Goal: Task Accomplishment & Management: Complete application form

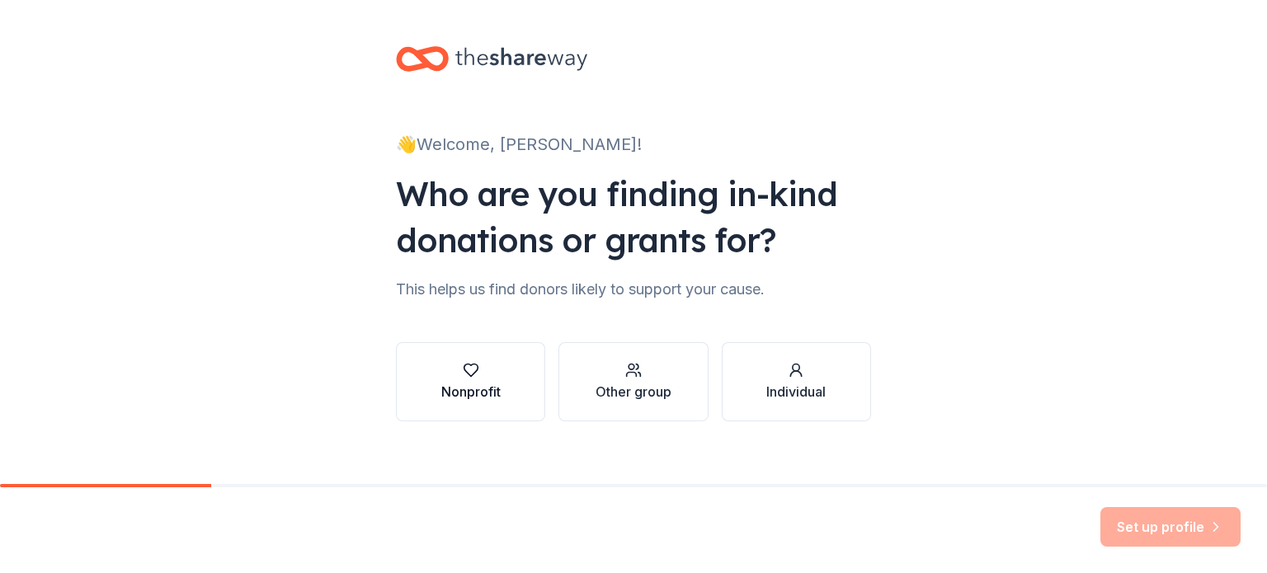
click at [420, 398] on button "Nonprofit" at bounding box center [470, 381] width 149 height 79
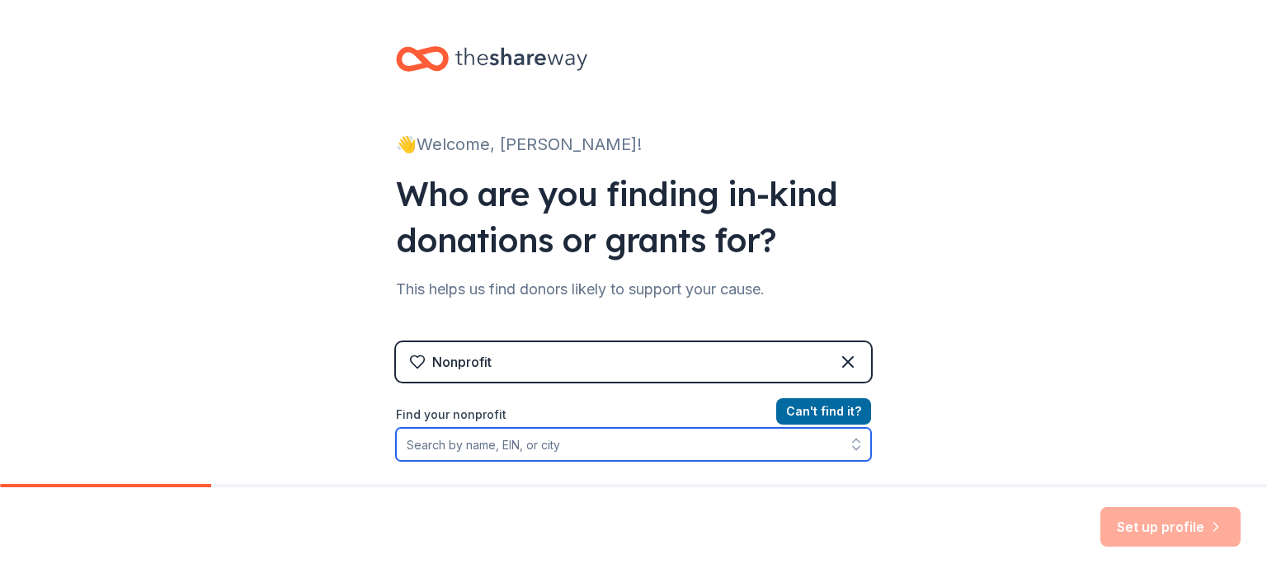
click at [442, 438] on input "Find your nonprofit" at bounding box center [633, 444] width 475 height 33
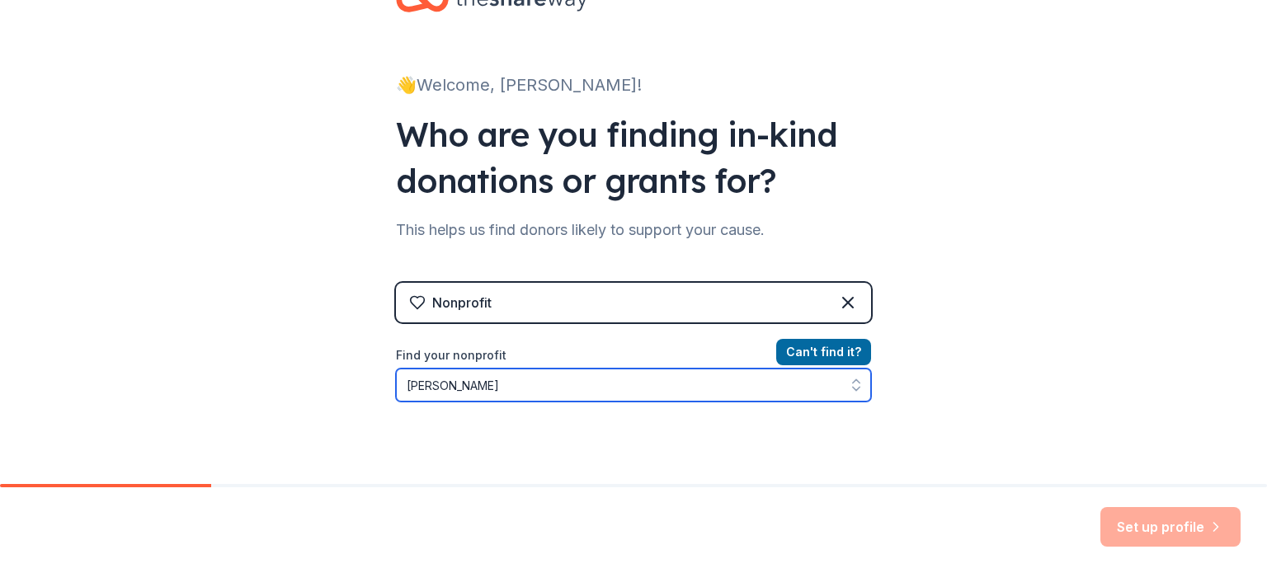
type input "[PERSON_NAME]"
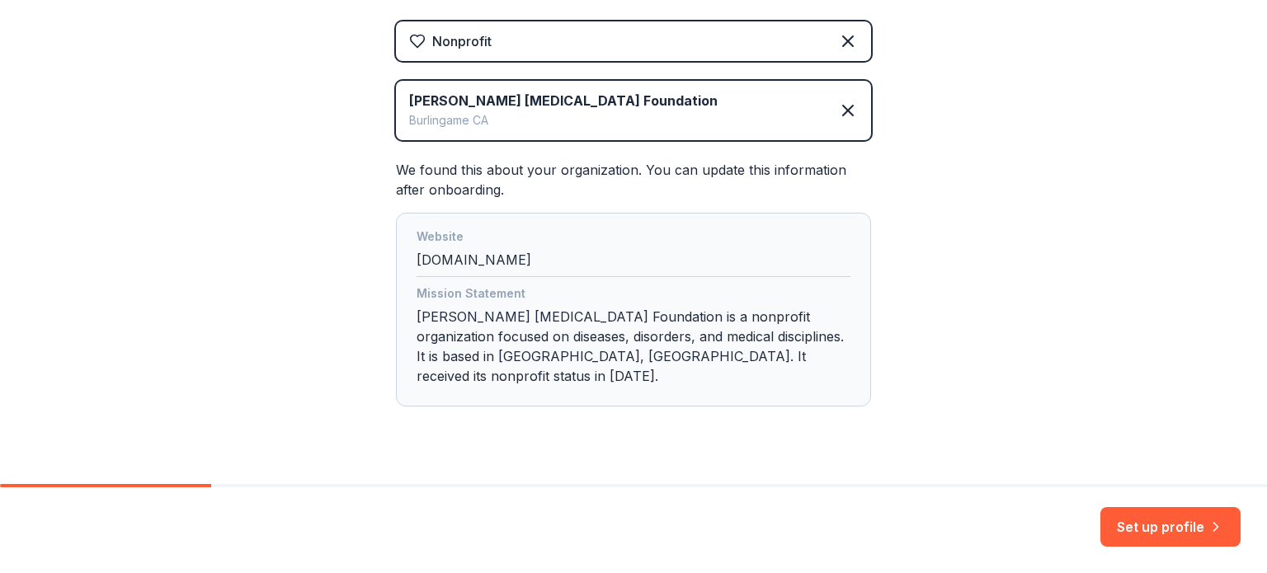
scroll to position [335, 0]
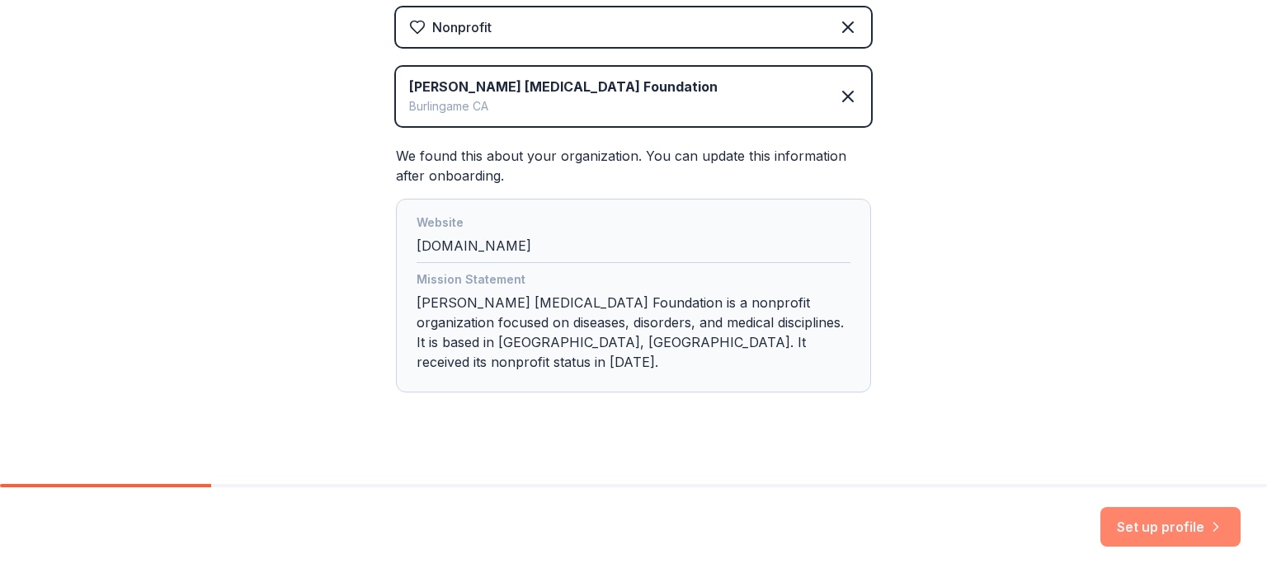
click at [1186, 526] on button "Set up profile" at bounding box center [1171, 527] width 140 height 40
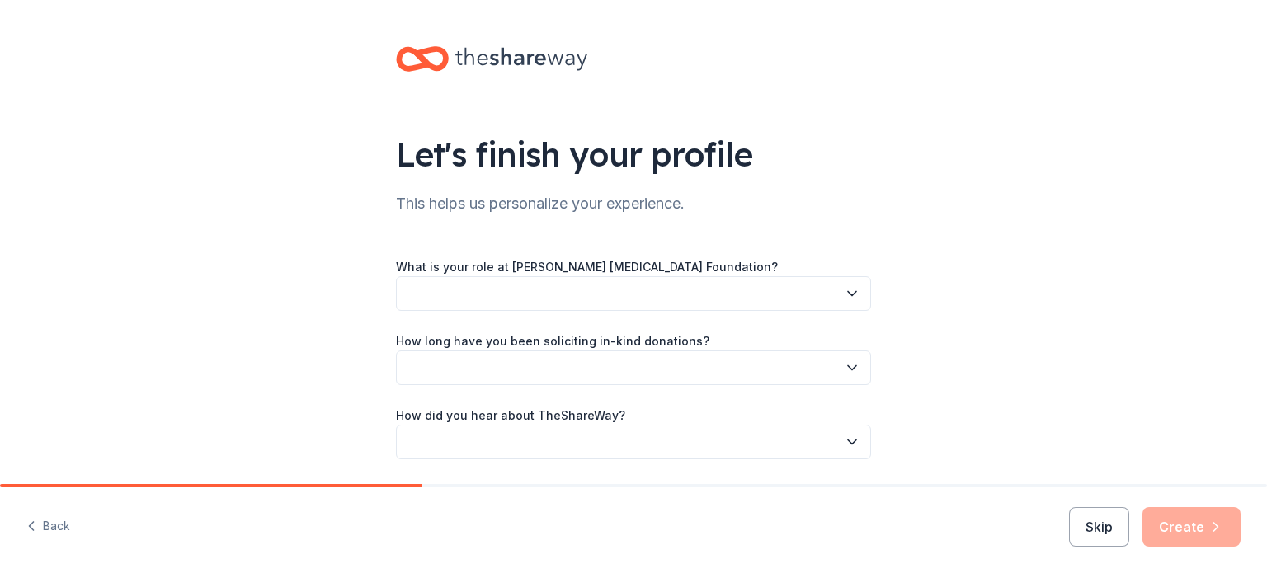
click at [810, 301] on button "button" at bounding box center [633, 293] width 475 height 35
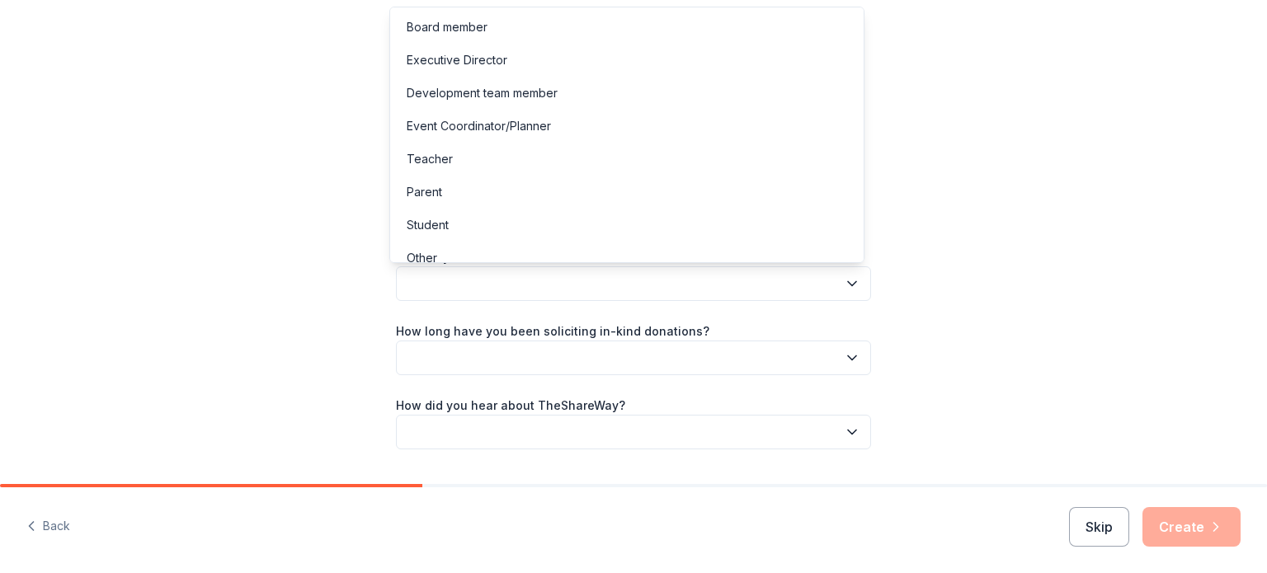
scroll to position [16, 0]
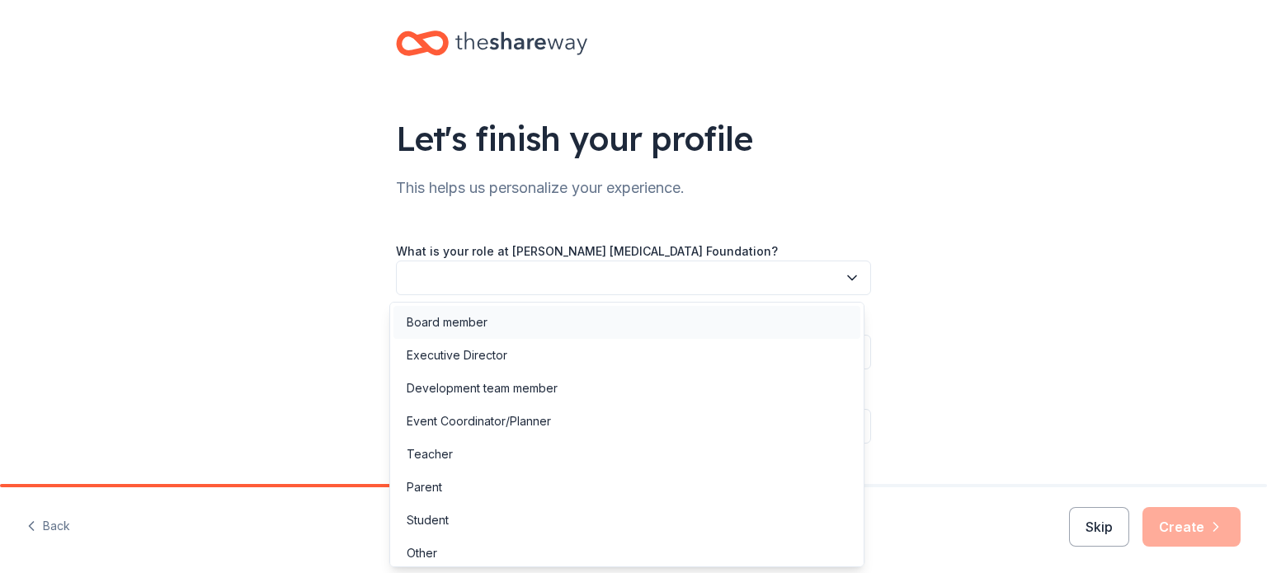
click at [488, 325] on div "Board member" at bounding box center [627, 322] width 467 height 33
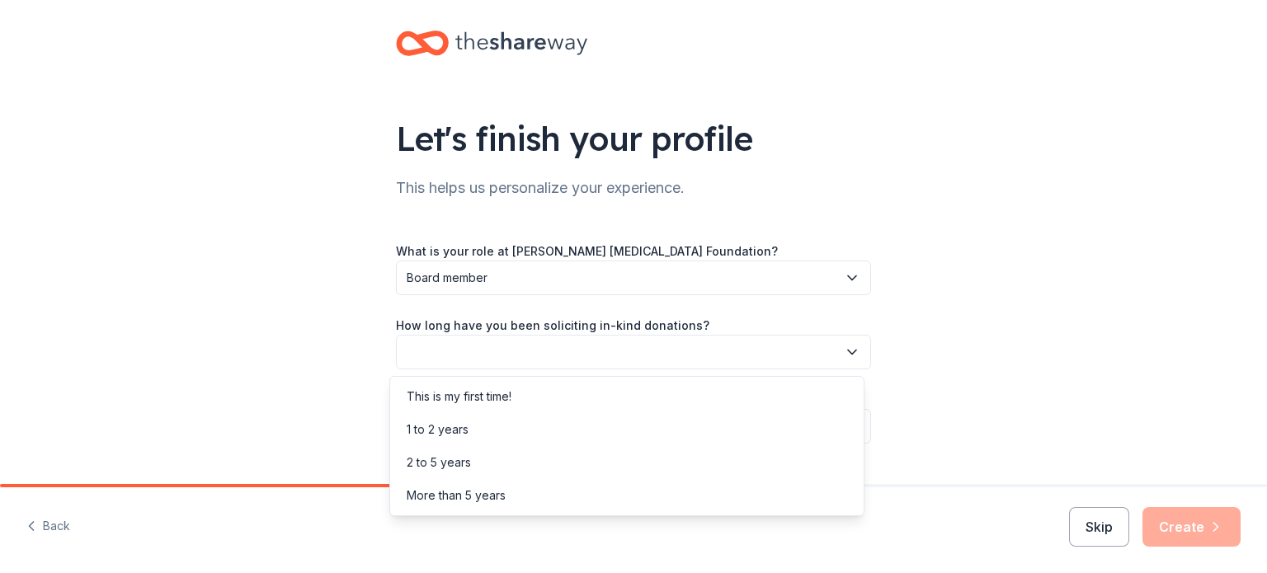
click at [495, 346] on button "button" at bounding box center [633, 352] width 475 height 35
click at [480, 460] on div "2 to 5 years" at bounding box center [627, 462] width 467 height 33
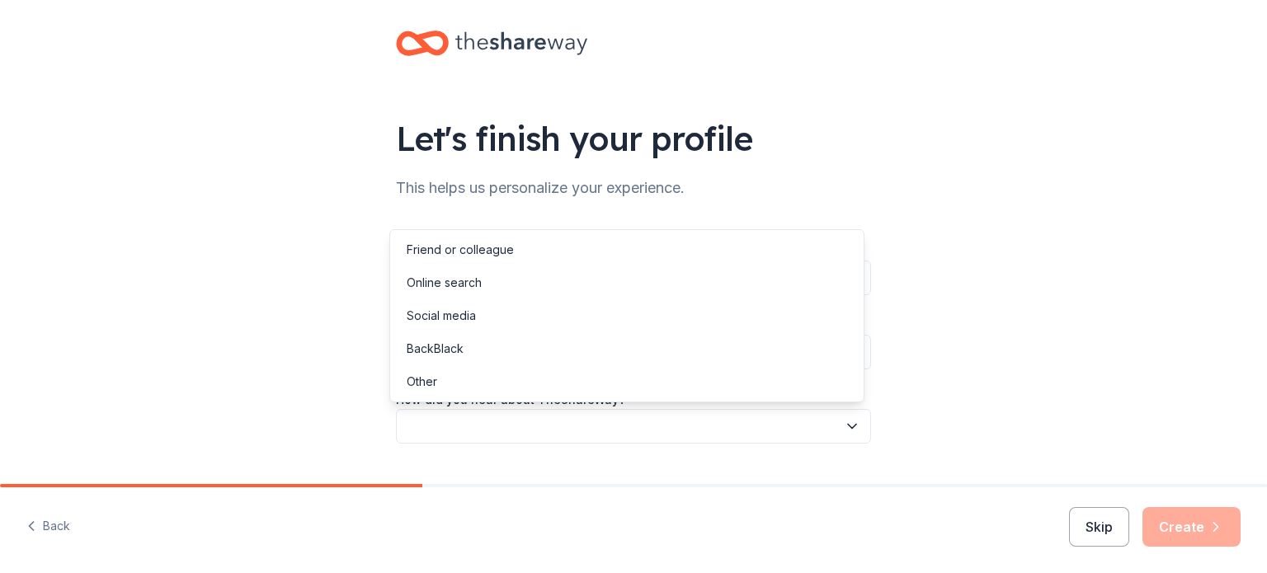
click at [519, 435] on button "button" at bounding box center [633, 426] width 475 height 35
click at [554, 283] on div "Online search" at bounding box center [627, 282] width 467 height 33
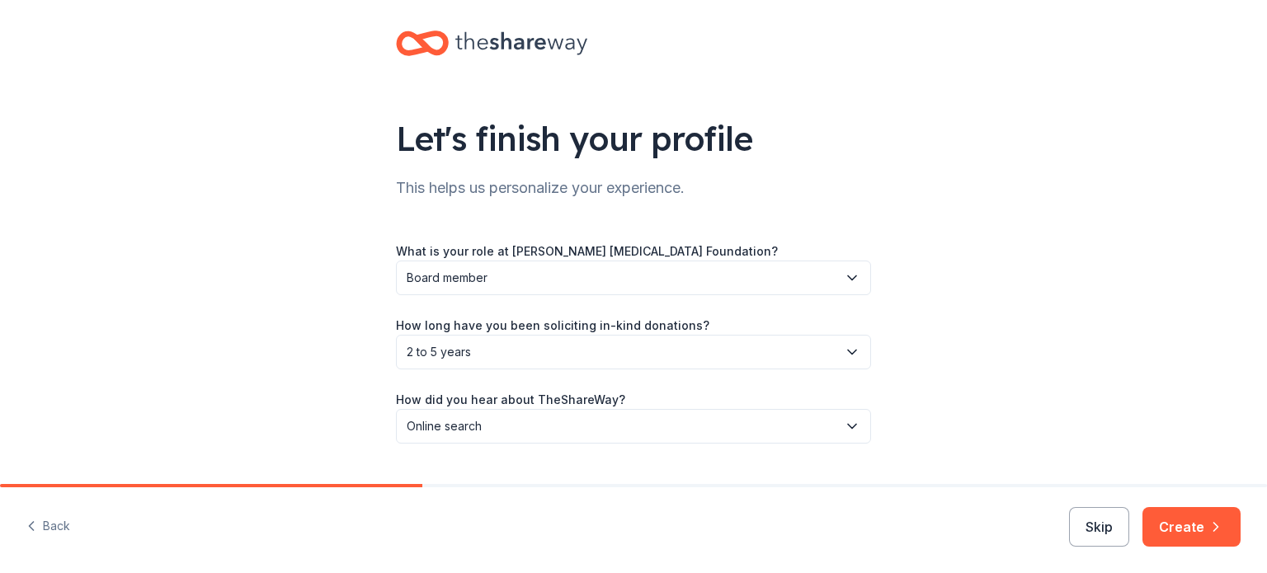
scroll to position [54, 0]
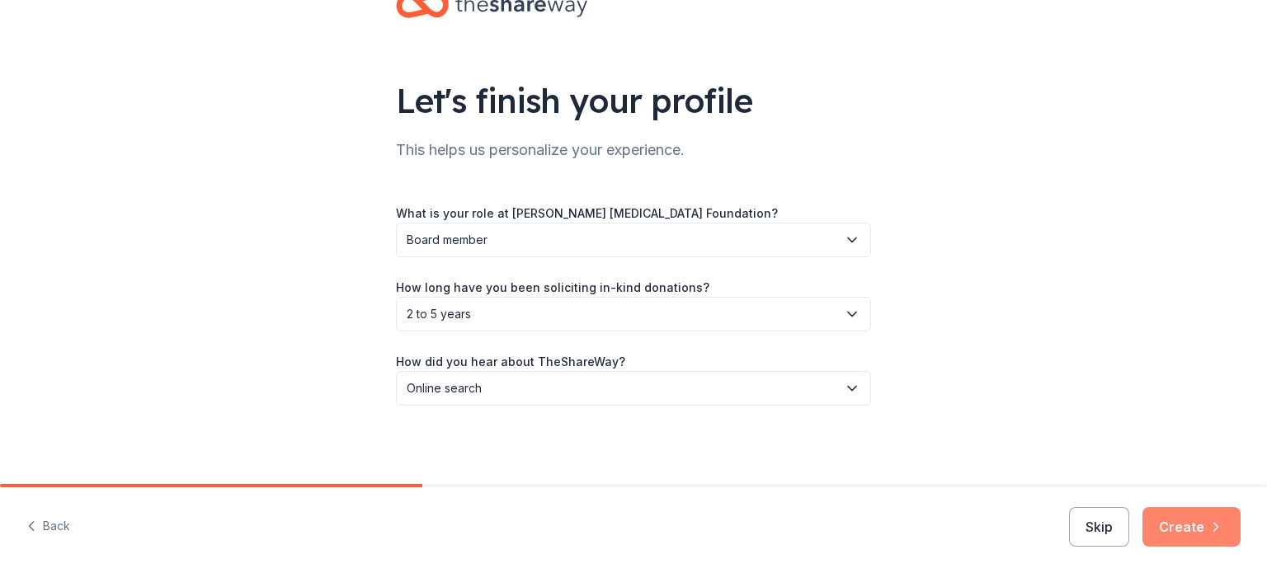
click at [1207, 527] on button "Create" at bounding box center [1192, 527] width 98 height 40
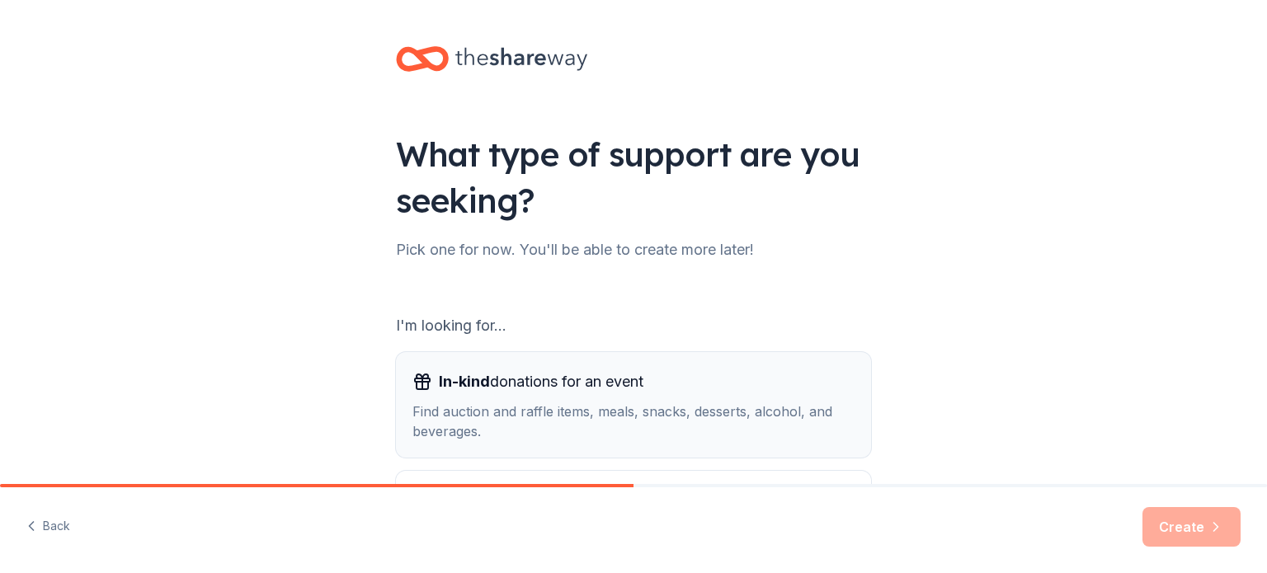
click at [552, 403] on div "Find auction and raffle items, meals, snacks, desserts, alcohol, and beverages." at bounding box center [633, 422] width 442 height 40
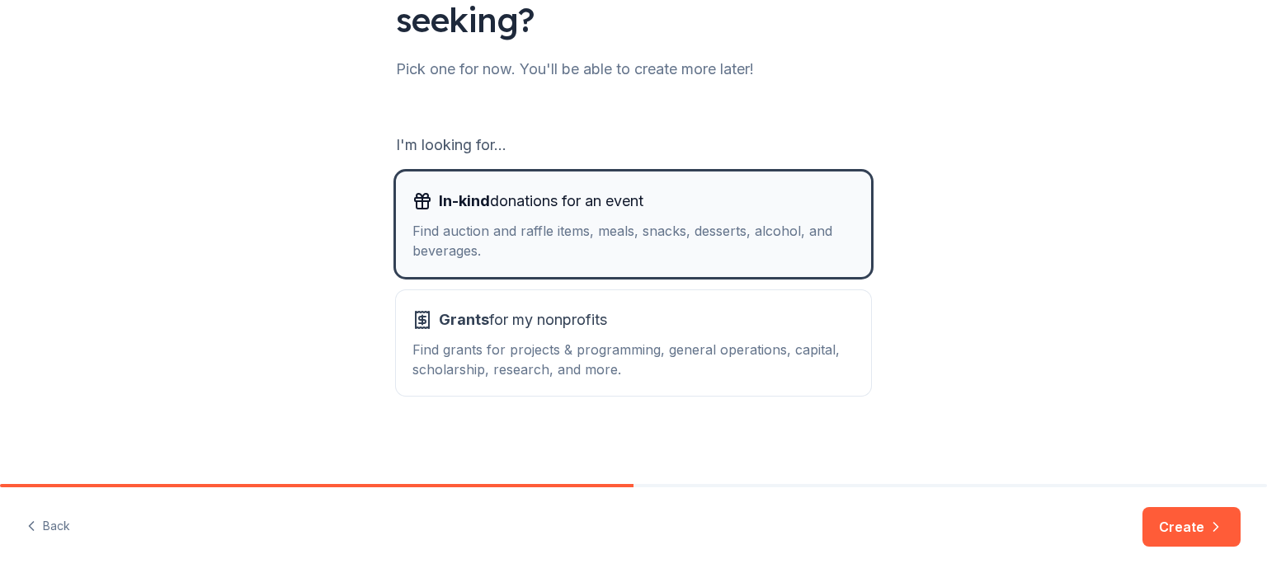
scroll to position [181, 0]
click at [811, 356] on div "Find grants for projects & programming, general operations, capital, scholarshi…" at bounding box center [633, 359] width 442 height 40
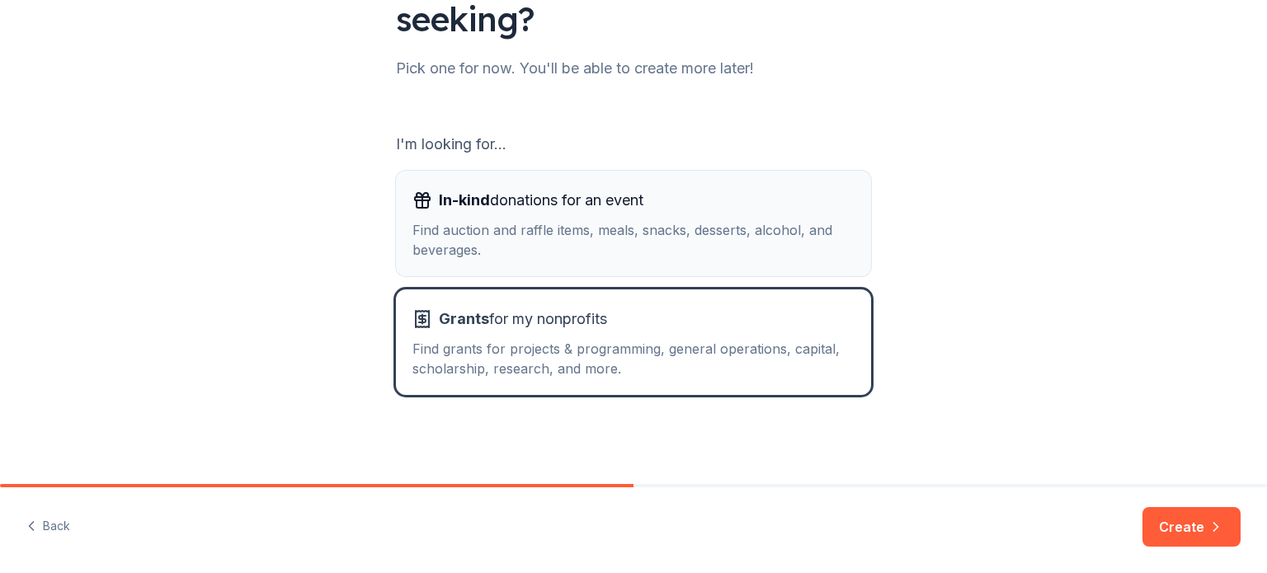
click at [755, 236] on div "Find auction and raffle items, meals, snacks, desserts, alcohol, and beverages." at bounding box center [633, 240] width 442 height 40
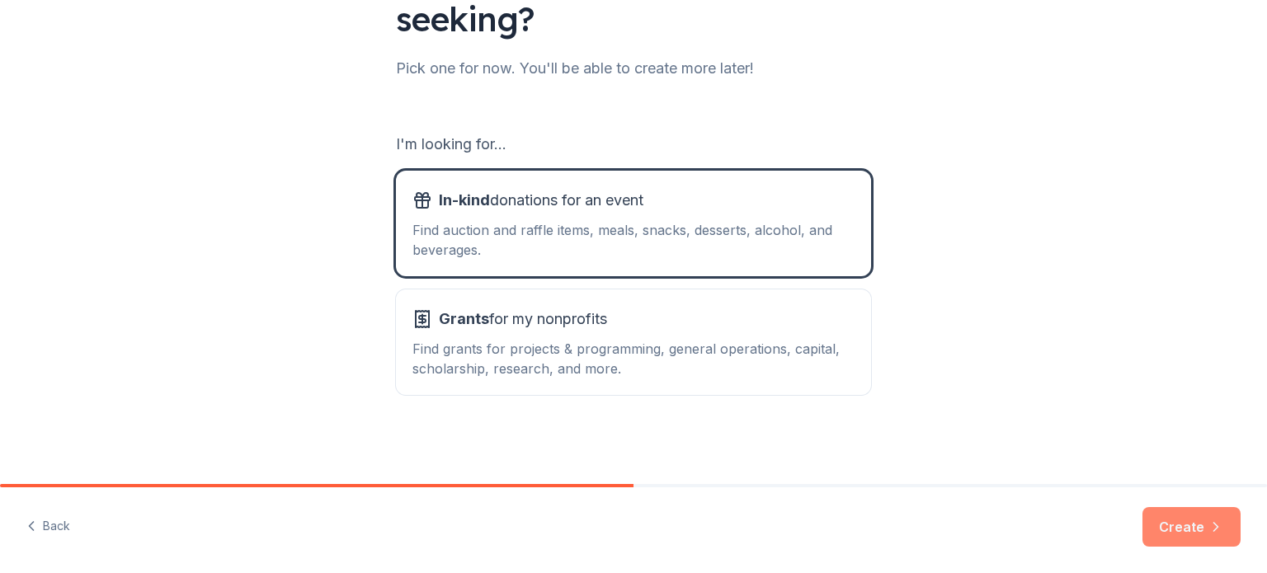
click at [1204, 531] on button "Create" at bounding box center [1192, 527] width 98 height 40
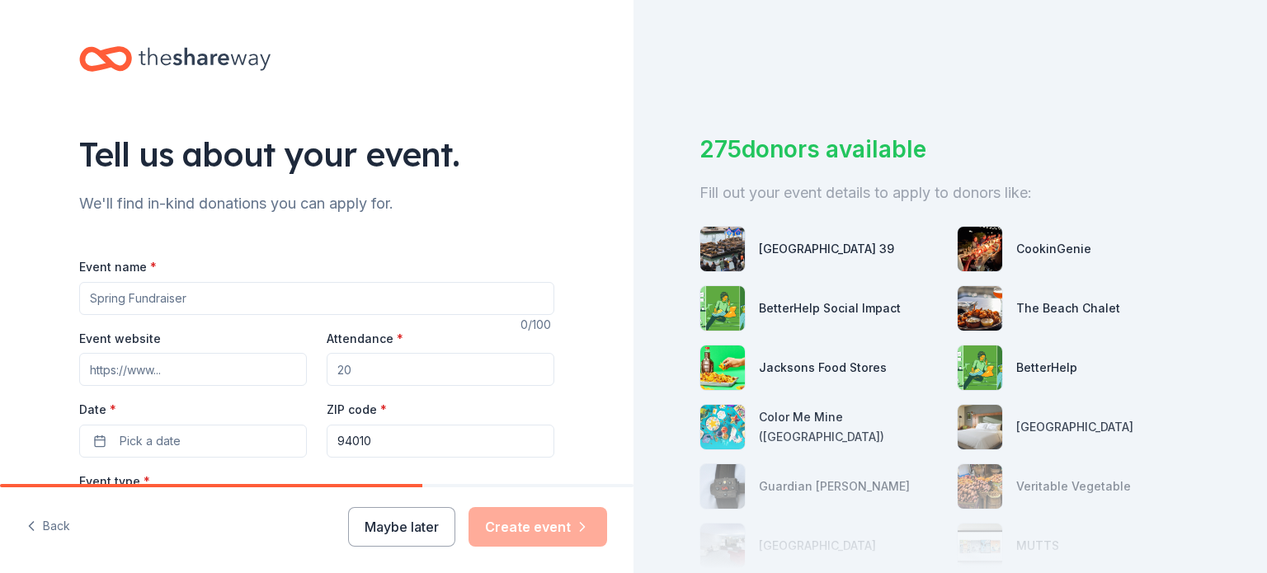
click at [371, 299] on input "Event name *" at bounding box center [316, 298] width 475 height 33
type input "Notes for Coats'"
click at [480, 372] on input "Attendance *" at bounding box center [441, 369] width 228 height 33
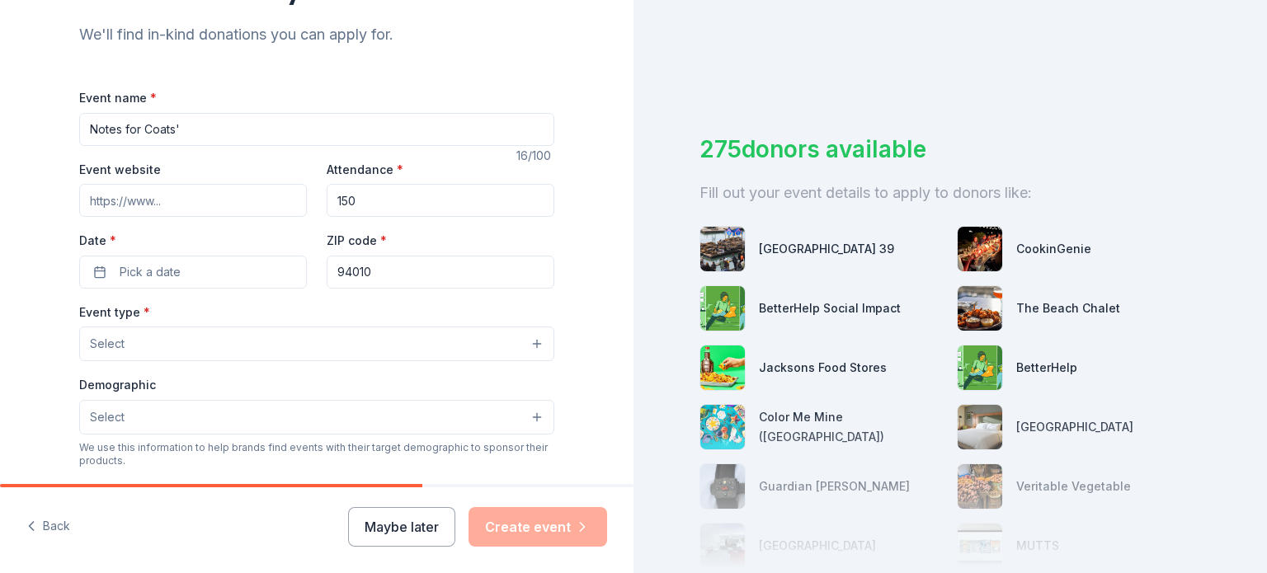
scroll to position [209, 0]
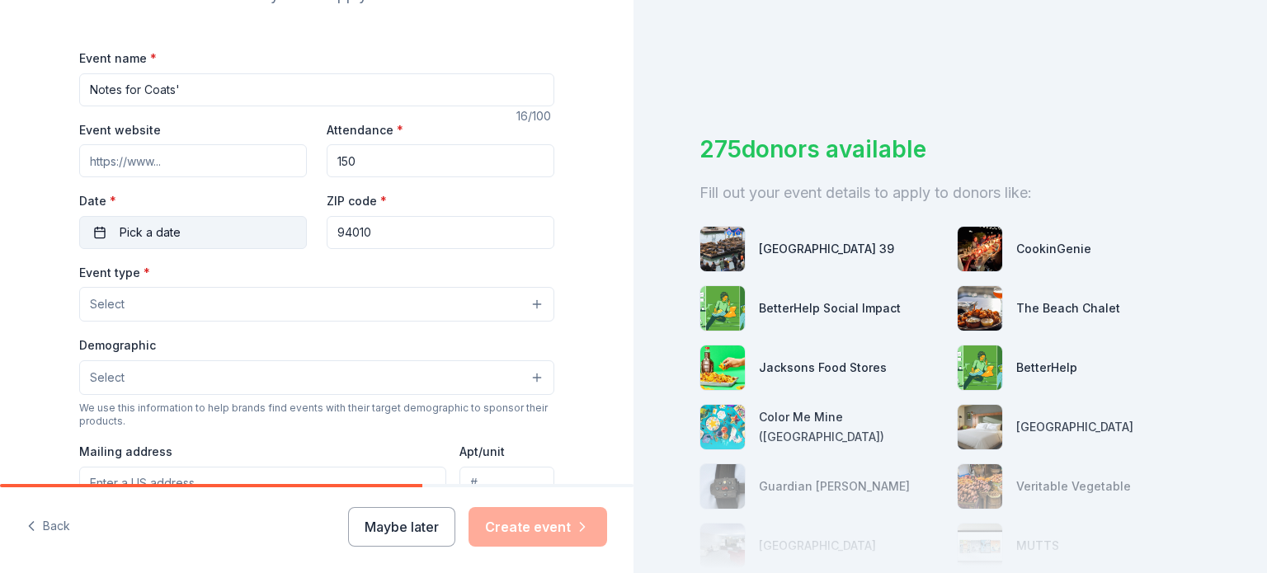
type input "150"
click at [231, 224] on button "Pick a date" at bounding box center [193, 232] width 228 height 33
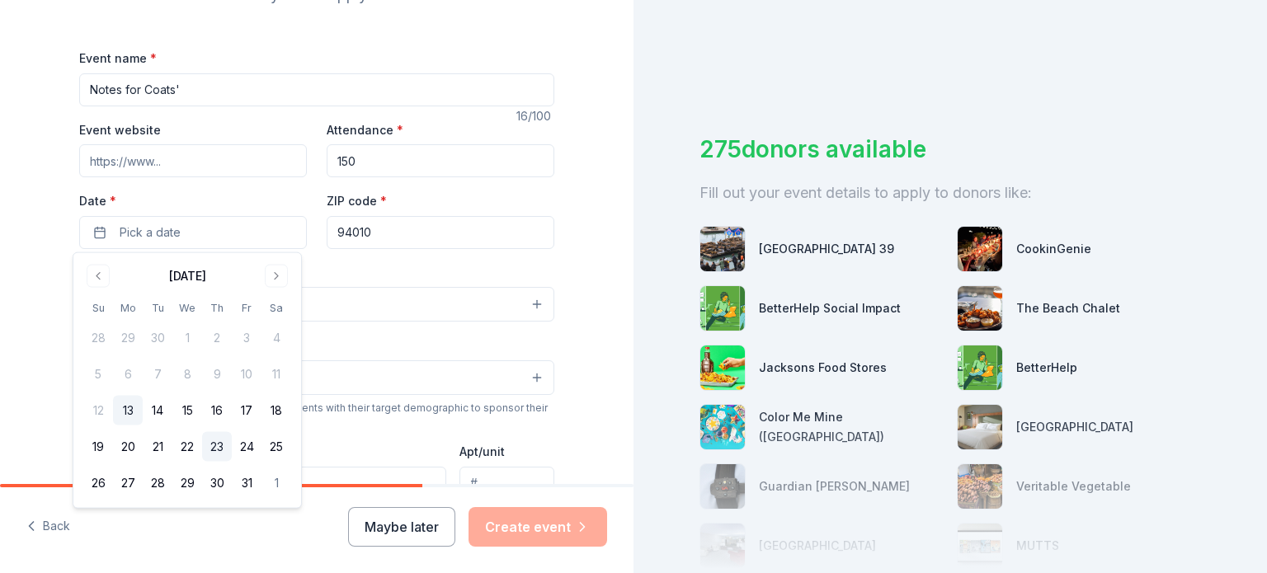
click at [202, 449] on button "23" at bounding box center [217, 447] width 30 height 30
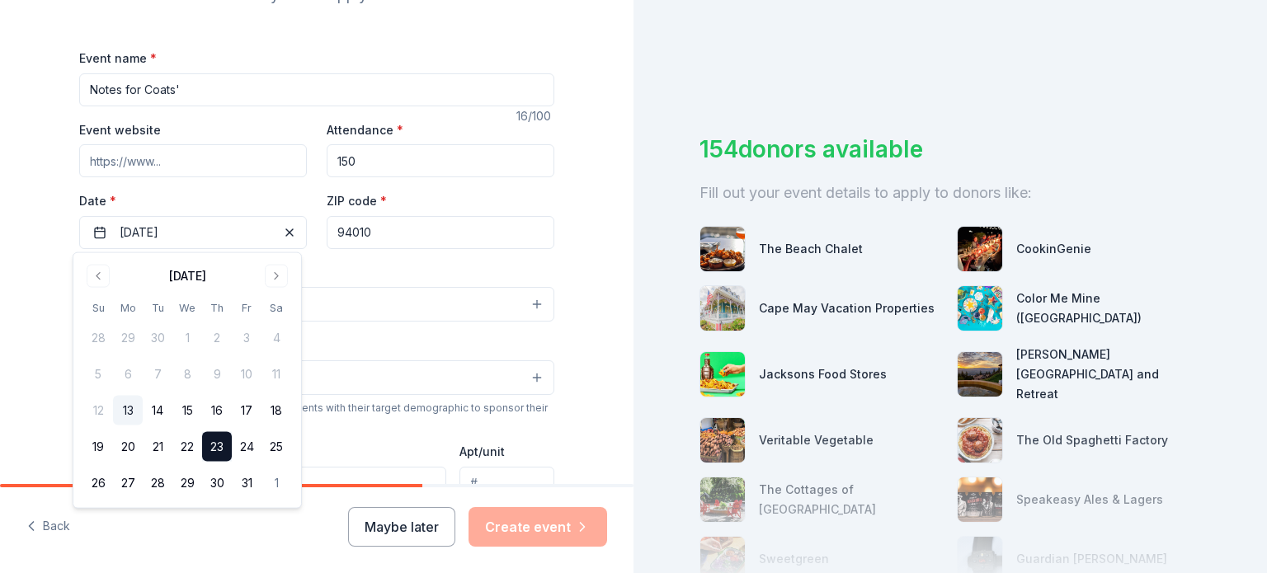
click at [485, 233] on input "94010" at bounding box center [441, 232] width 228 height 33
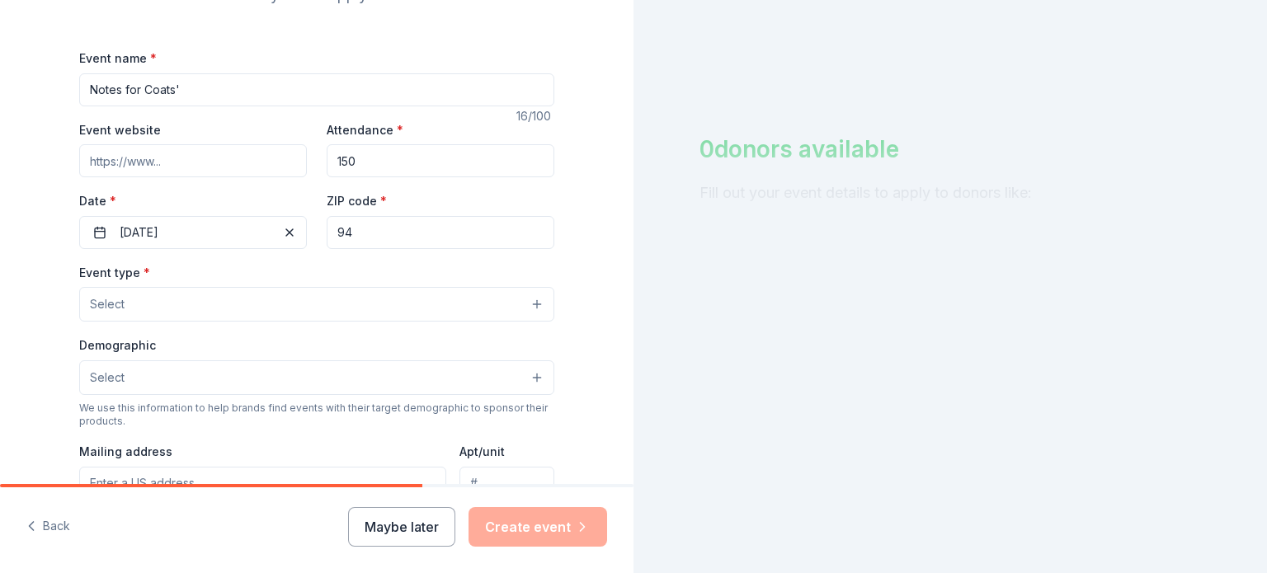
type input "9"
click at [432, 298] on button "Select" at bounding box center [316, 304] width 475 height 35
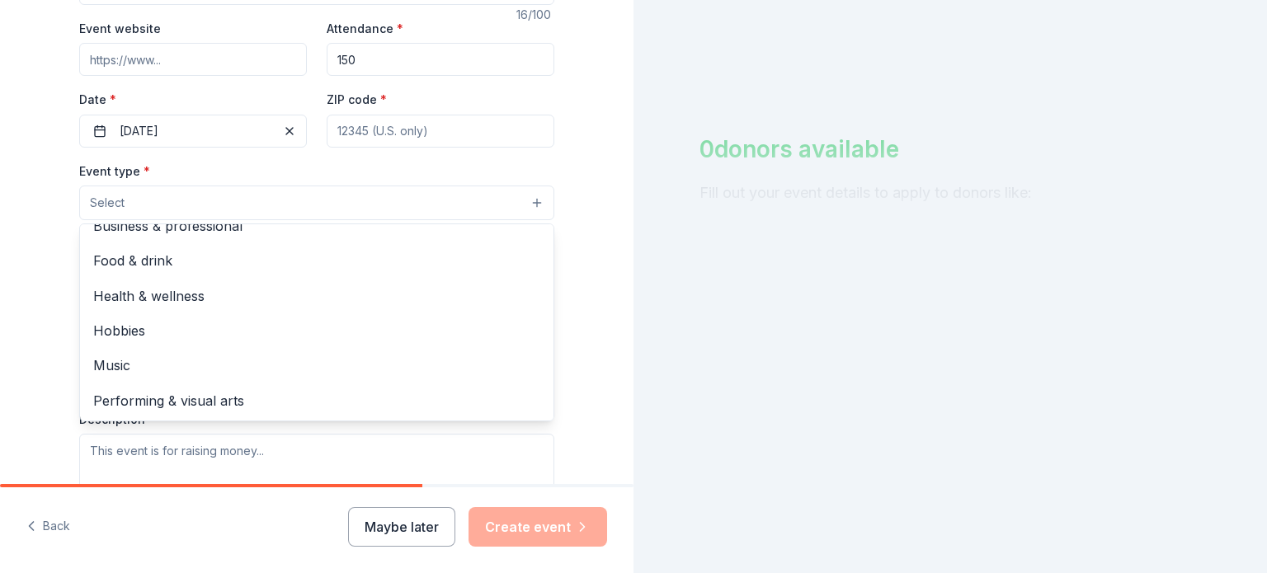
scroll to position [311, 0]
click at [120, 363] on span "Music" at bounding box center [316, 364] width 447 height 21
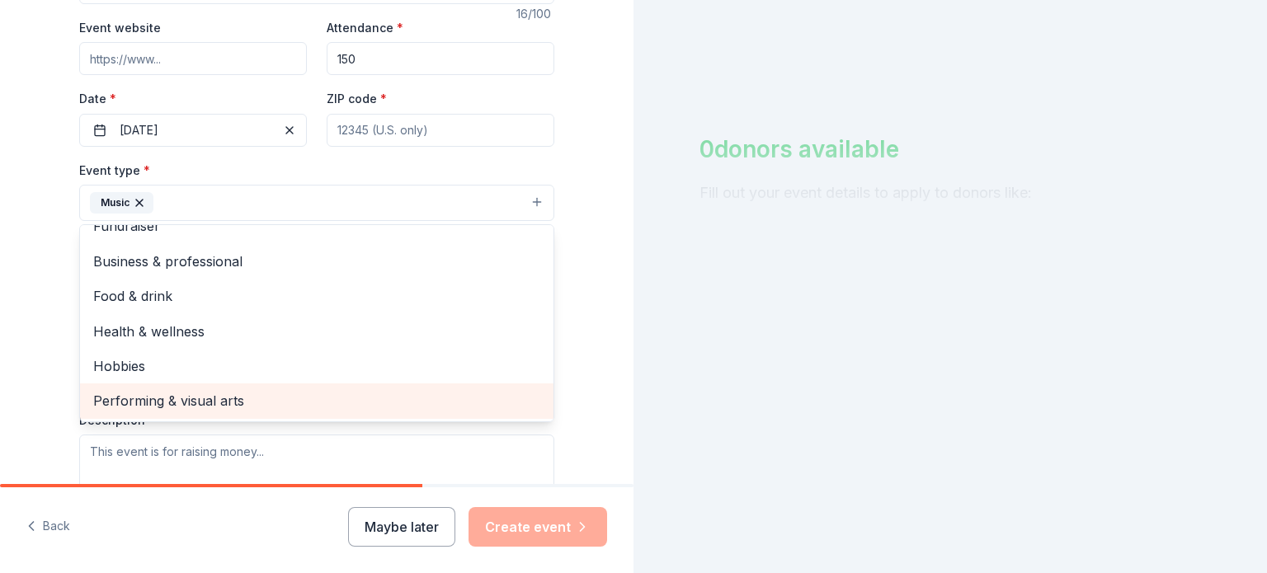
scroll to position [20, 0]
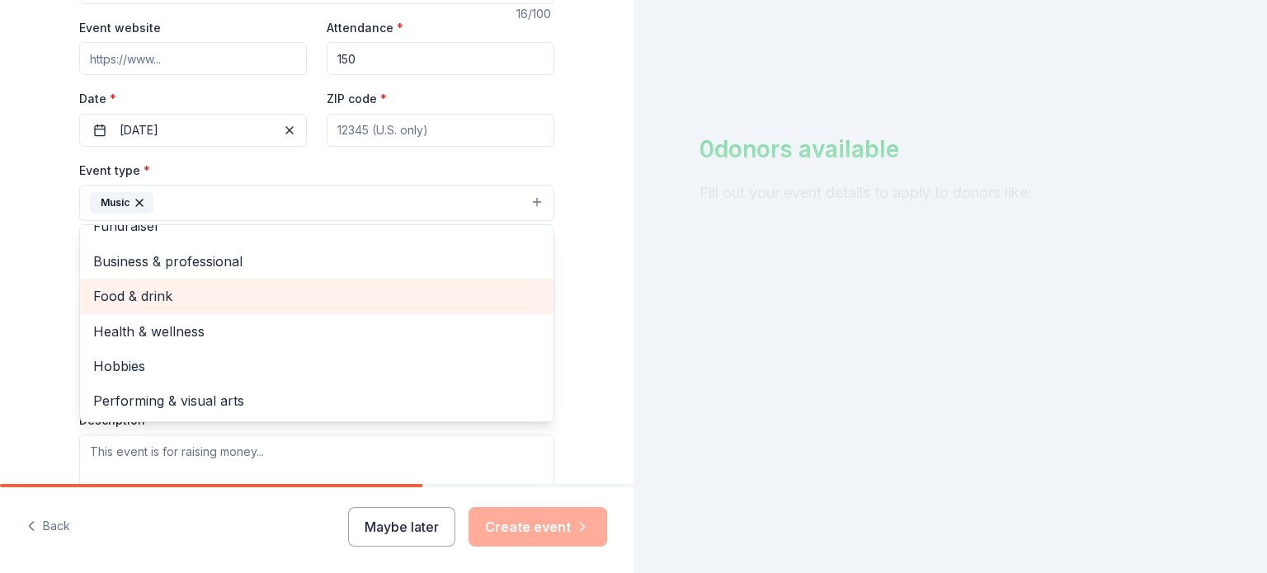
click at [155, 303] on span "Food & drink" at bounding box center [316, 295] width 447 height 21
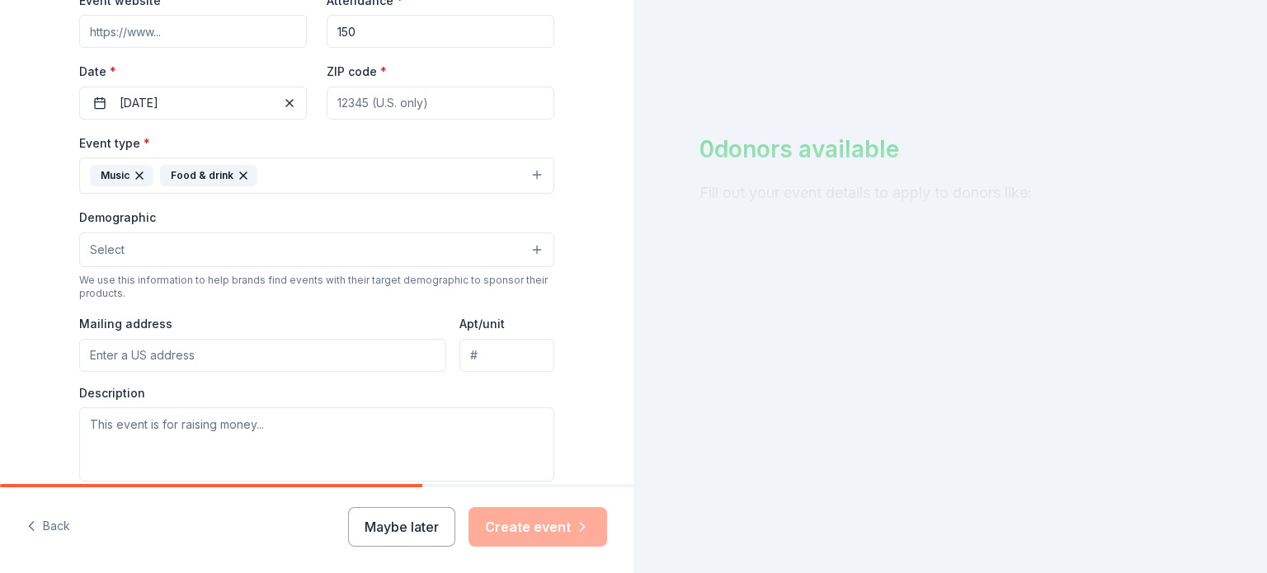
scroll to position [320, 0]
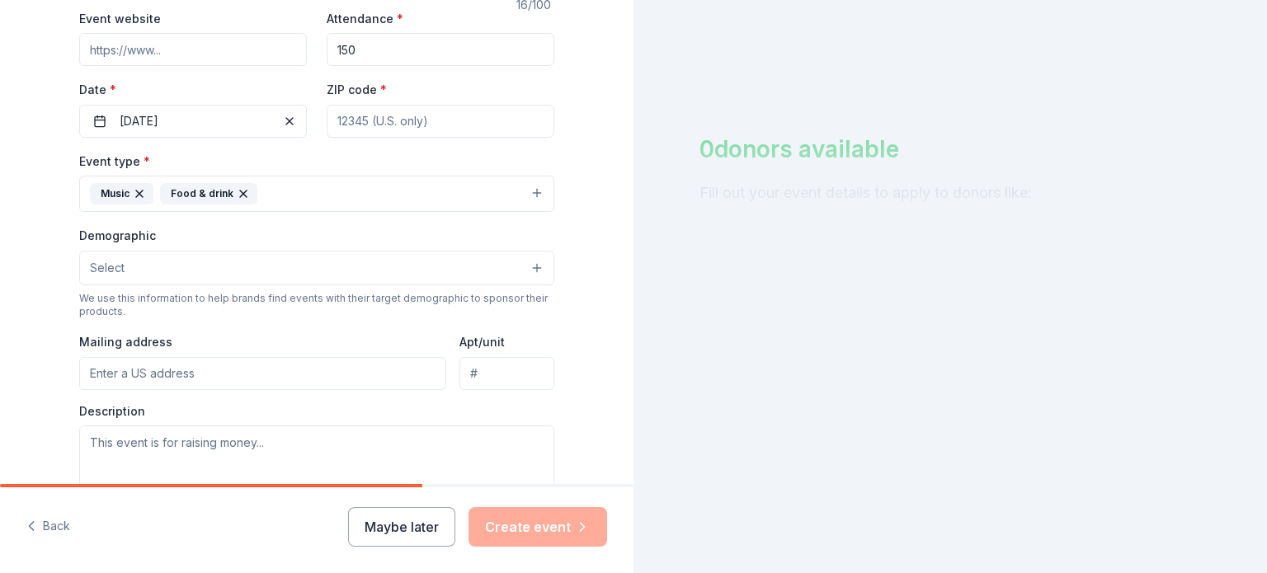
click at [366, 254] on button "Select" at bounding box center [316, 268] width 475 height 35
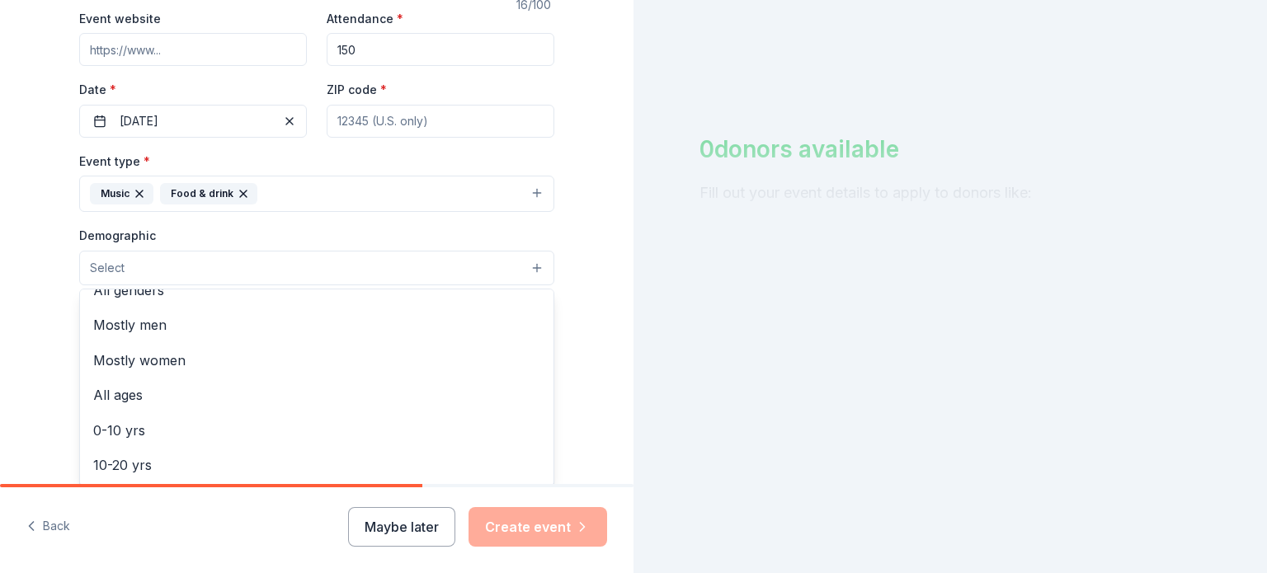
scroll to position [2, 0]
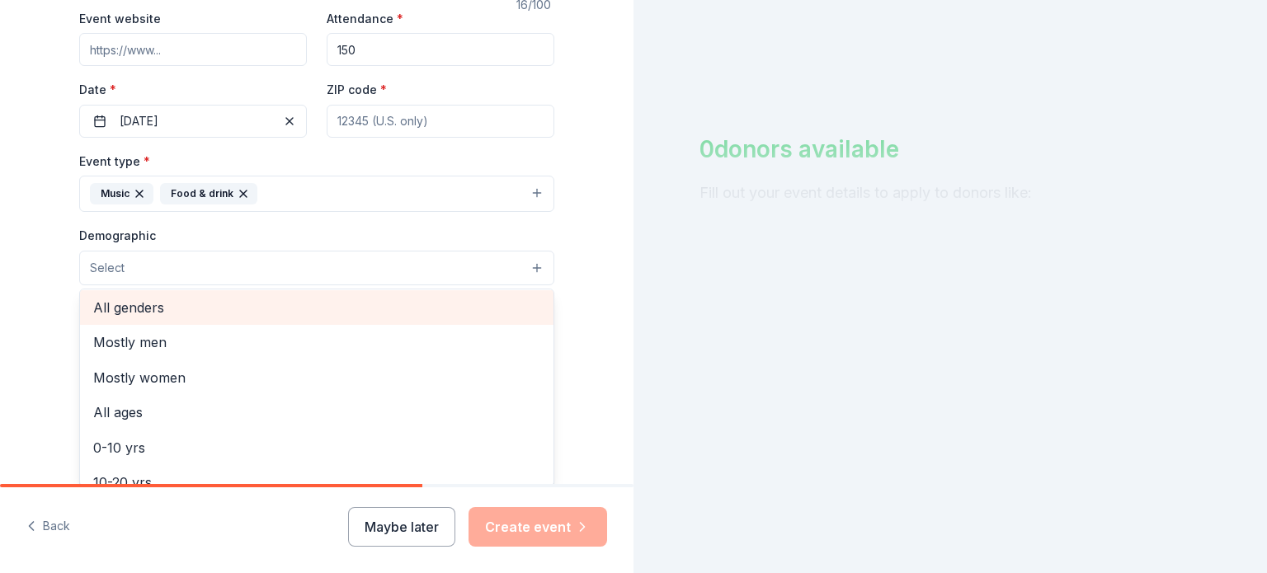
click at [167, 303] on span "All genders" at bounding box center [316, 307] width 447 height 21
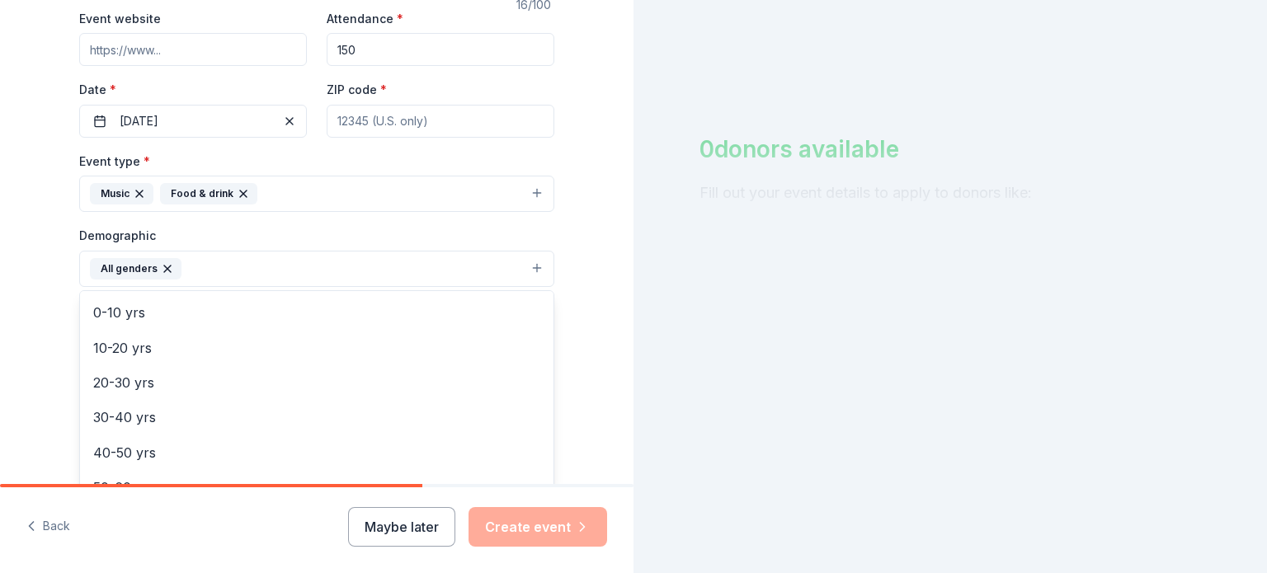
scroll to position [101, 0]
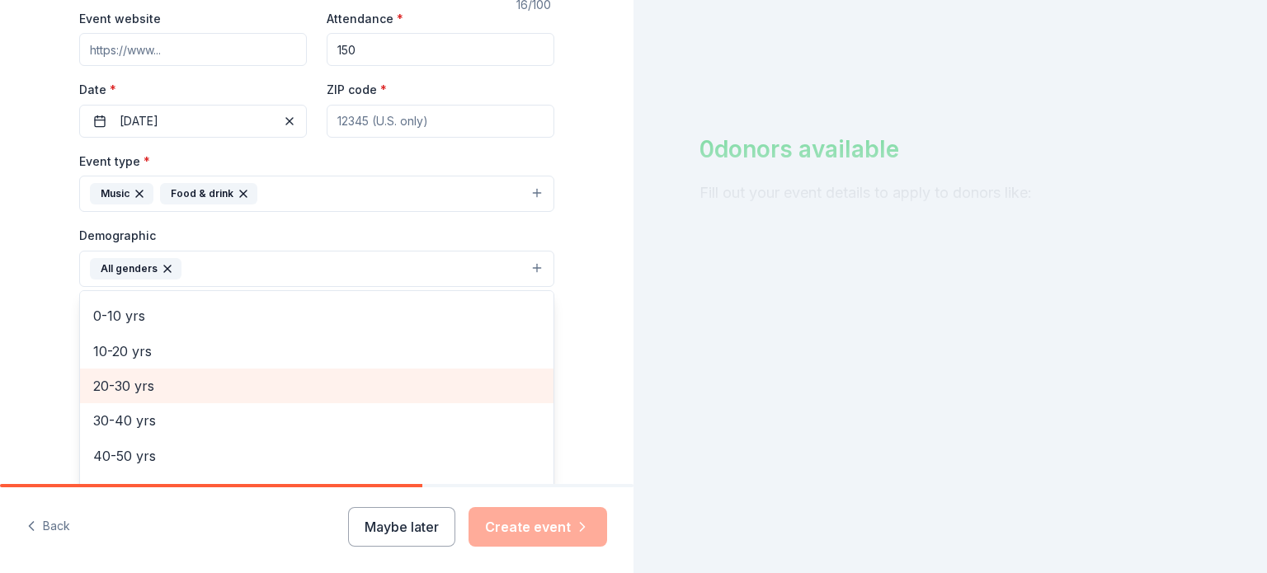
click at [148, 385] on span "20-30 yrs" at bounding box center [316, 385] width 447 height 21
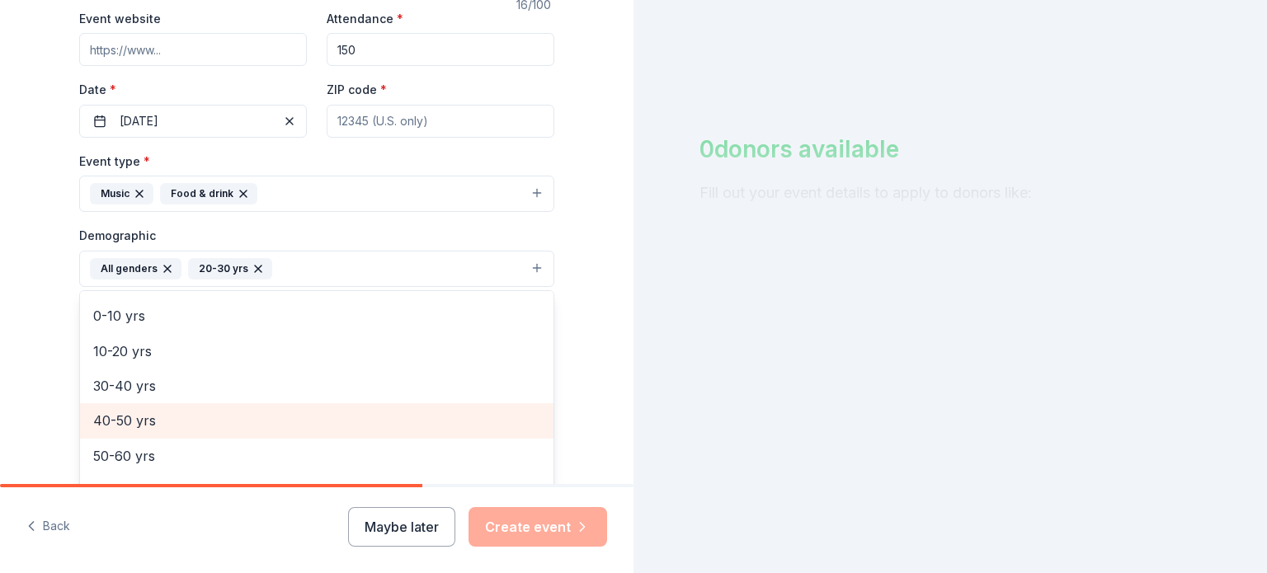
click at [147, 417] on span "40-50 yrs" at bounding box center [316, 420] width 447 height 21
click at [150, 450] on span "60-70 yrs" at bounding box center [316, 455] width 447 height 21
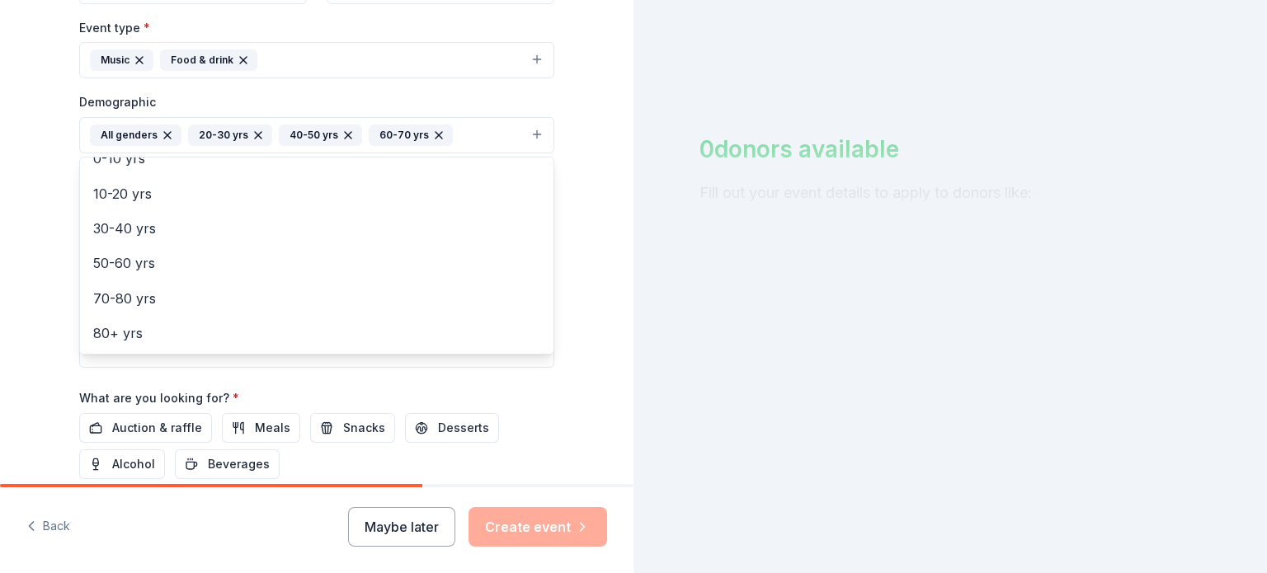
scroll to position [464, 0]
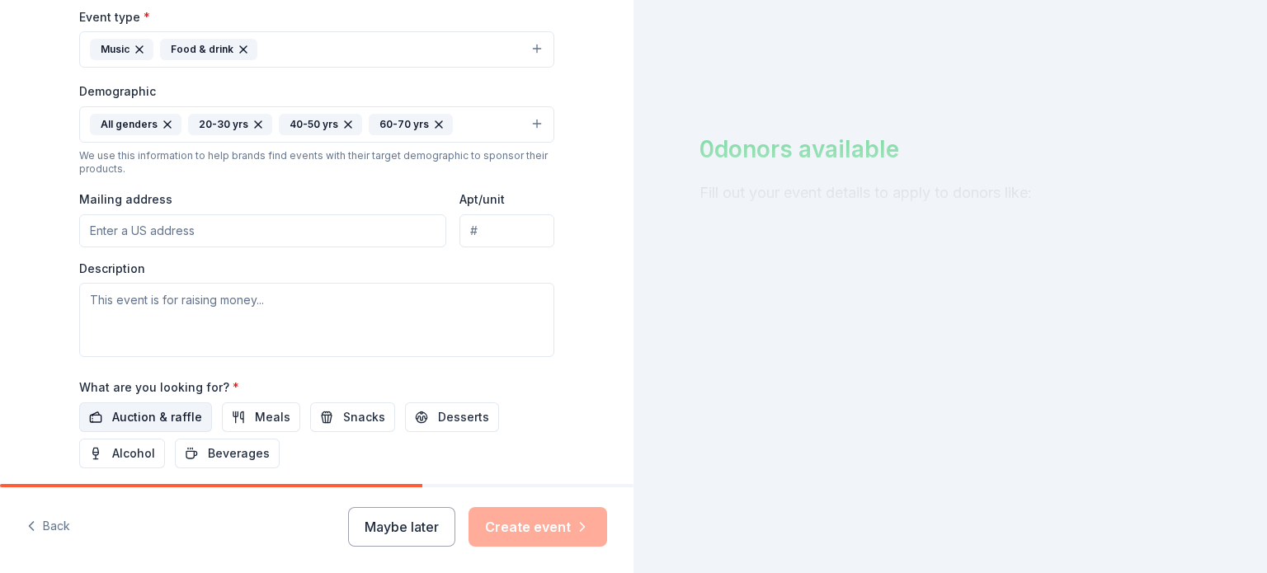
click at [118, 420] on span "Auction & raffle" at bounding box center [157, 418] width 90 height 20
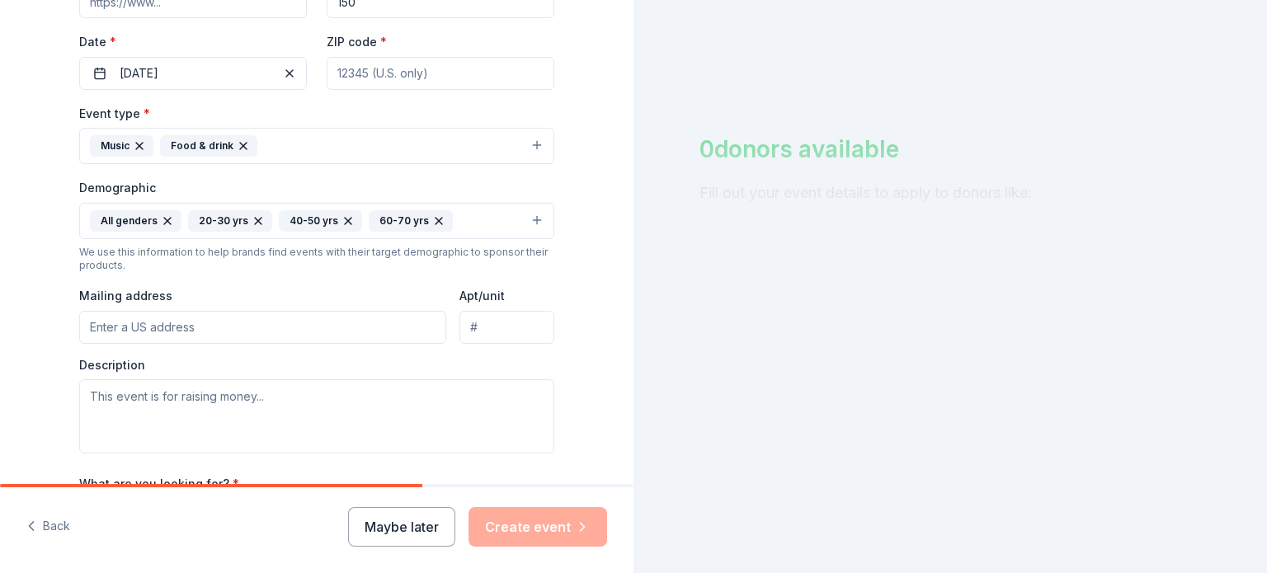
scroll to position [367, 0]
click at [345, 333] on input "Mailing address" at bounding box center [262, 328] width 367 height 33
type input "[STREET_ADDRESS][PERSON_NAME]"
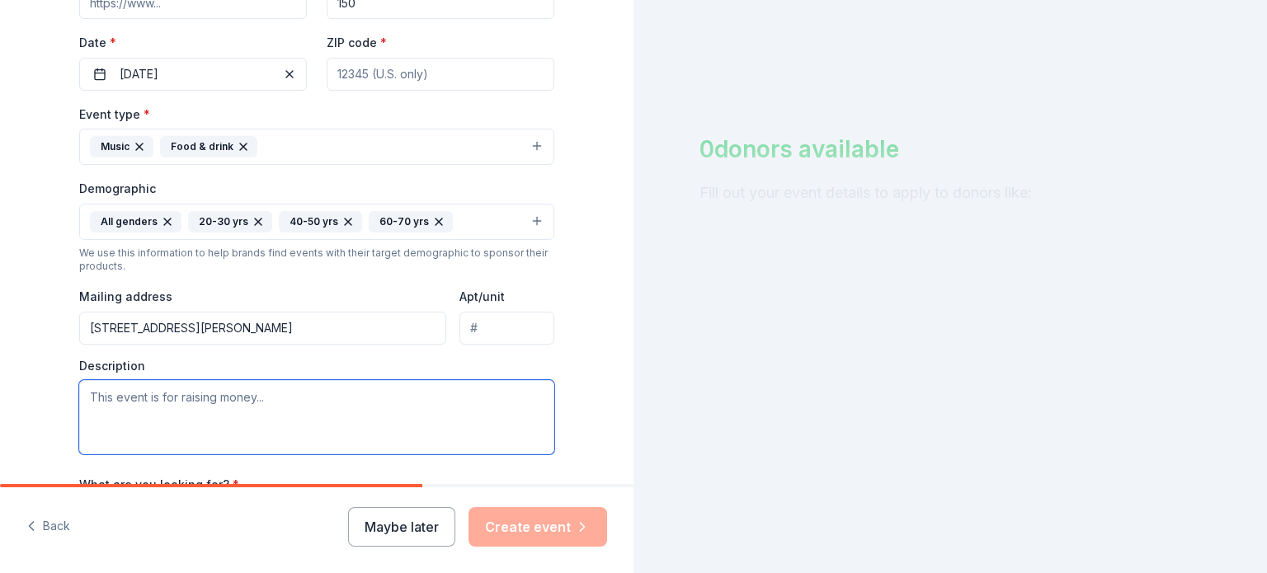
click at [383, 399] on textarea at bounding box center [316, 417] width 475 height 74
paste textarea "hat began as an idea for board member and Coats’ mom, [PERSON_NAME], has quickl…"
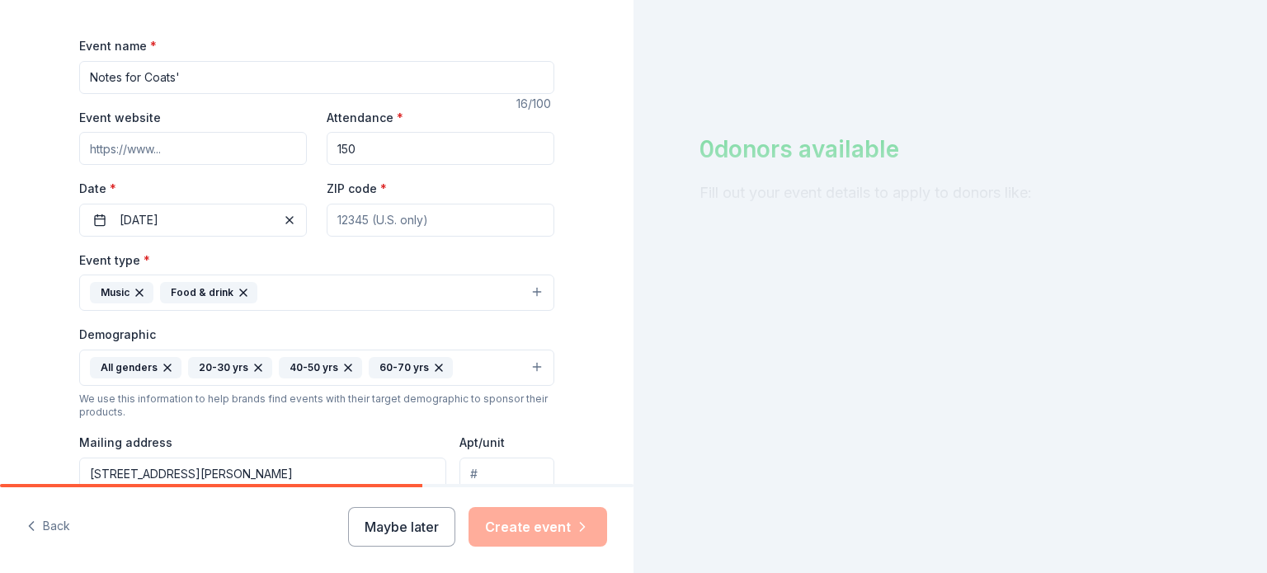
scroll to position [219, 0]
type textarea "What began as an idea for board member and Coats’ mom, [PERSON_NAME], has quick…"
click at [148, 234] on button "[DATE]" at bounding box center [193, 221] width 228 height 33
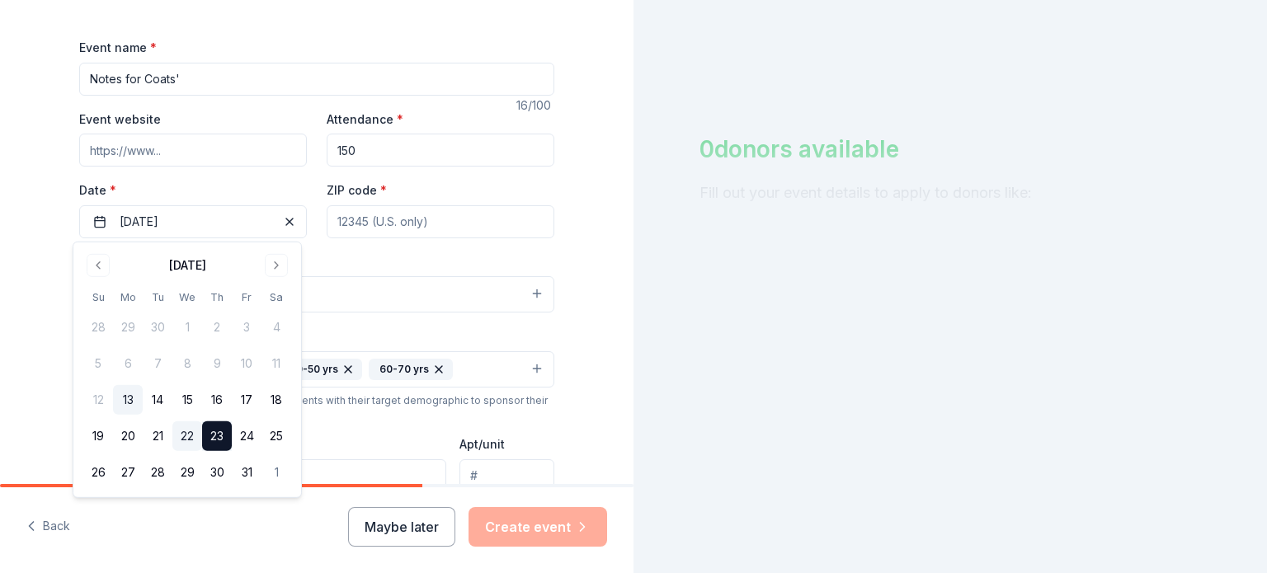
click at [186, 436] on button "22" at bounding box center [187, 437] width 30 height 30
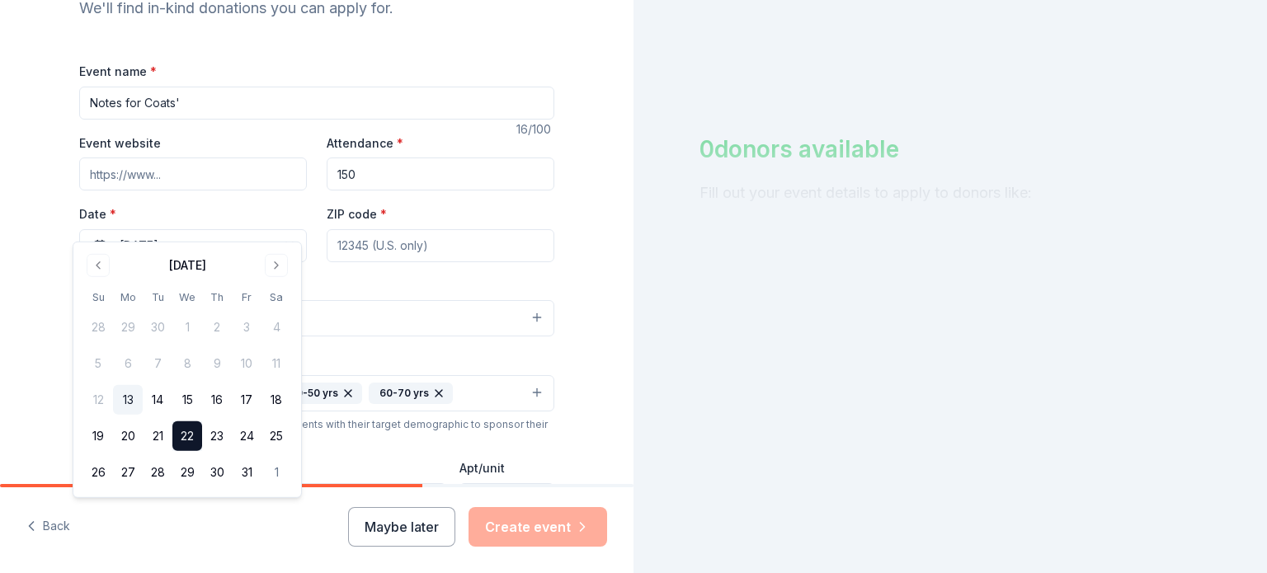
scroll to position [184, 0]
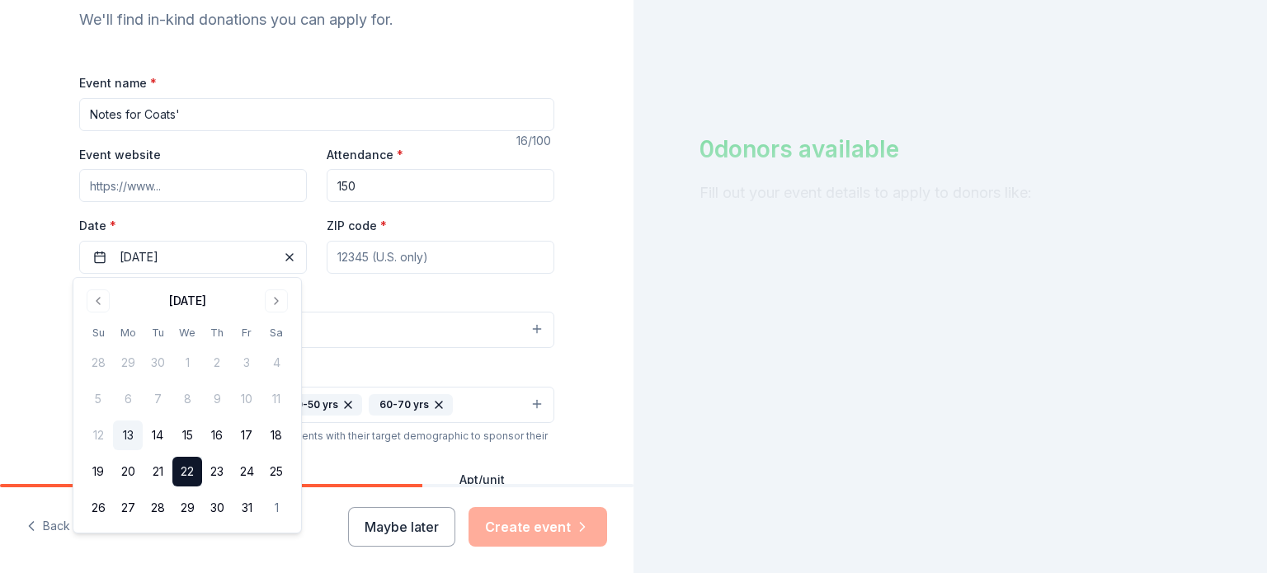
click at [497, 253] on input "ZIP code *" at bounding box center [441, 257] width 228 height 33
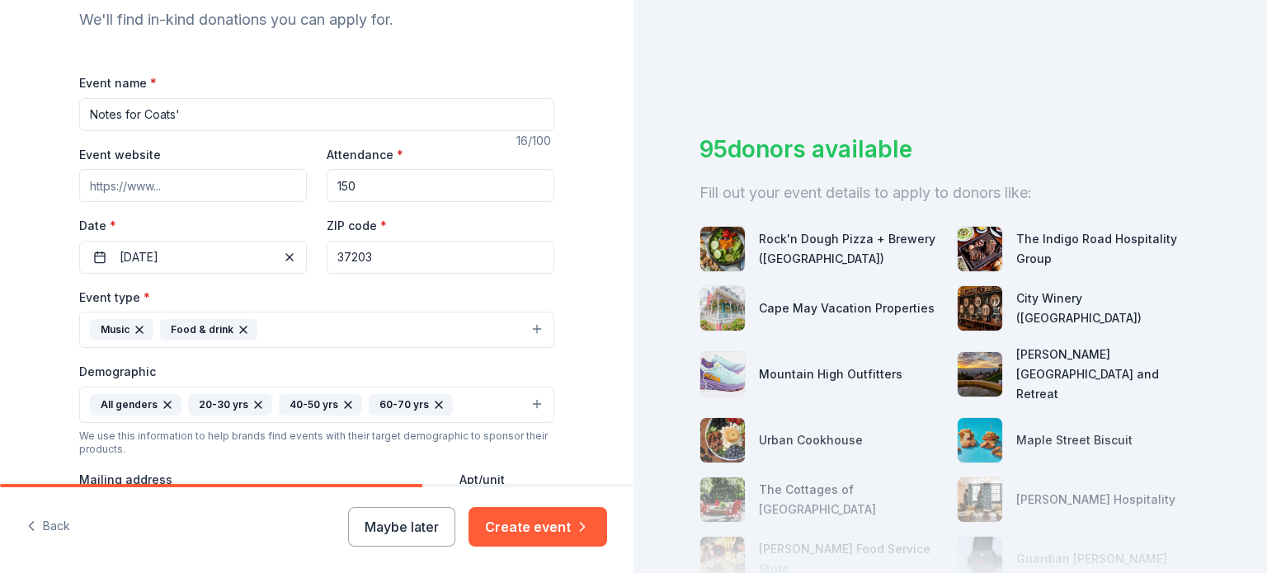
type input "37203"
click at [167, 191] on input "Event website" at bounding box center [193, 185] width 228 height 33
paste input "[URL][DOMAIN_NAME]"
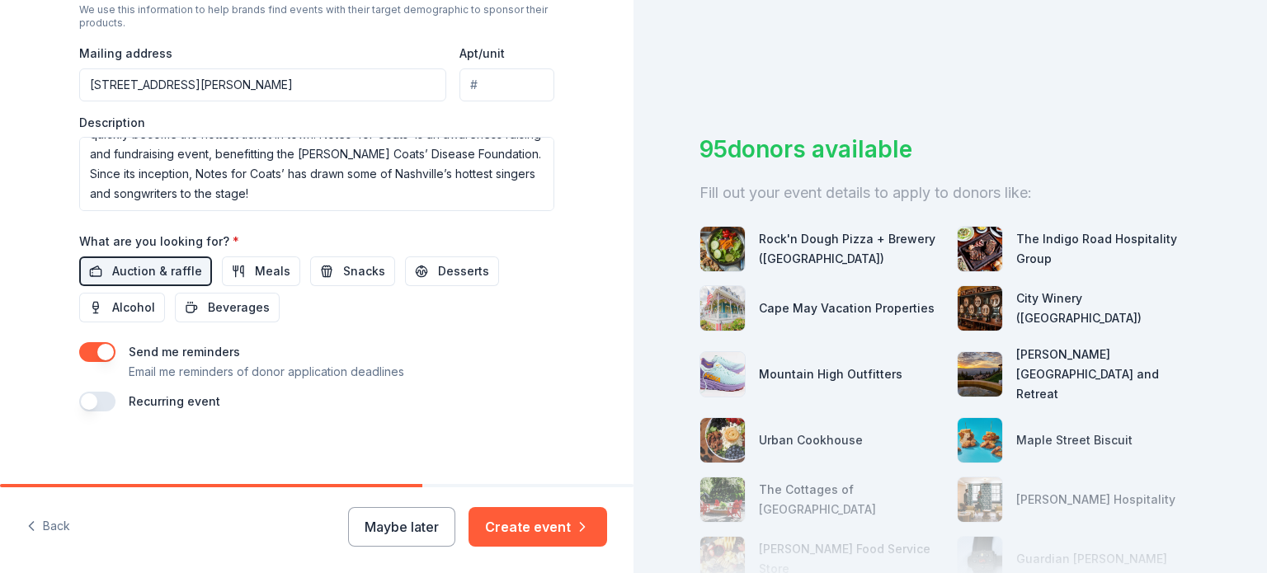
scroll to position [616, 0]
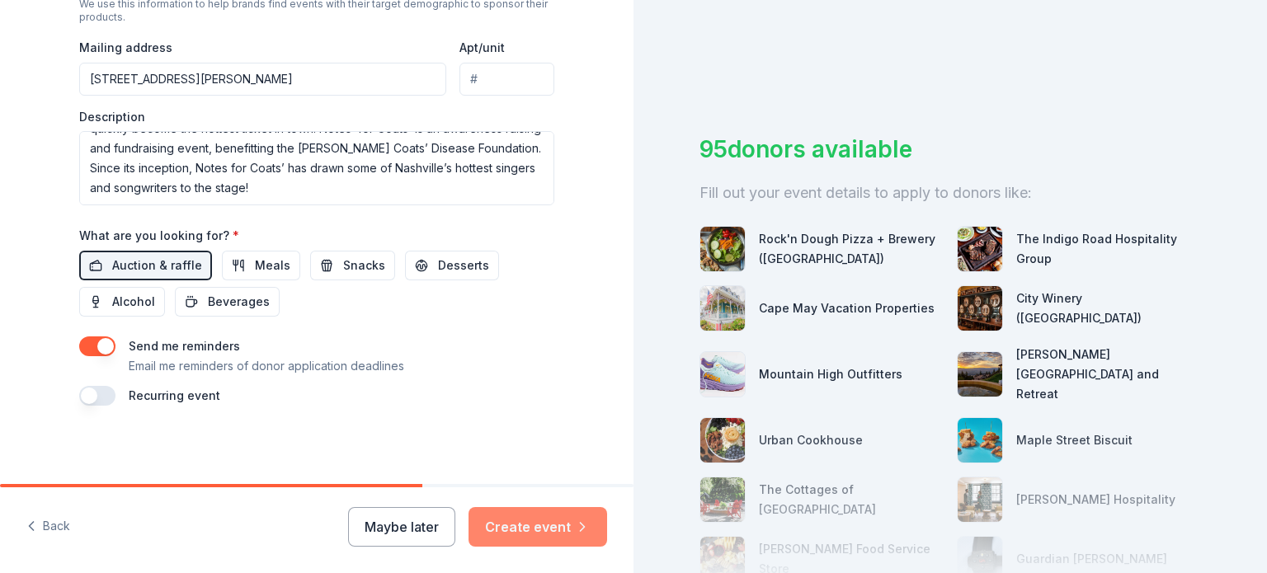
type input "[URL][DOMAIN_NAME]"
click at [550, 528] on button "Create event" at bounding box center [538, 527] width 139 height 40
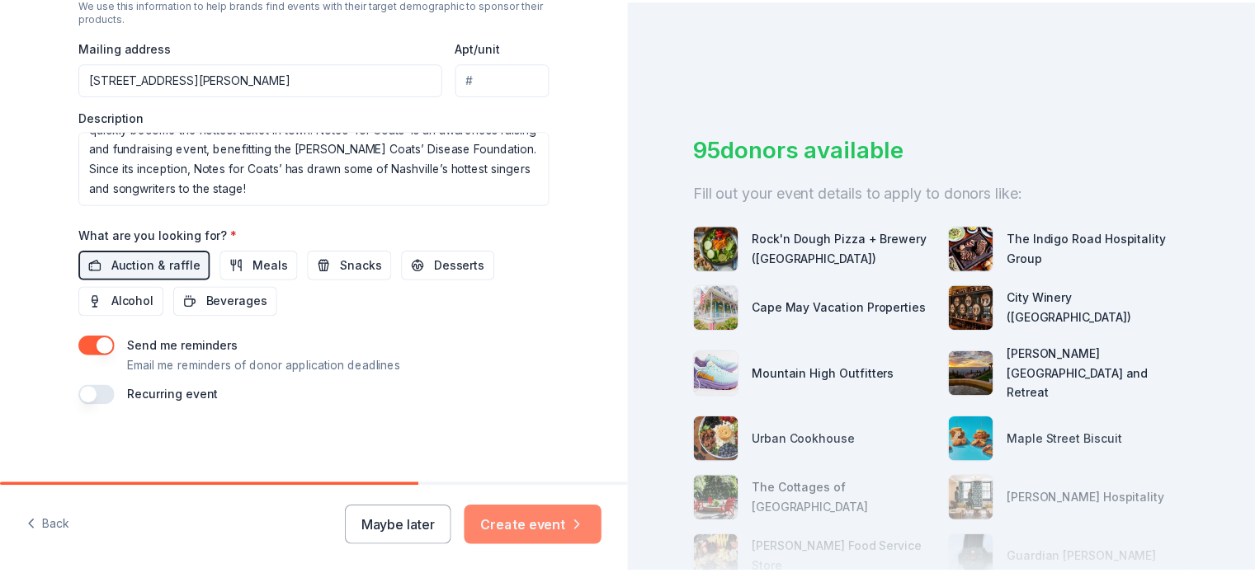
scroll to position [0, 0]
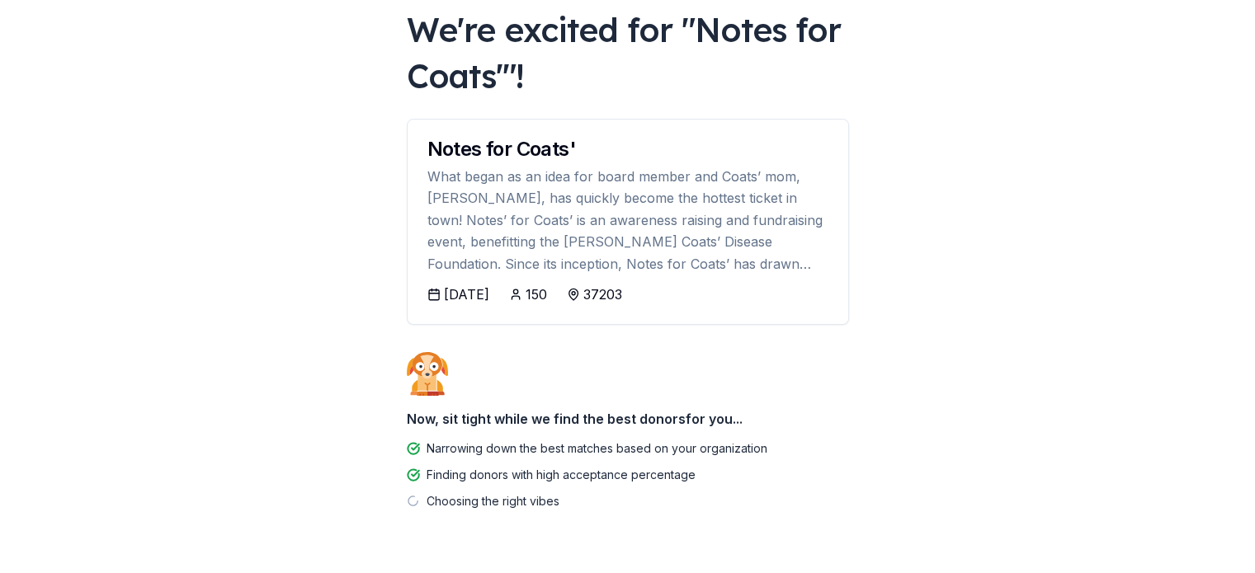
scroll to position [145, 0]
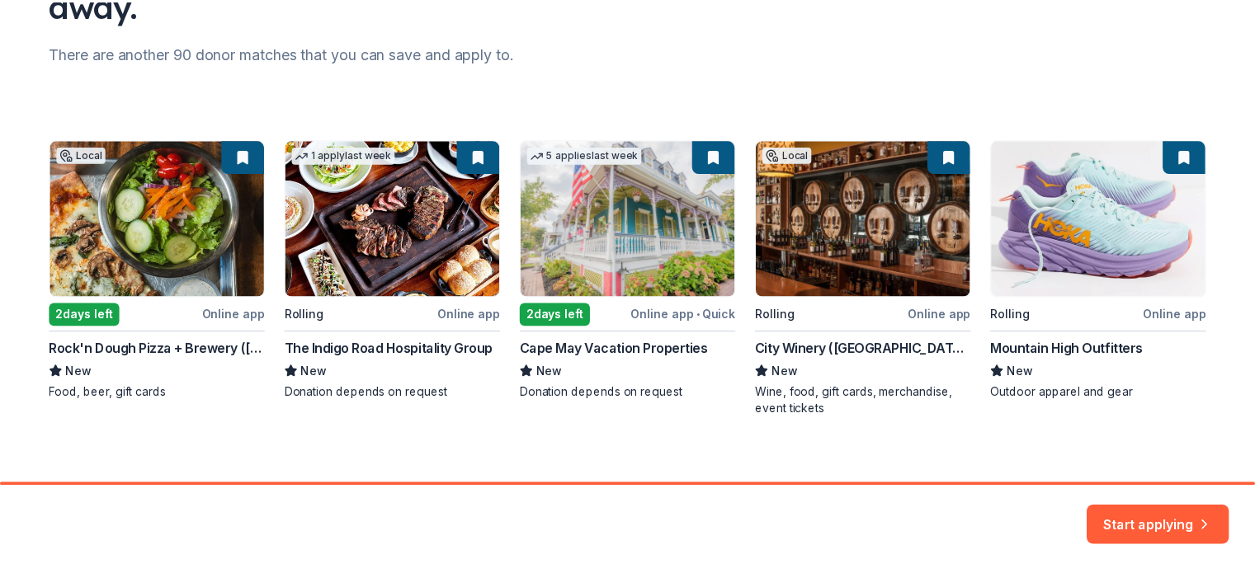
scroll to position [209, 0]
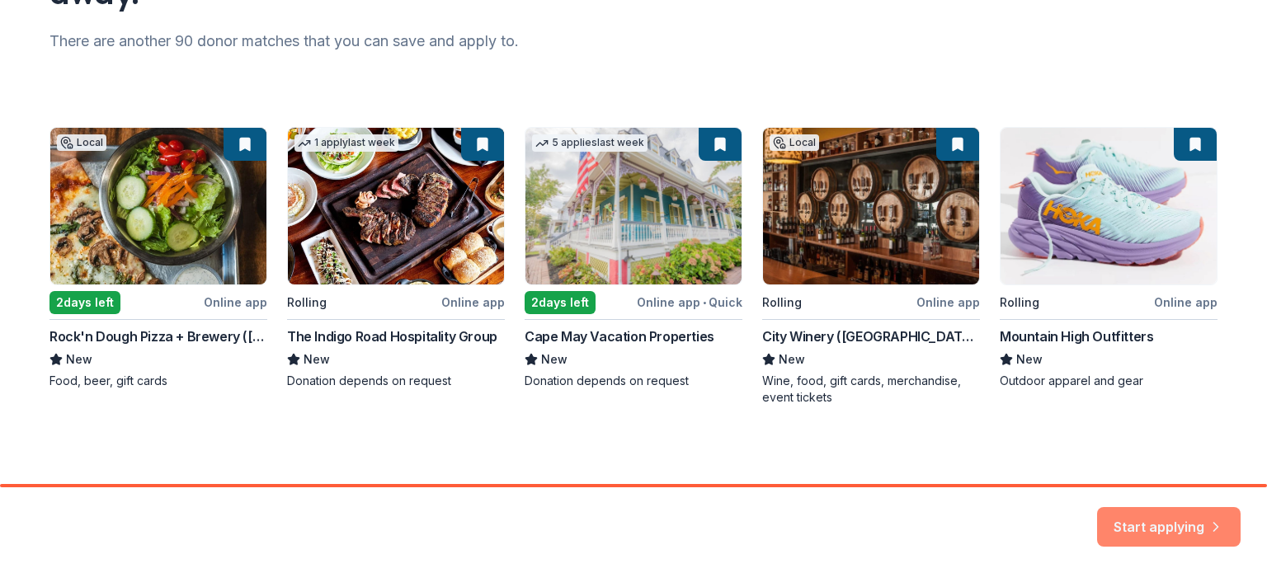
click at [1188, 520] on button "Start applying" at bounding box center [1169, 521] width 144 height 40
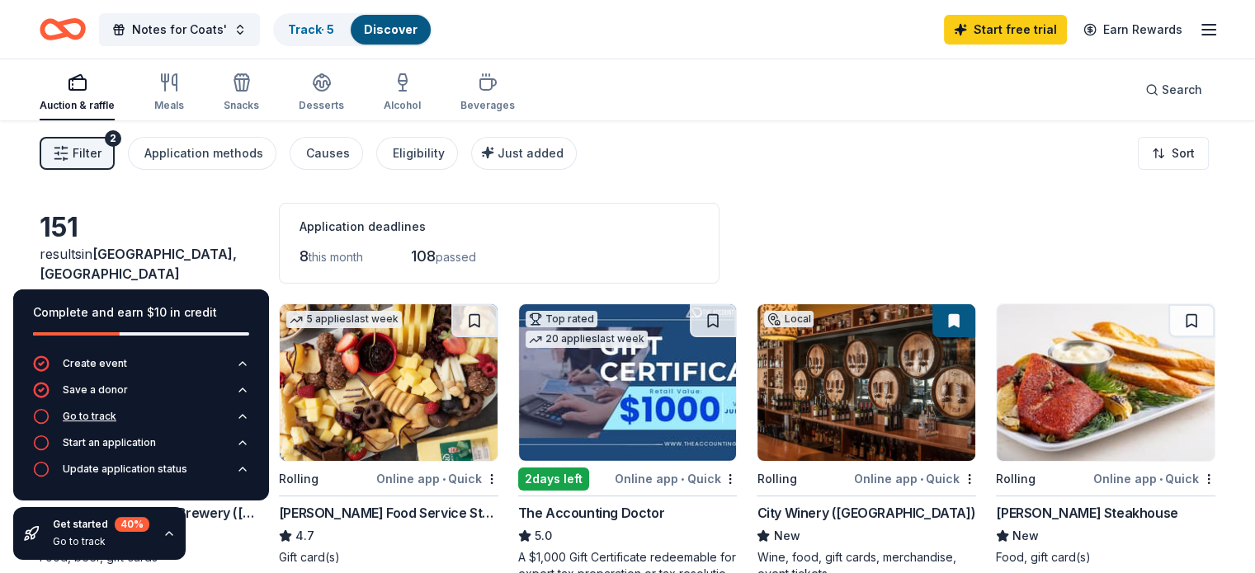
click at [97, 420] on div "Go to track" at bounding box center [90, 416] width 54 height 13
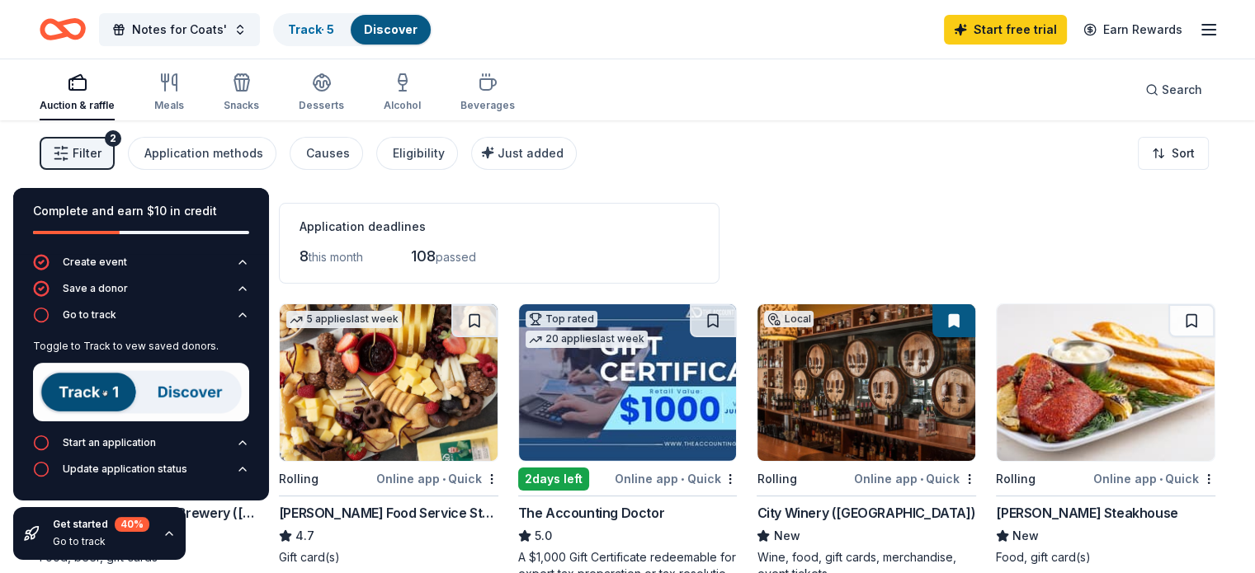
click at [112, 400] on img at bounding box center [141, 392] width 216 height 59
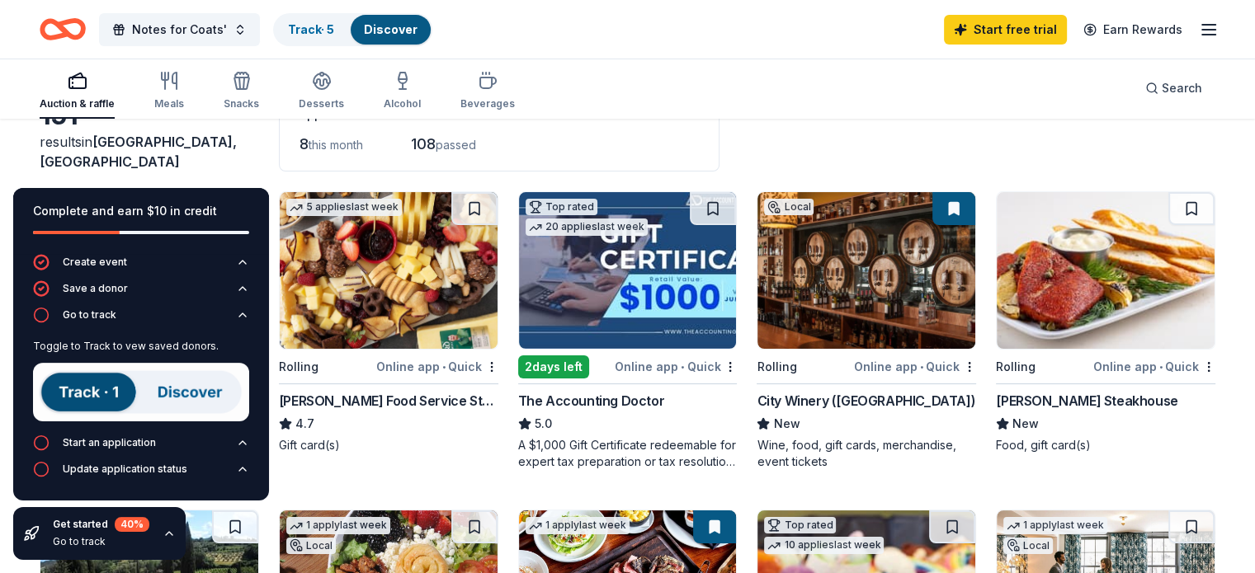
scroll to position [111, 0]
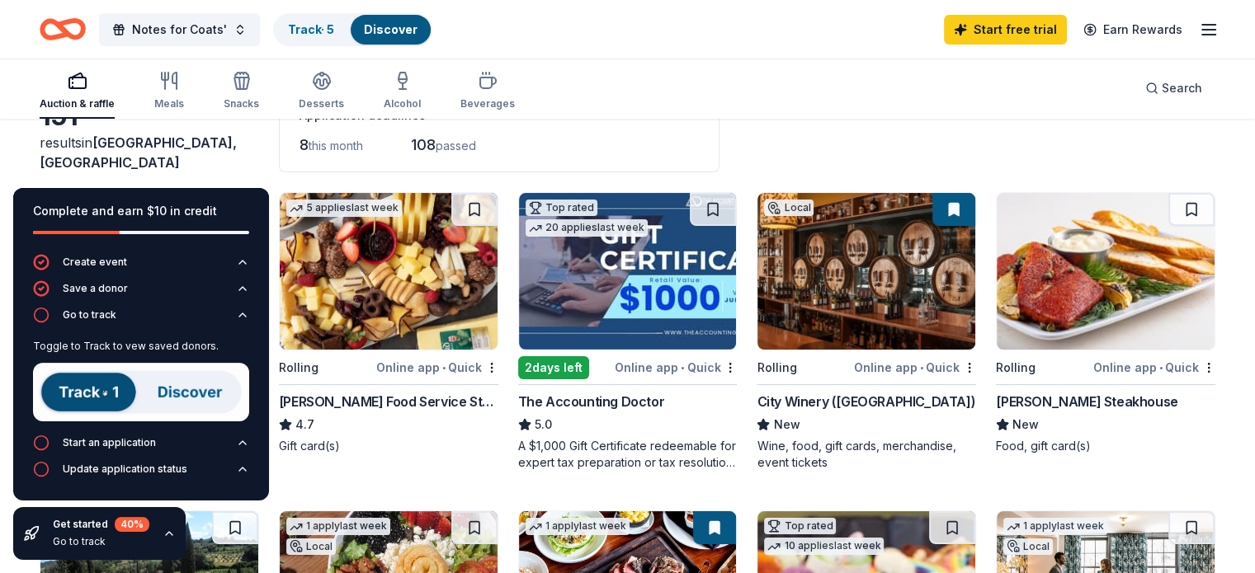
click at [1075, 266] on img at bounding box center [1106, 271] width 218 height 157
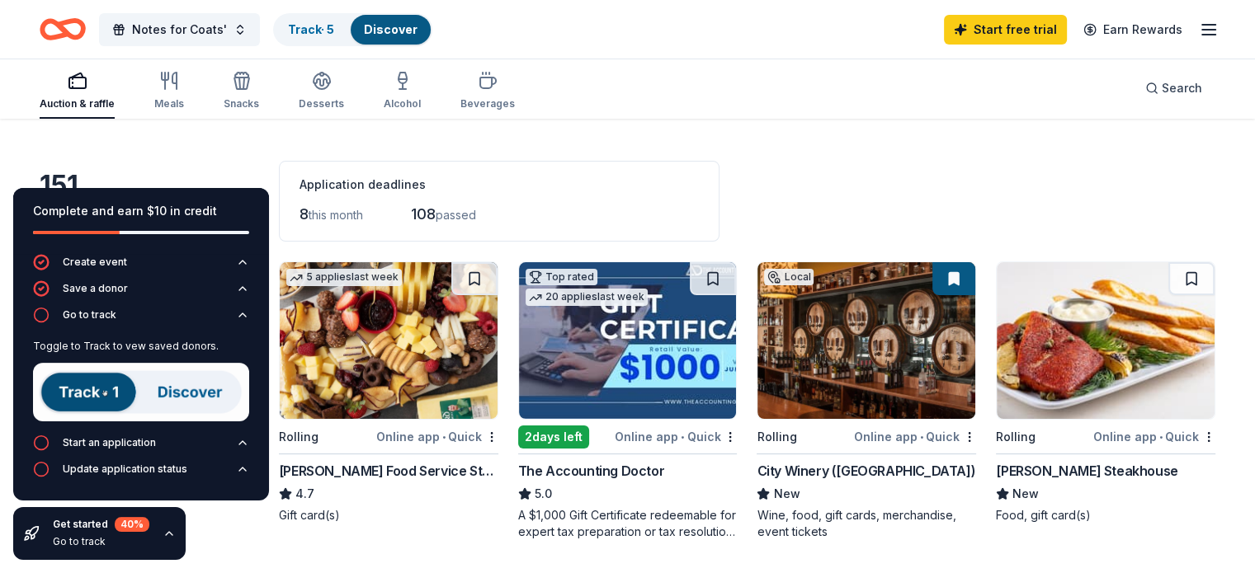
scroll to position [43, 0]
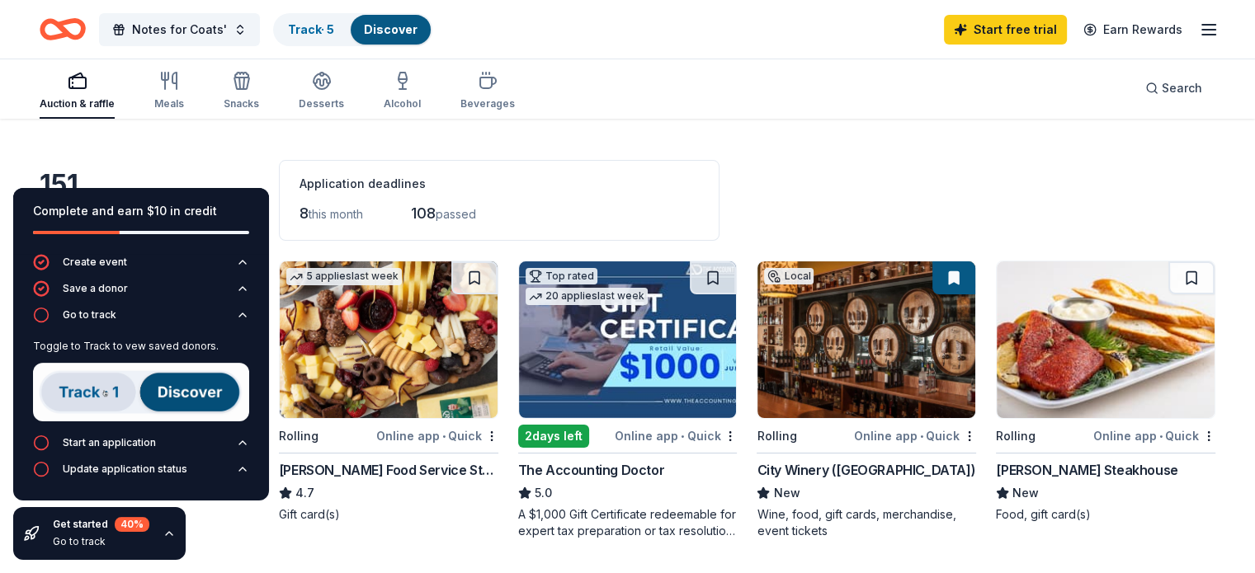
click at [363, 227] on div "Application deadlines 8 this month 108 passed" at bounding box center [499, 200] width 441 height 81
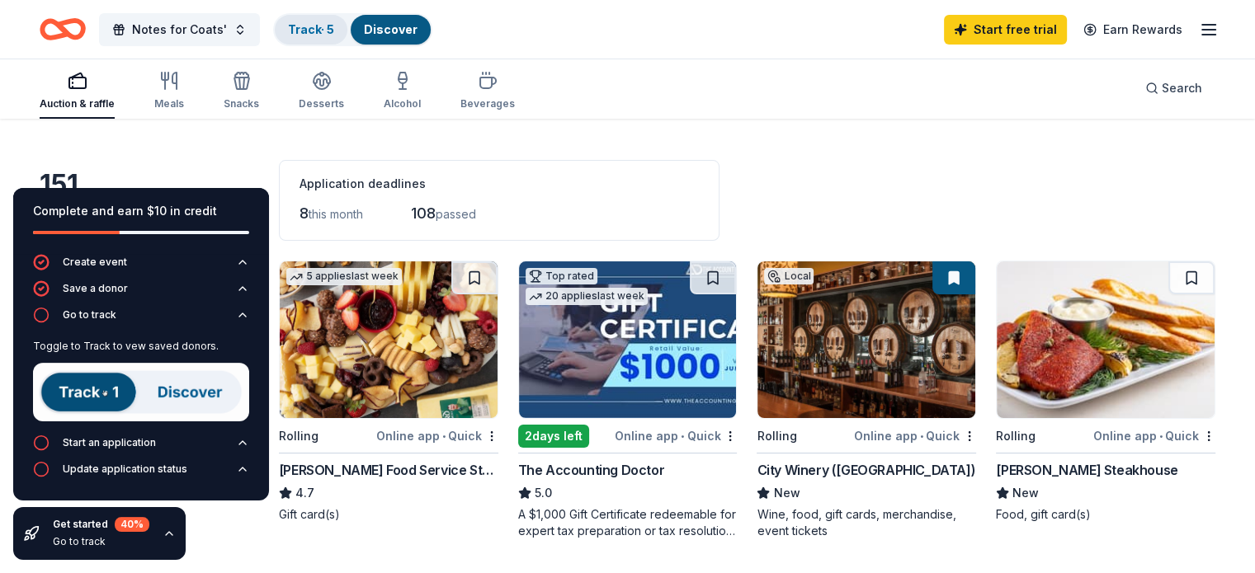
click at [334, 30] on link "Track · 5" at bounding box center [311, 29] width 46 height 14
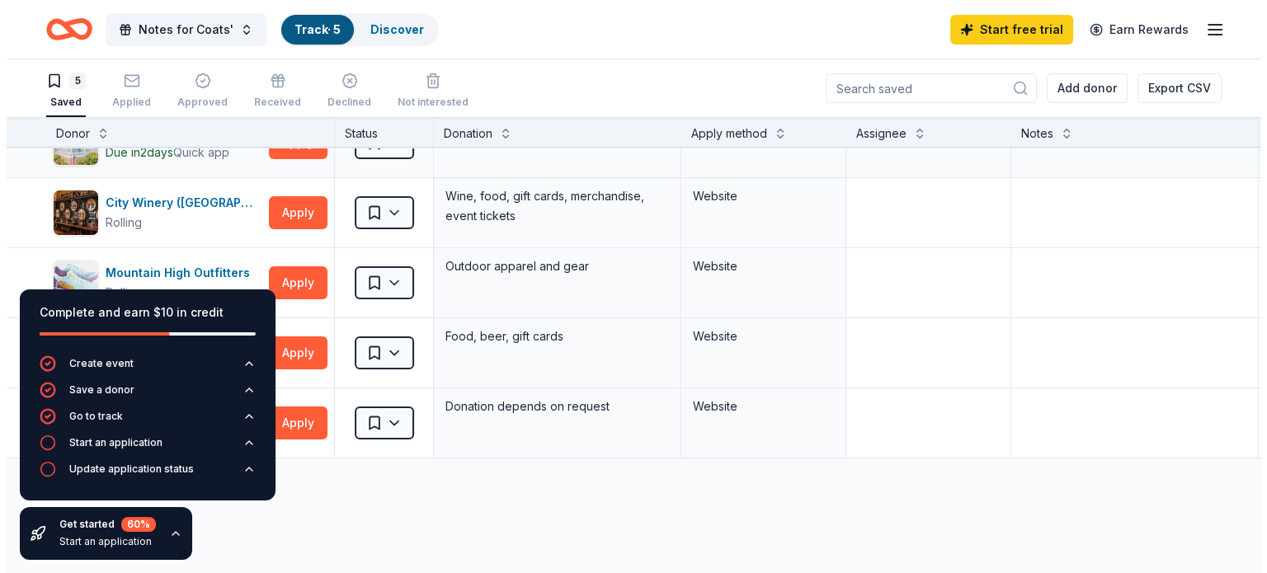
scroll to position [44, 0]
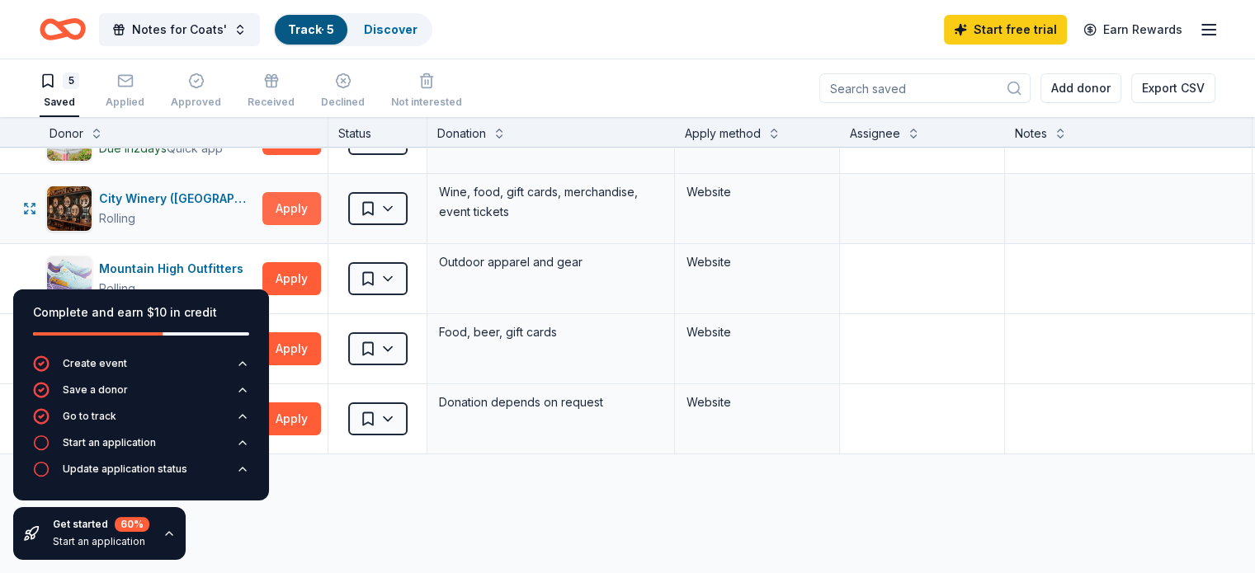
click at [311, 211] on button "Apply" at bounding box center [291, 208] width 59 height 33
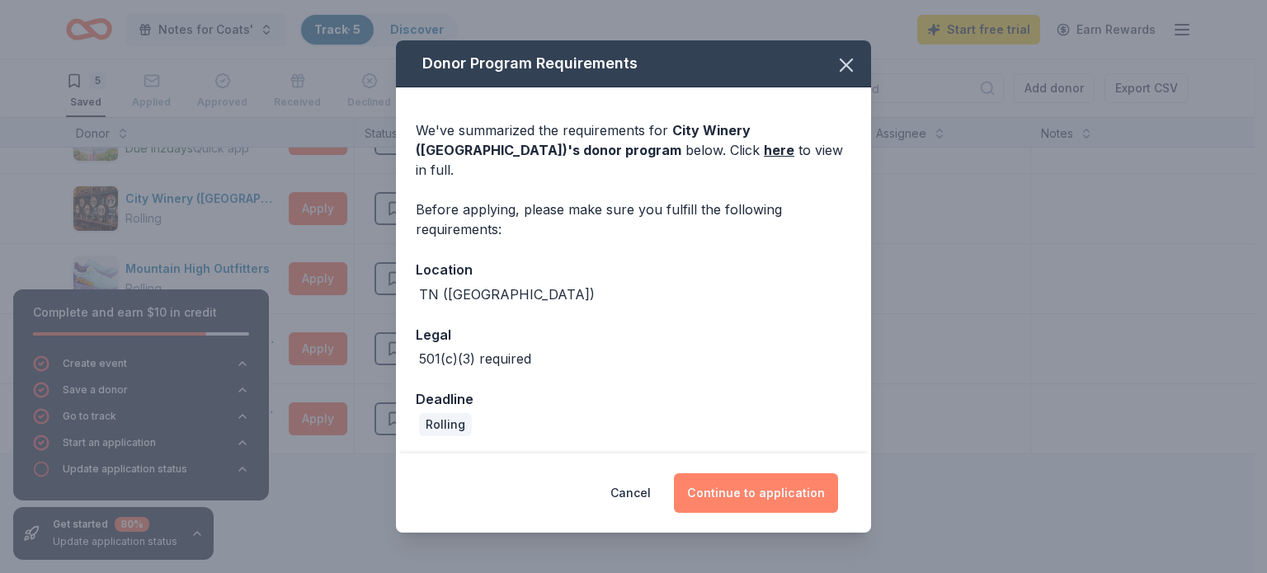
click at [799, 496] on button "Continue to application" at bounding box center [756, 494] width 164 height 40
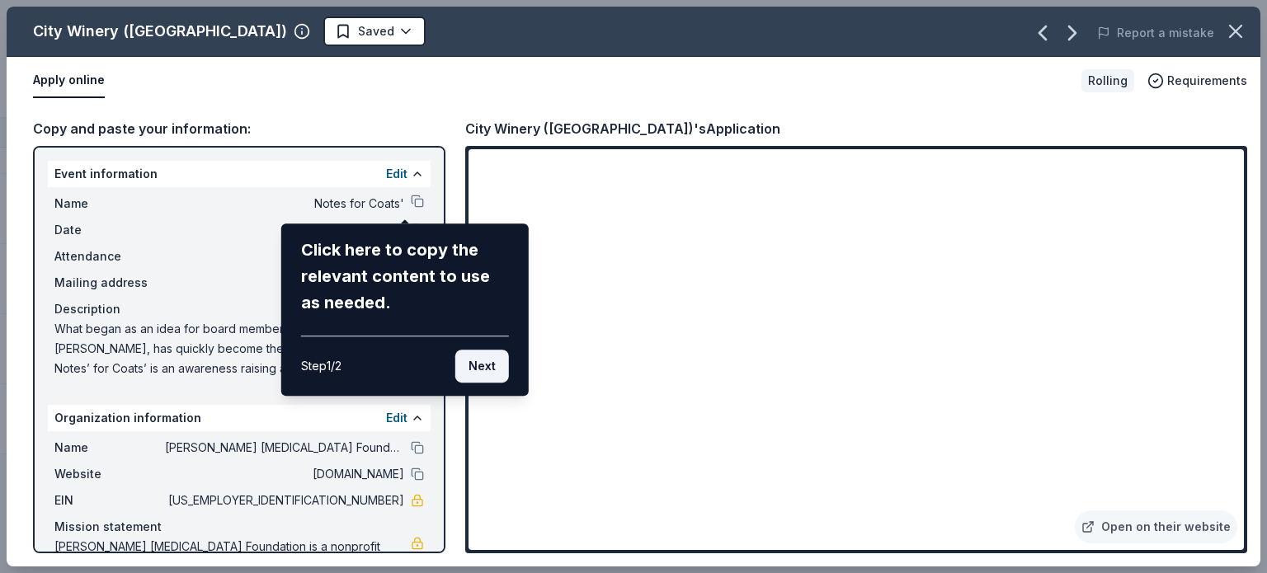
click at [493, 369] on button "Next" at bounding box center [482, 366] width 54 height 33
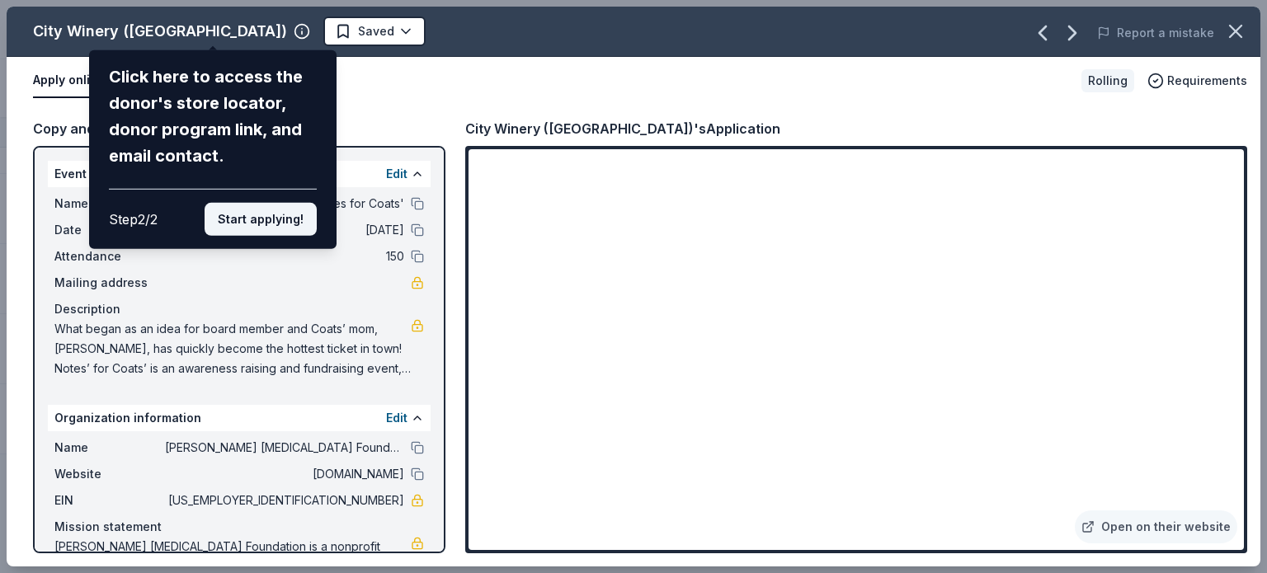
click at [288, 224] on button "Start applying!" at bounding box center [261, 219] width 112 height 33
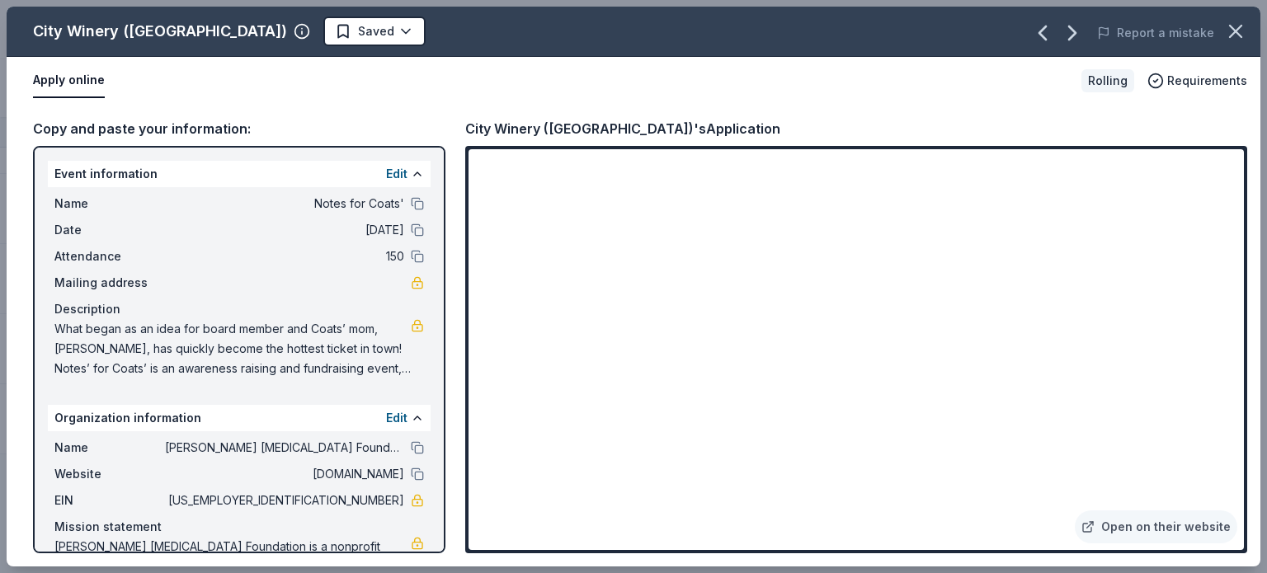
click at [411, 200] on button at bounding box center [417, 203] width 13 height 13
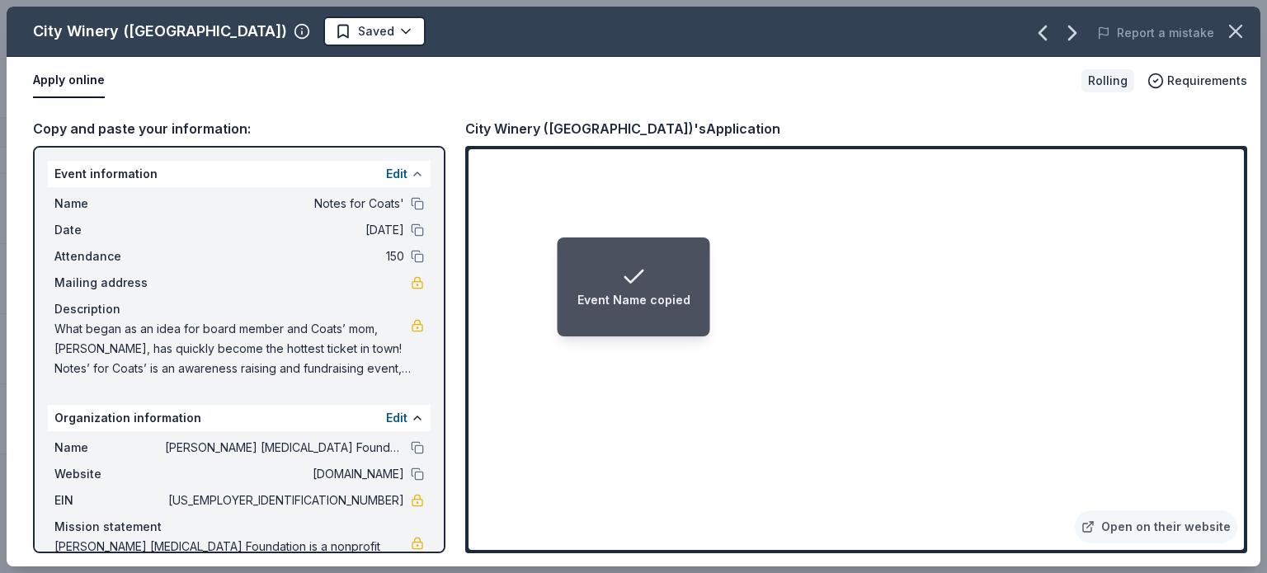
click at [411, 174] on button at bounding box center [417, 173] width 13 height 13
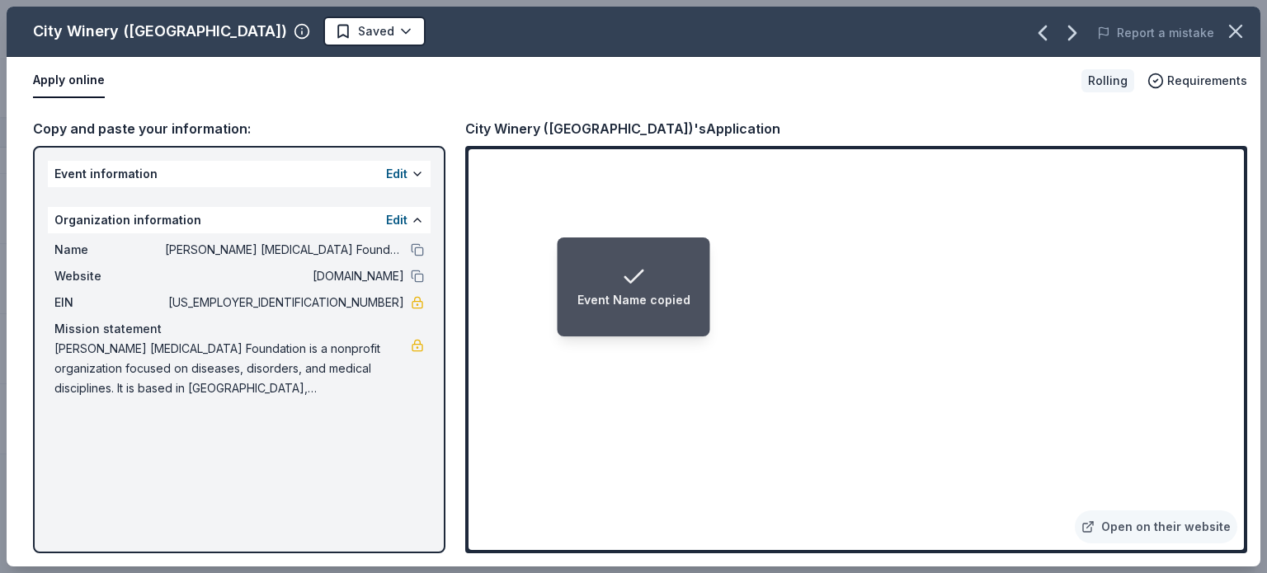
click at [595, 296] on div "Event Name copied" at bounding box center [633, 300] width 113 height 20
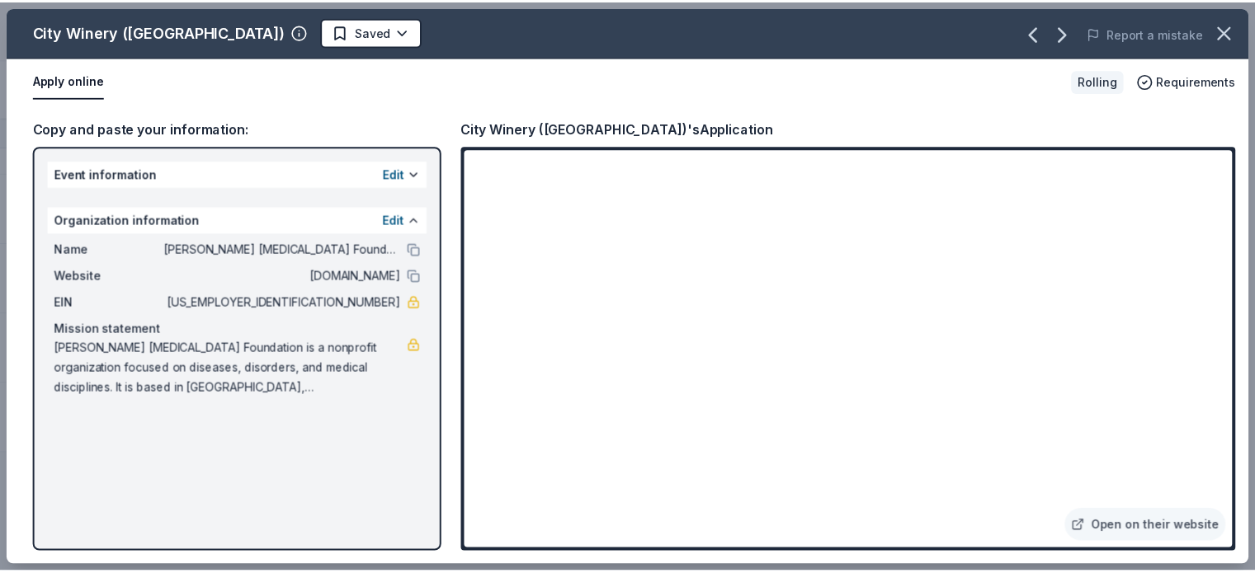
scroll to position [0, 0]
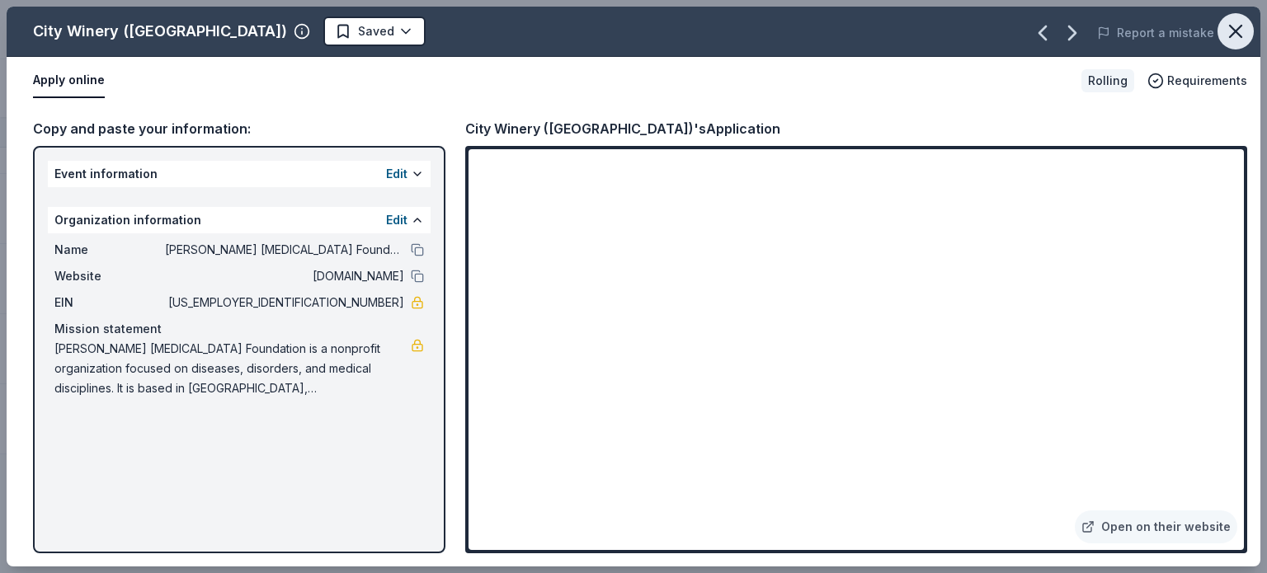
click at [1231, 24] on icon "button" at bounding box center [1235, 31] width 23 height 23
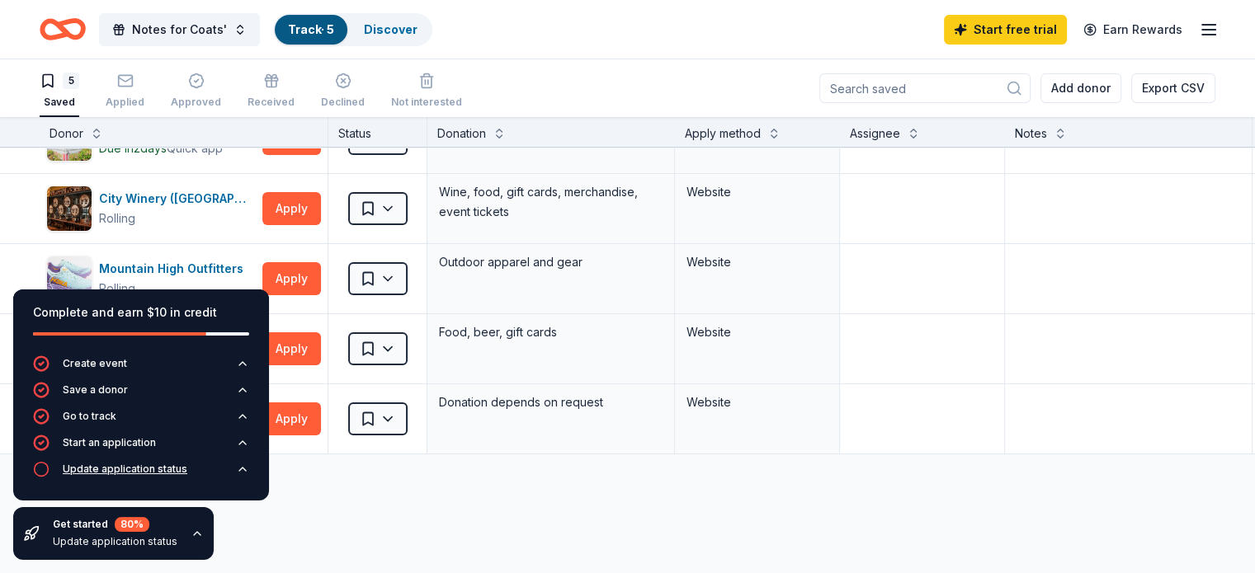
click at [145, 474] on div "Update application status" at bounding box center [125, 469] width 125 height 13
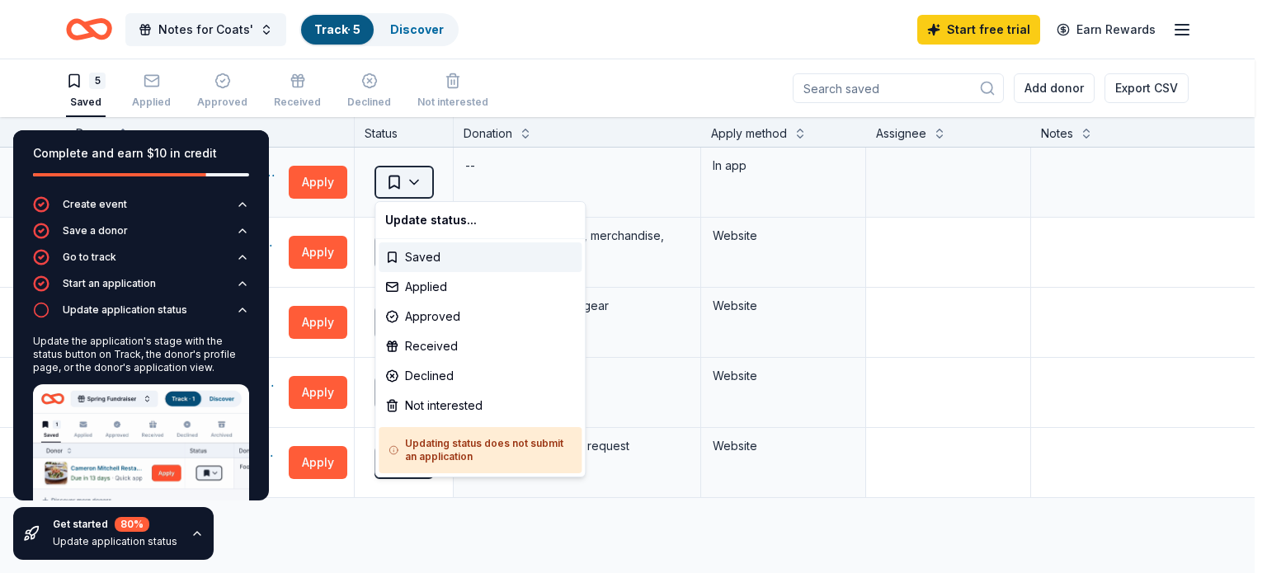
click at [422, 183] on html "Notes for Coats' Track · 5 Discover Start free trial Earn Rewards 5 Saved Appli…" at bounding box center [633, 286] width 1267 height 573
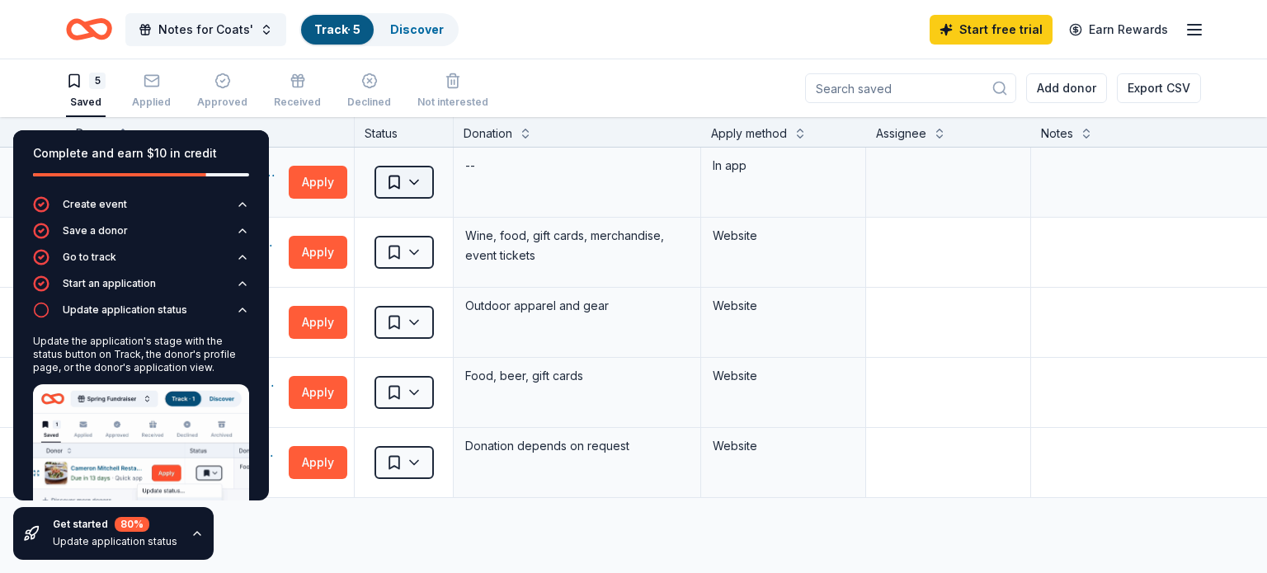
click at [422, 183] on html "Notes for Coats' Track · 5 Discover Start free trial Earn Rewards 5 Saved Appli…" at bounding box center [633, 286] width 1267 height 573
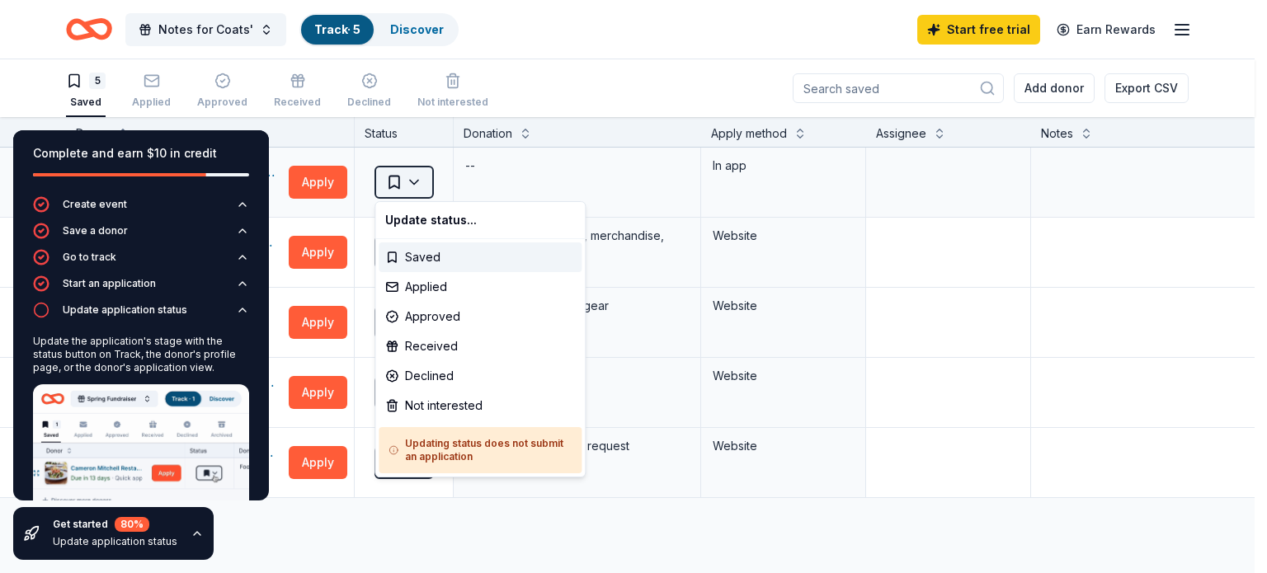
click at [415, 190] on html "Notes for Coats' Track · 5 Discover Start free trial Earn Rewards 5 Saved Appli…" at bounding box center [633, 286] width 1267 height 573
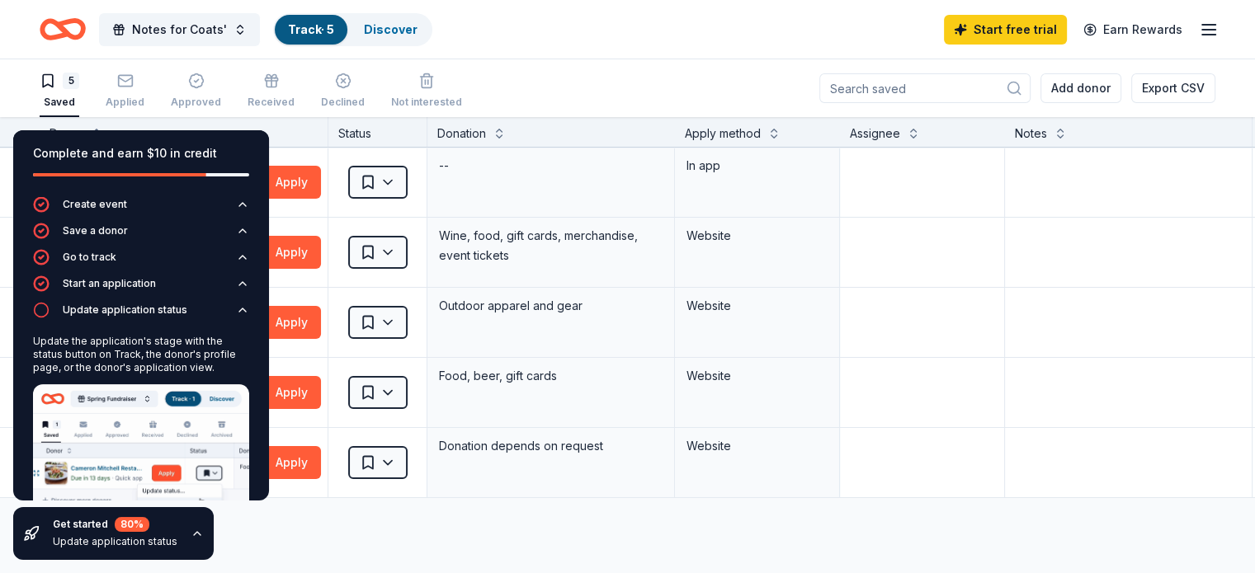
click at [191, 538] on icon "button" at bounding box center [197, 533] width 13 height 13
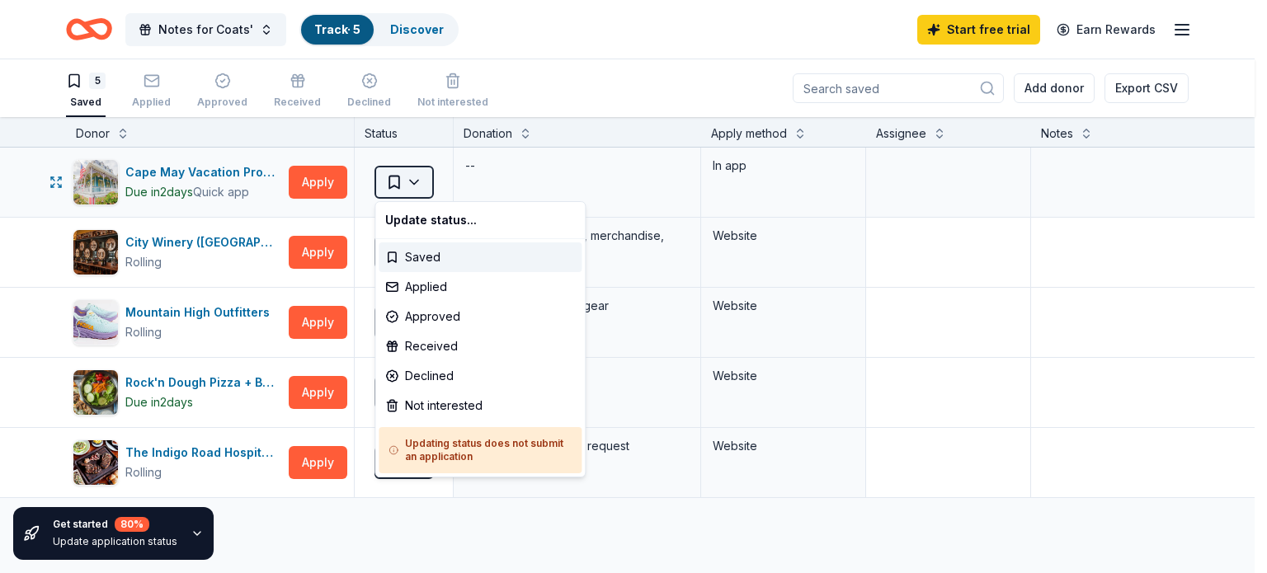
click at [422, 197] on html "Notes for Coats' Track · 5 Discover Start free trial Earn Rewards 5 Saved Appli…" at bounding box center [633, 286] width 1267 height 573
click at [449, 408] on div "Not interested" at bounding box center [480, 406] width 203 height 30
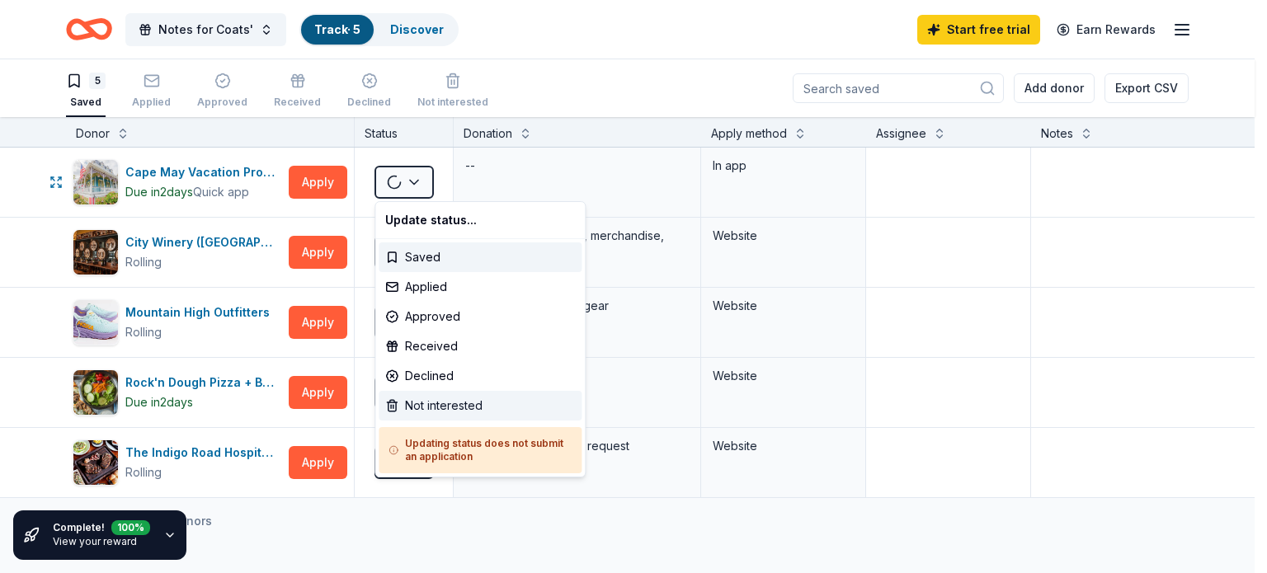
click at [449, 408] on div "Not interested" at bounding box center [480, 406] width 203 height 30
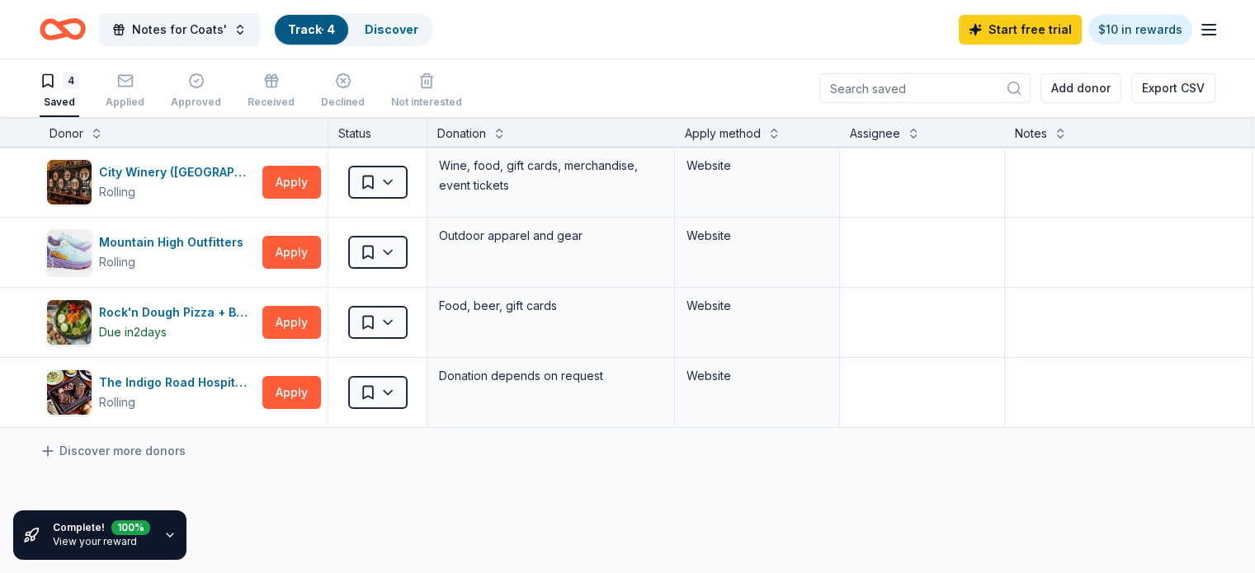
click at [163, 537] on icon "button" at bounding box center [169, 535] width 13 height 13
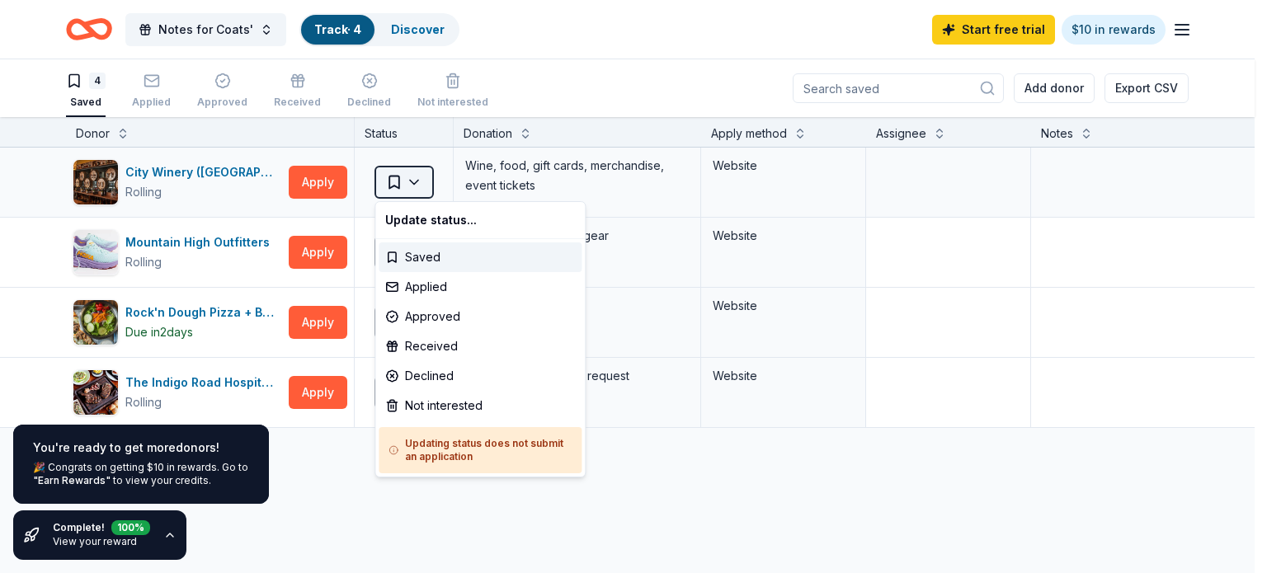
click at [418, 180] on html "Notes for Coats' Track · 4 Discover Start free trial $10 in rewards 4 Saved App…" at bounding box center [633, 286] width 1267 height 573
click at [423, 286] on div "Applied" at bounding box center [480, 287] width 203 height 30
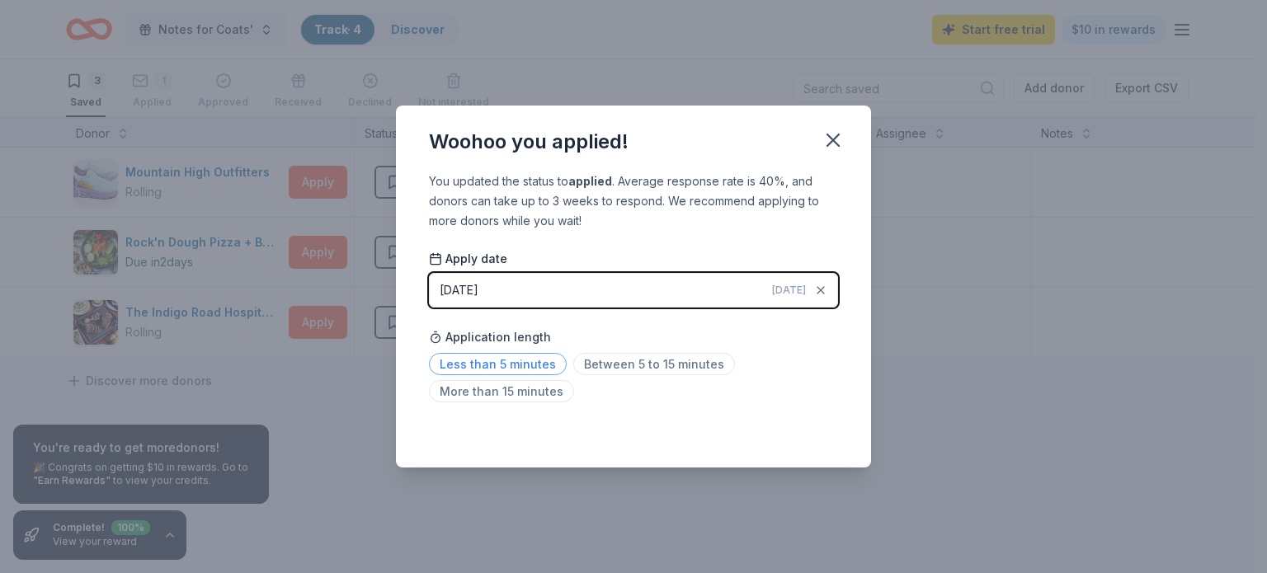
click at [529, 359] on span "Less than 5 minutes" at bounding box center [498, 364] width 138 height 22
click at [838, 141] on icon "button" at bounding box center [833, 140] width 23 height 23
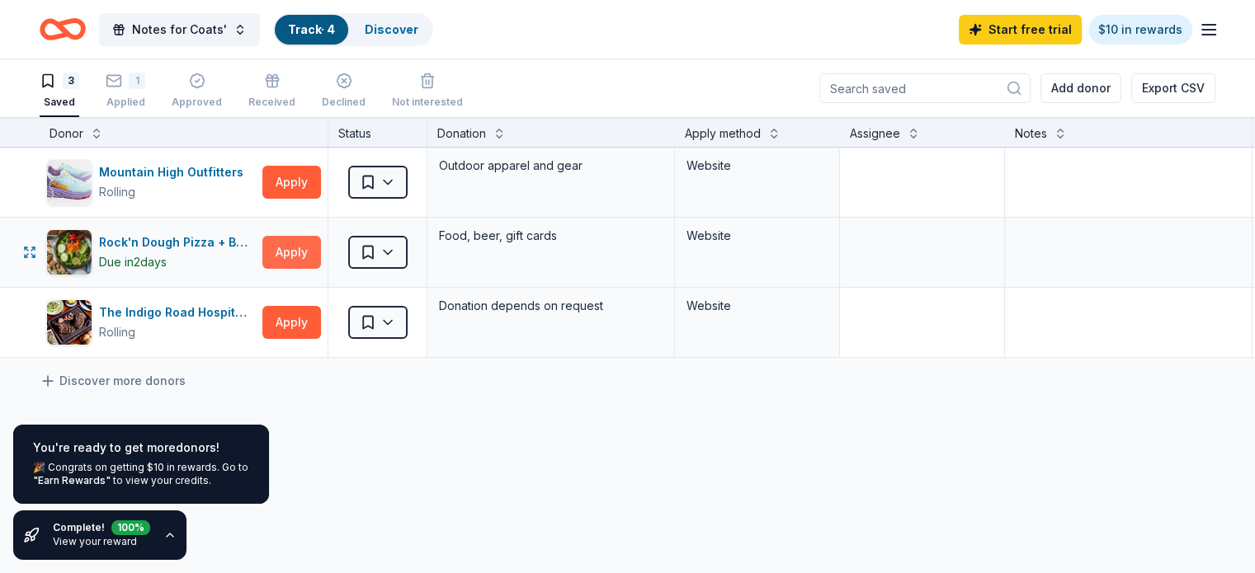
click at [321, 248] on button "Apply" at bounding box center [291, 252] width 59 height 33
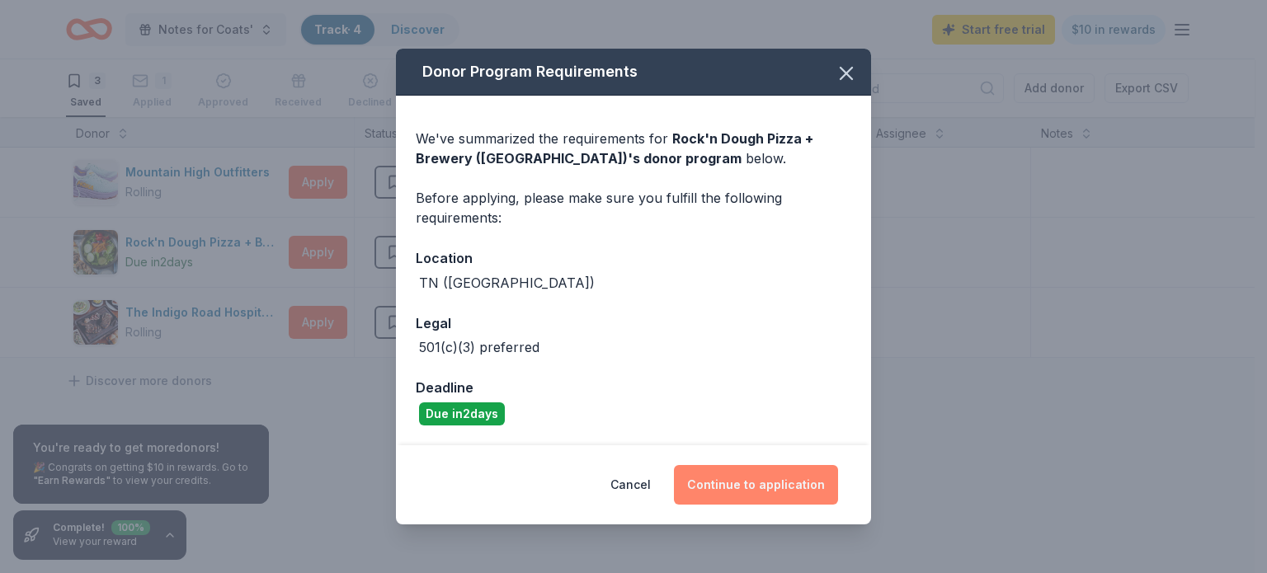
click at [764, 486] on button "Continue to application" at bounding box center [756, 485] width 164 height 40
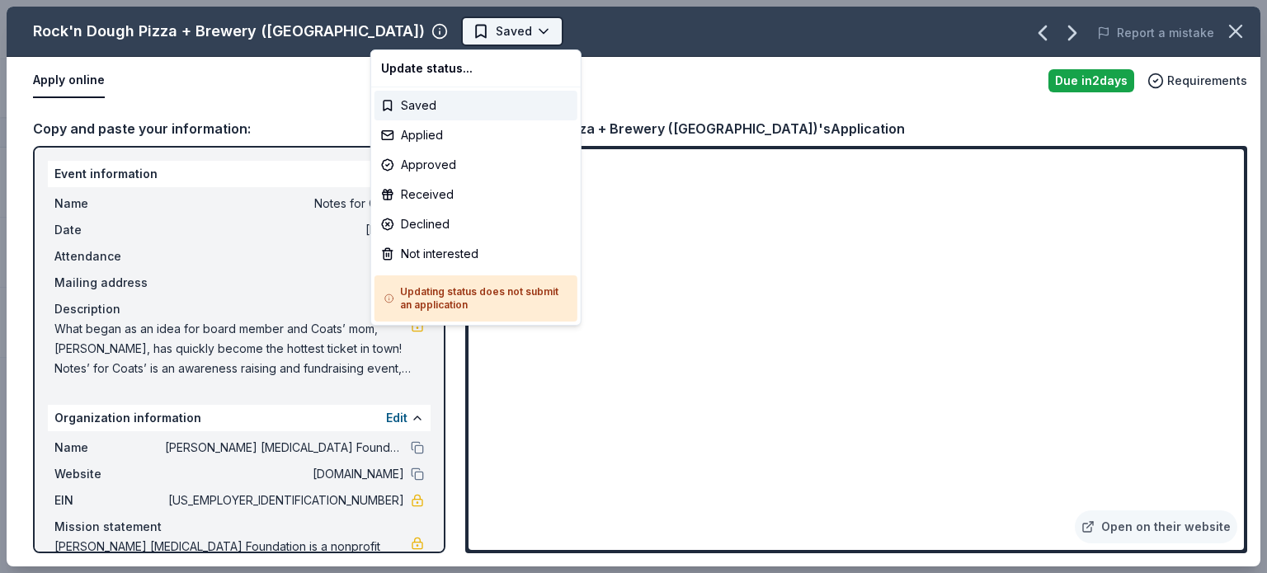
click at [398, 32] on html "Notes for Coats' Track · 4 Discover Start free trial $10 in rewards 3 Saved 1 A…" at bounding box center [633, 286] width 1267 height 573
click at [412, 134] on div "Applied" at bounding box center [476, 135] width 203 height 30
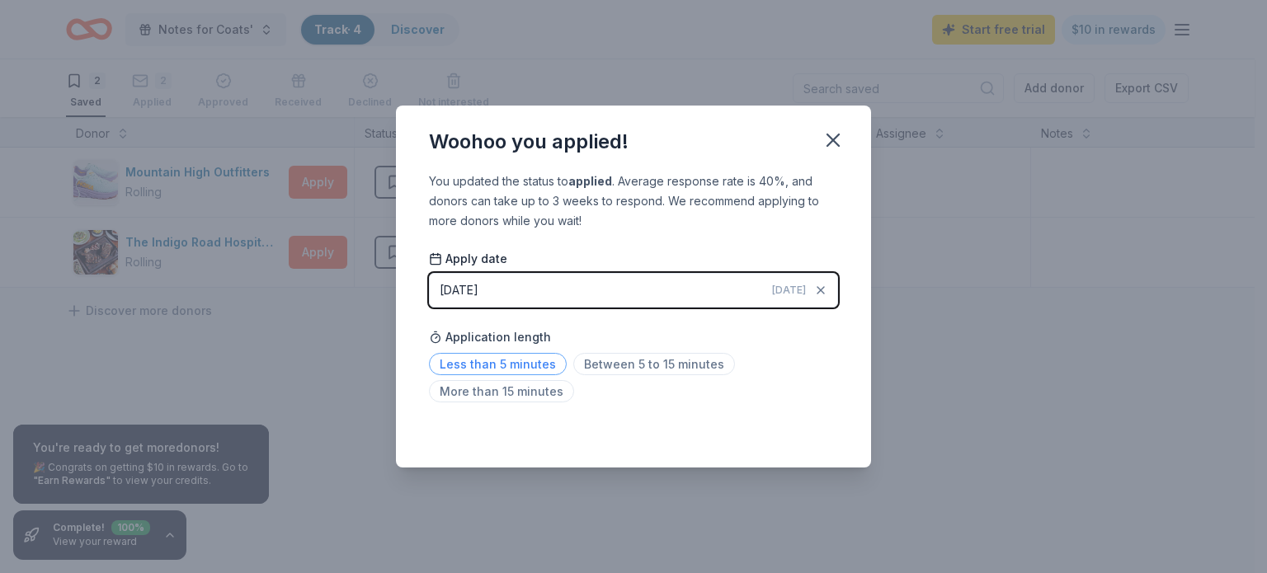
click at [545, 362] on span "Less than 5 minutes" at bounding box center [498, 364] width 138 height 22
click at [832, 136] on icon "button" at bounding box center [833, 140] width 23 height 23
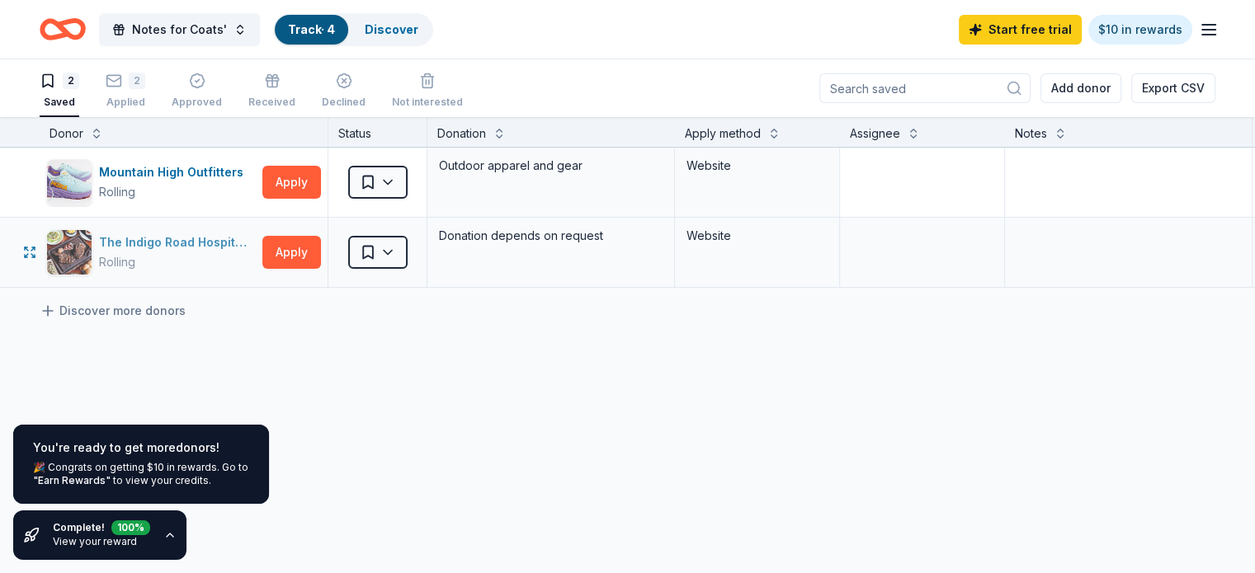
click at [205, 247] on div "The Indigo Road Hospitality Group" at bounding box center [177, 243] width 157 height 20
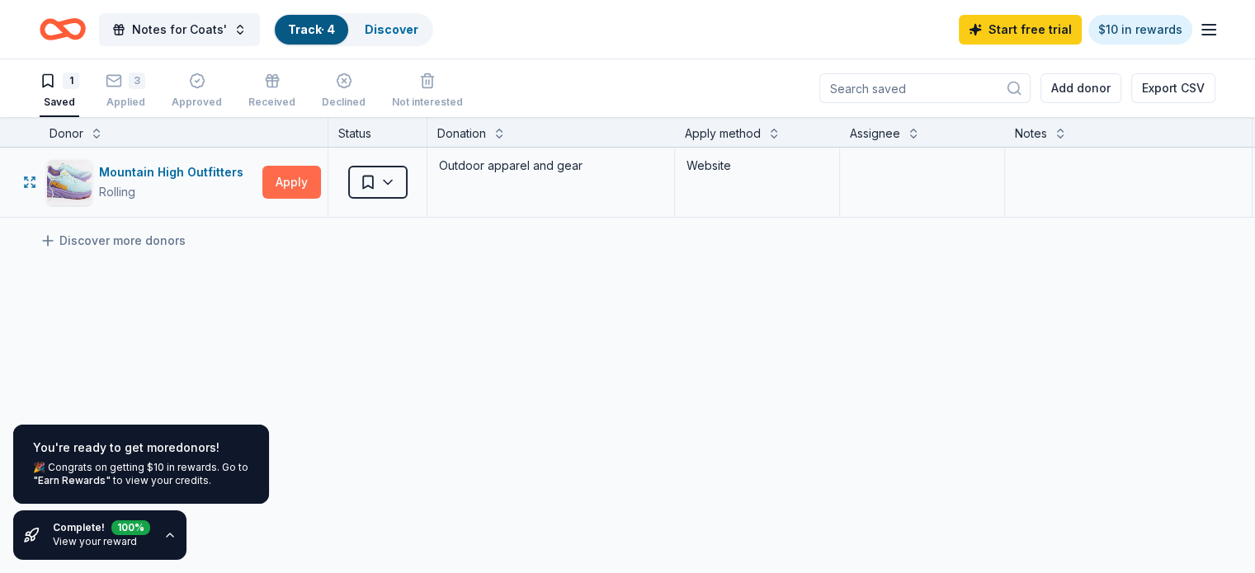
click at [321, 191] on button "Apply" at bounding box center [291, 182] width 59 height 33
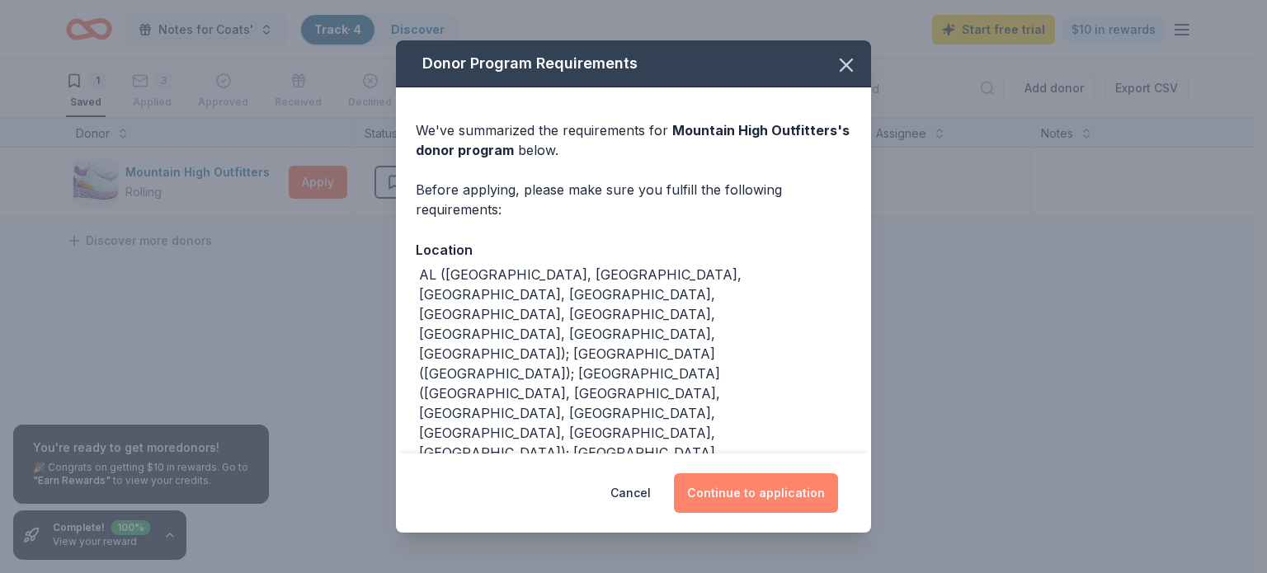
click at [751, 508] on button "Continue to application" at bounding box center [756, 494] width 164 height 40
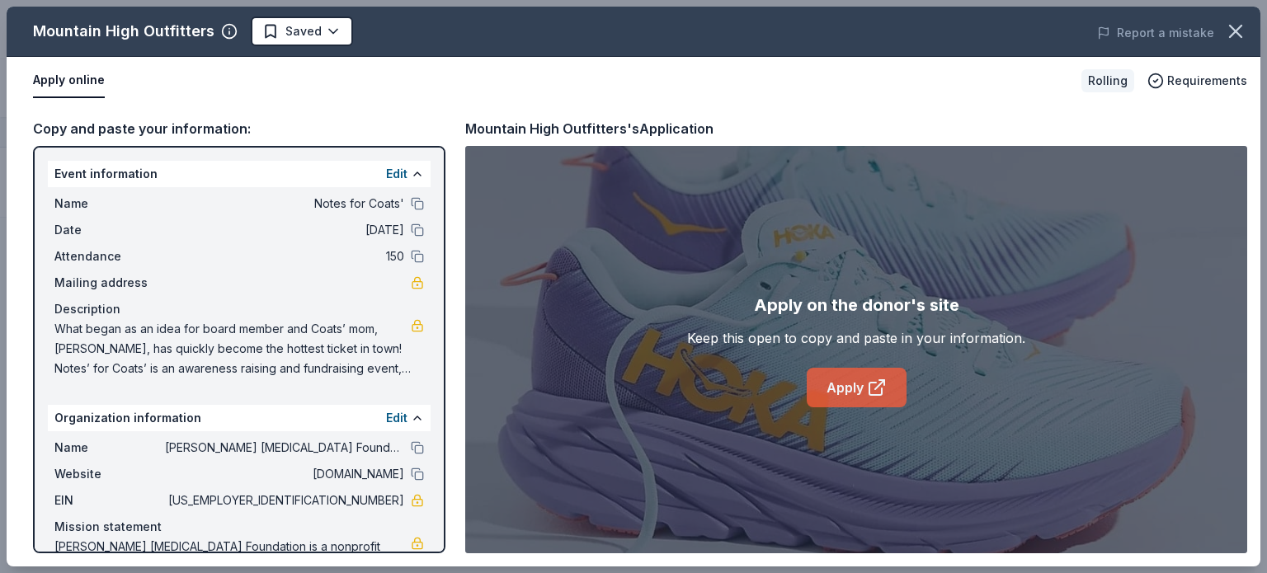
click at [879, 372] on link "Apply" at bounding box center [857, 388] width 100 height 40
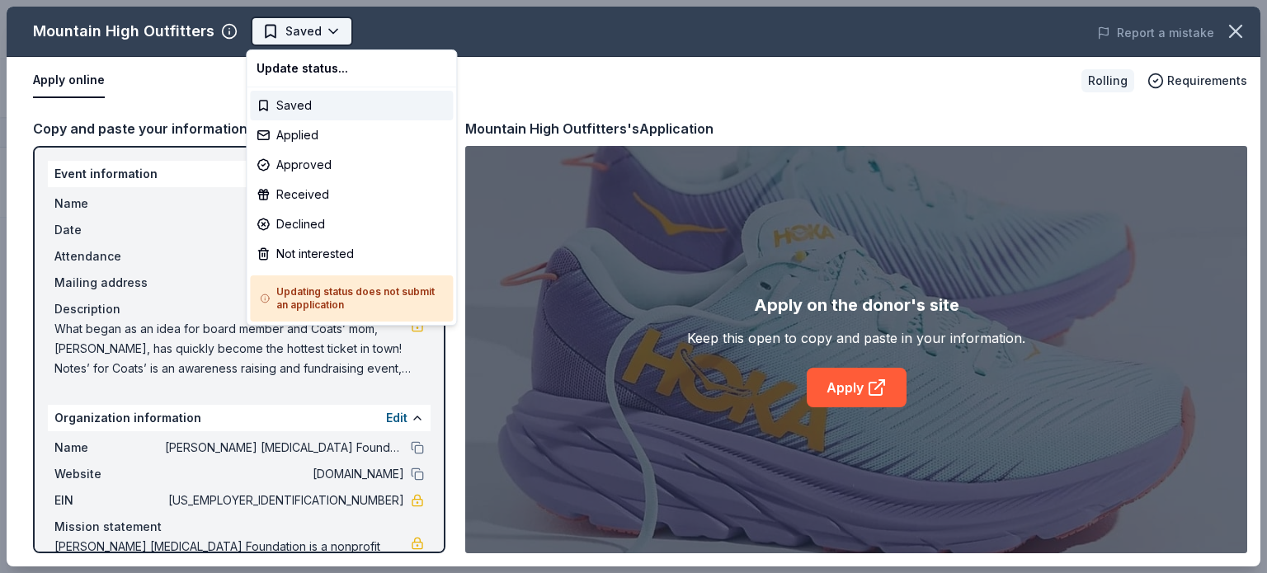
click at [316, 32] on html "Notes for Coats' Track · 4 Discover Start free trial $10 in rewards 1 Saved 3 A…" at bounding box center [633, 286] width 1267 height 573
click at [307, 127] on div "Applied" at bounding box center [351, 135] width 203 height 30
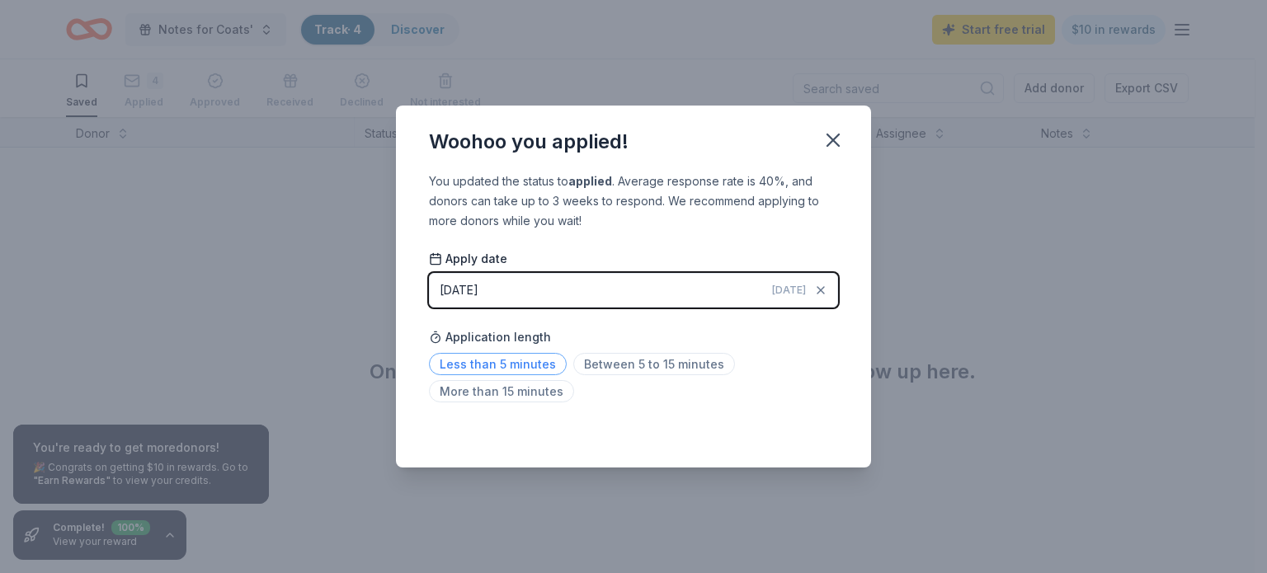
click at [541, 359] on span "Less than 5 minutes" at bounding box center [498, 364] width 138 height 22
click at [829, 144] on icon "button" at bounding box center [833, 140] width 12 height 12
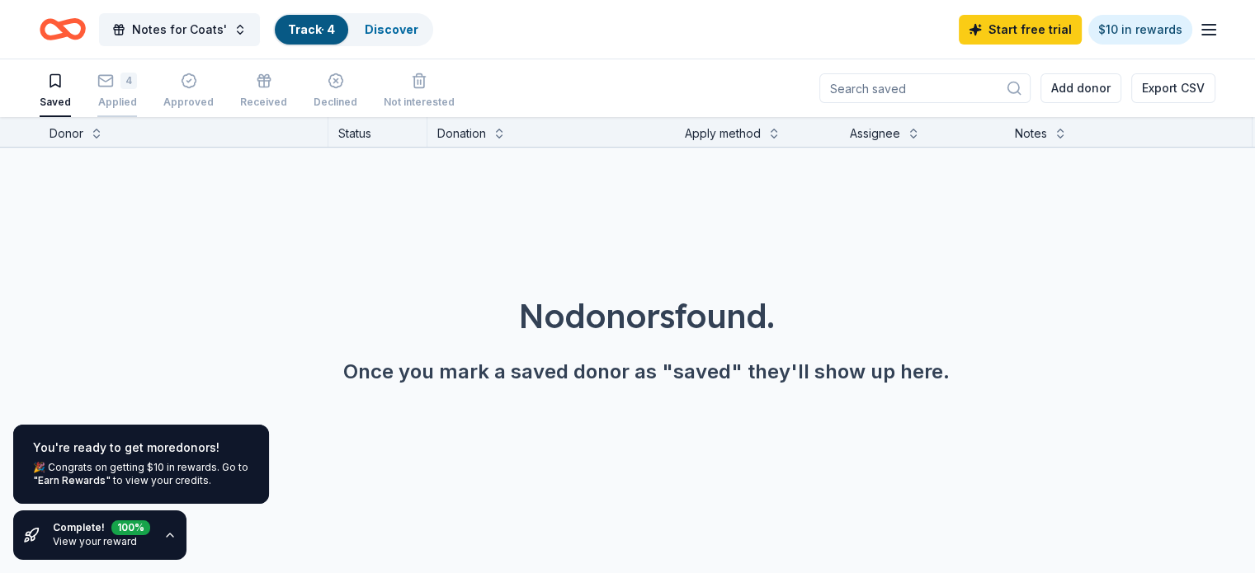
click at [137, 96] on div "Applied" at bounding box center [117, 102] width 40 height 13
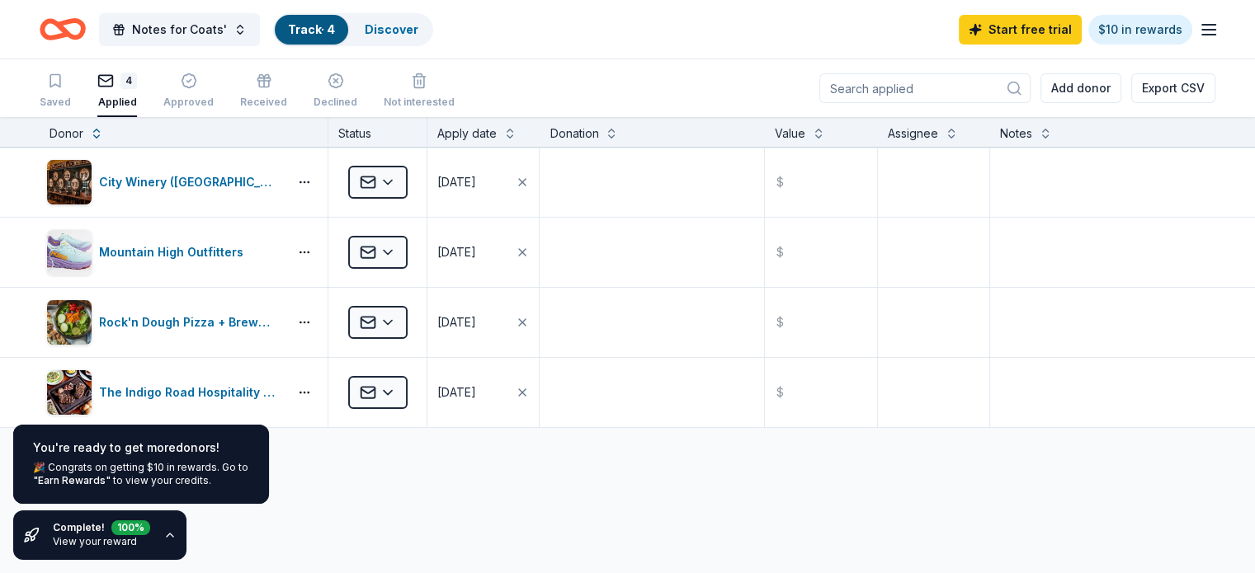
click at [163, 530] on icon "button" at bounding box center [169, 535] width 13 height 13
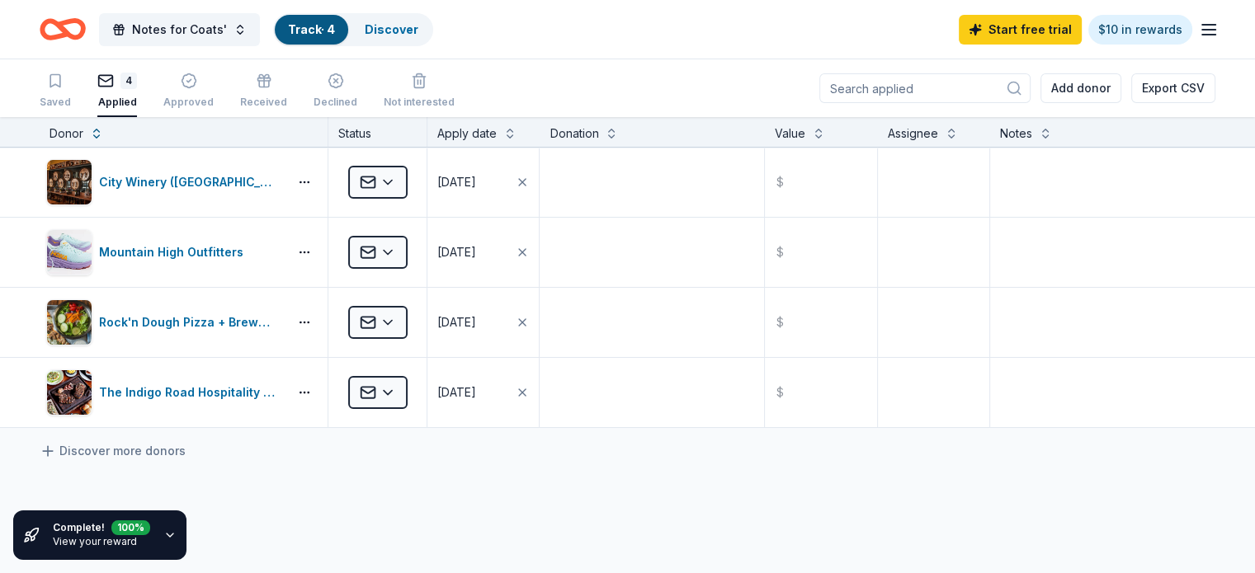
click at [99, 535] on link "View your reward" at bounding box center [95, 541] width 84 height 12
click at [165, 538] on icon "button" at bounding box center [169, 535] width 13 height 13
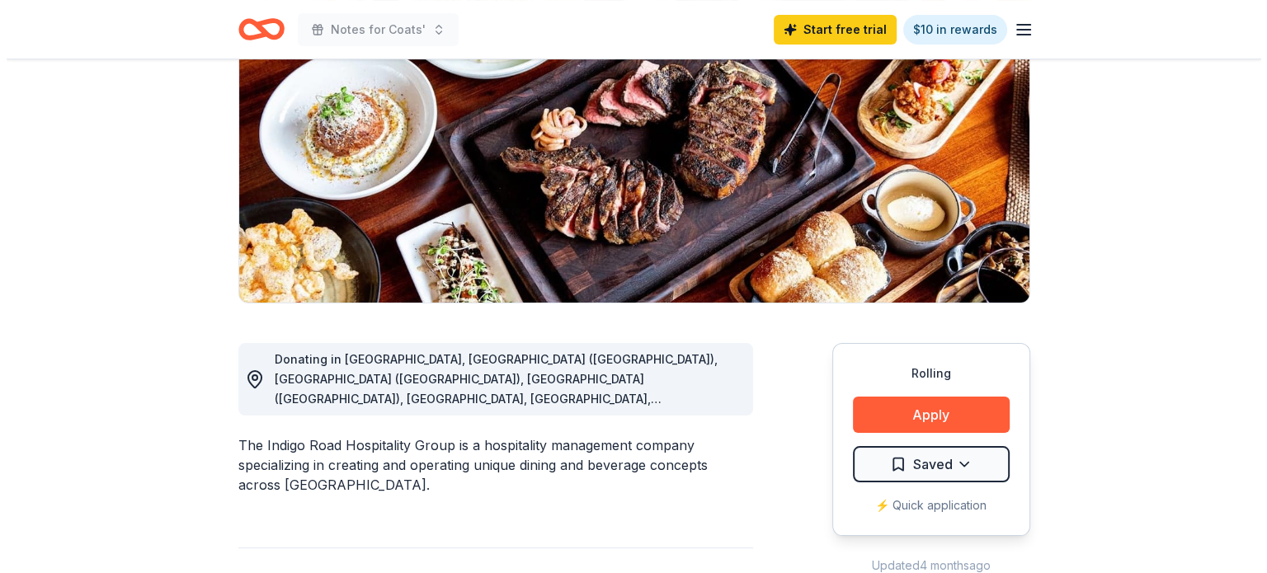
scroll to position [231, 0]
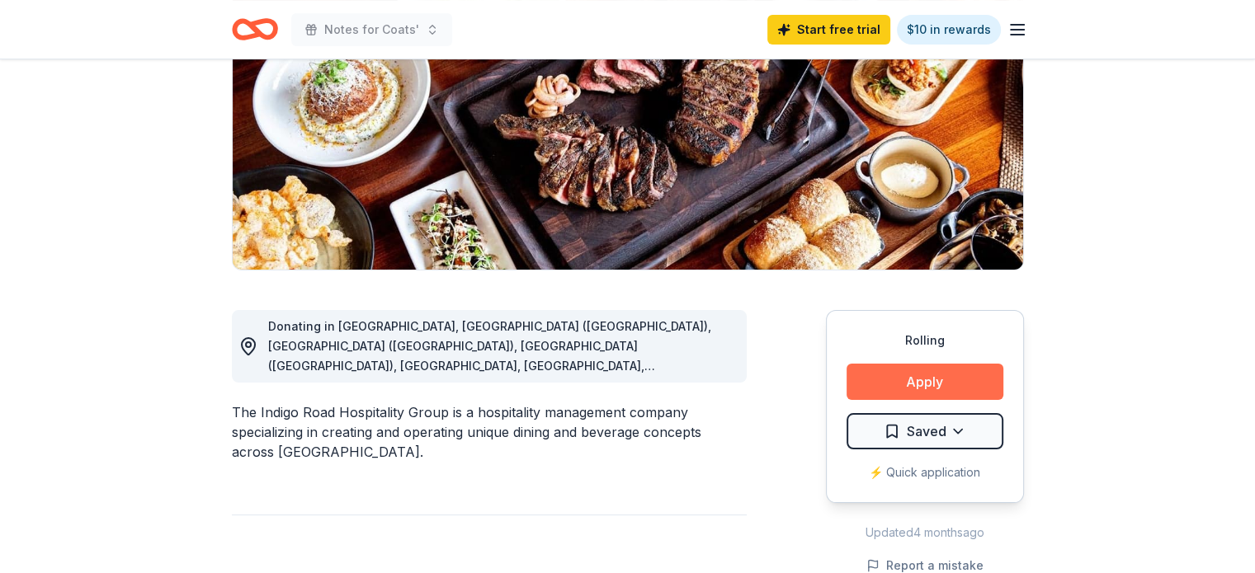
click at [934, 375] on button "Apply" at bounding box center [924, 382] width 157 height 36
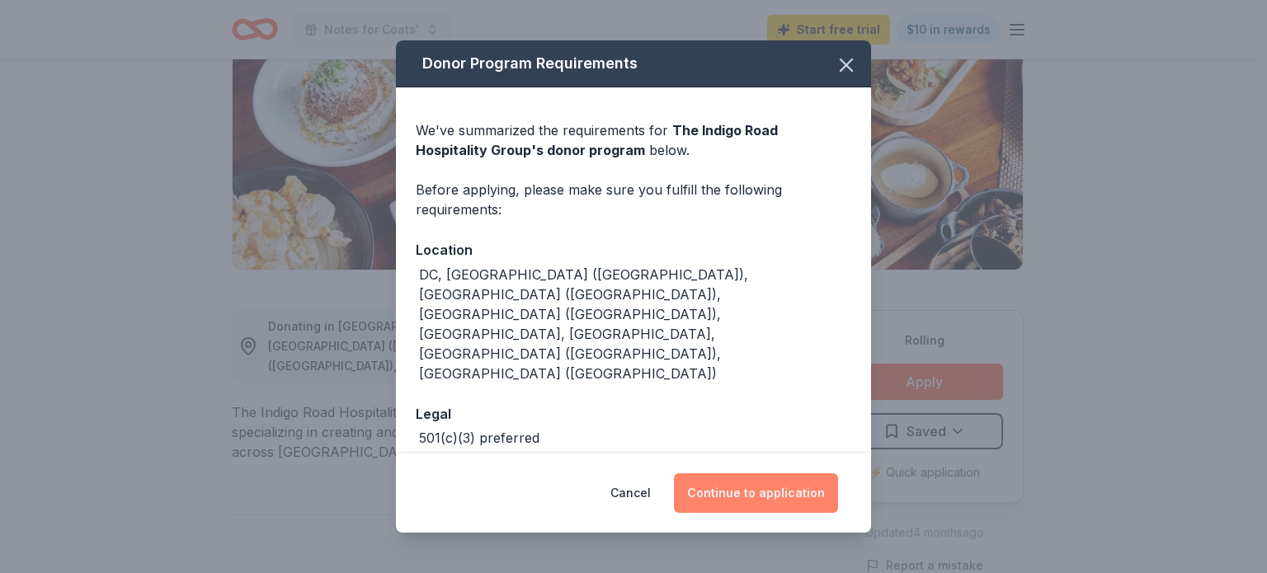
click at [731, 485] on button "Continue to application" at bounding box center [756, 494] width 164 height 40
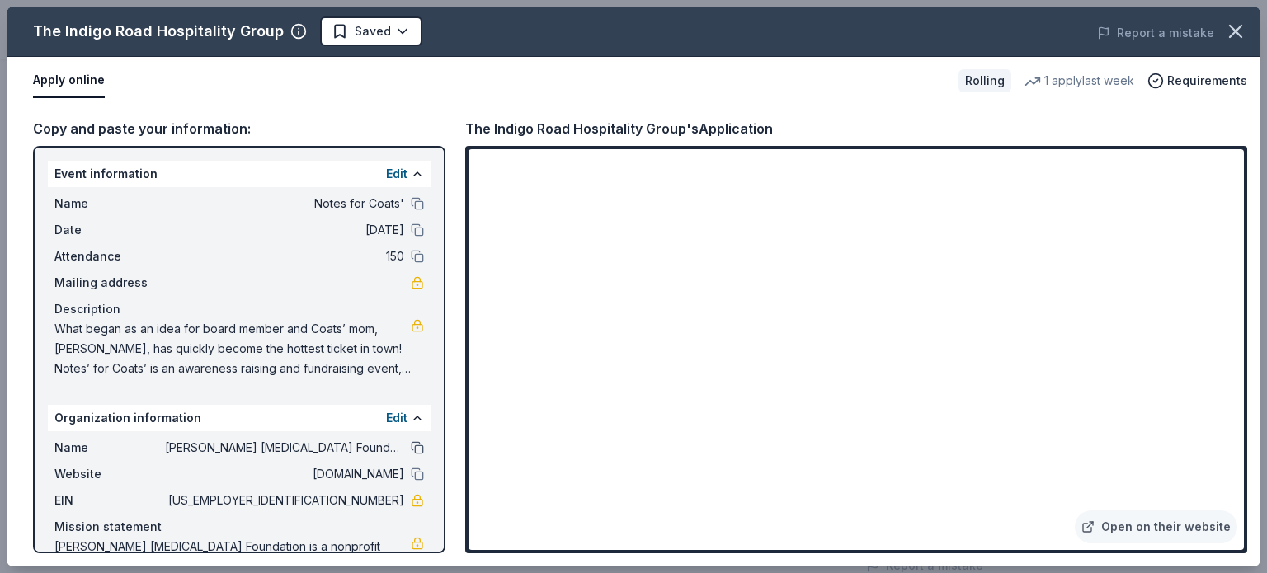
click at [411, 447] on button at bounding box center [417, 447] width 13 height 13
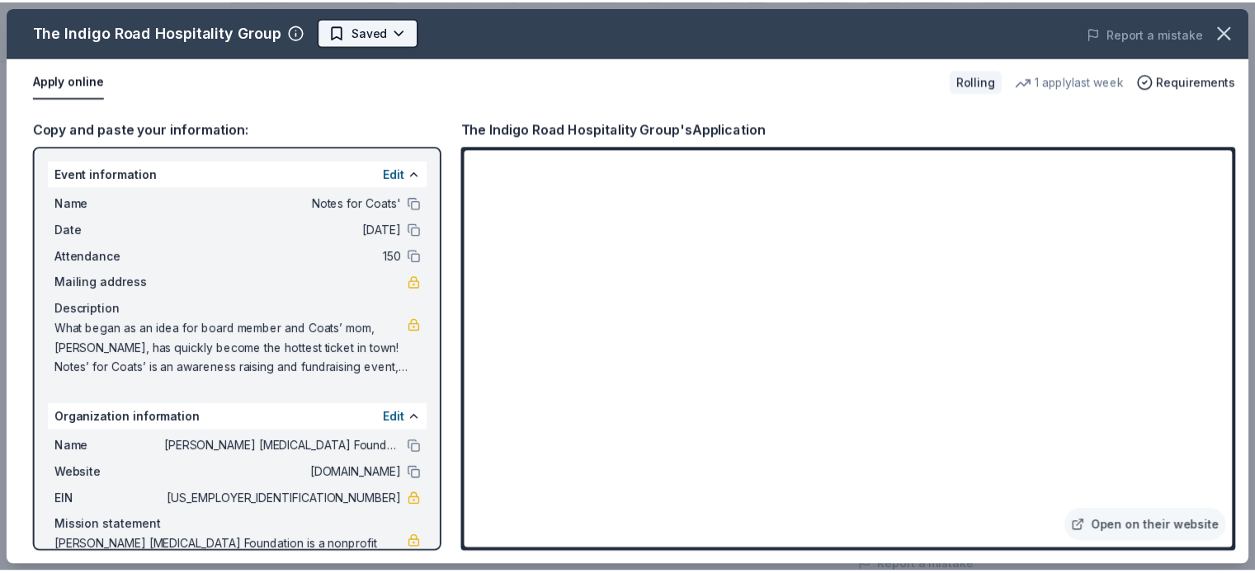
scroll to position [0, 0]
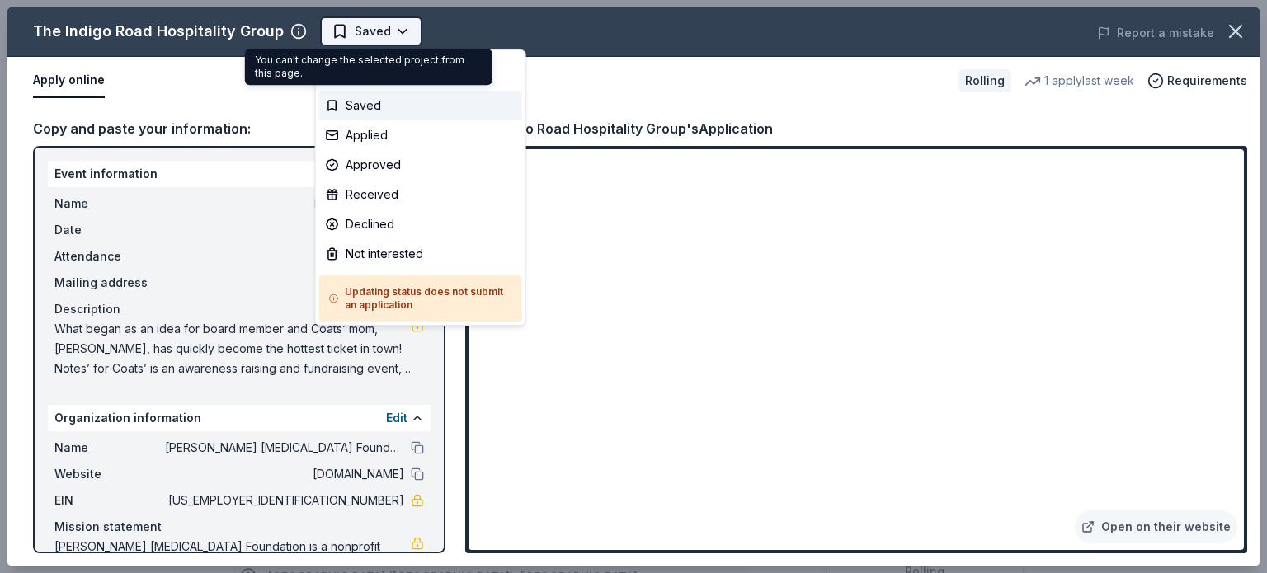
click at [371, 29] on body "Notes for Coats' Saved Apply Rolling Share The Indigo Road Hospitality Group Ne…" at bounding box center [627, 286] width 1255 height 573
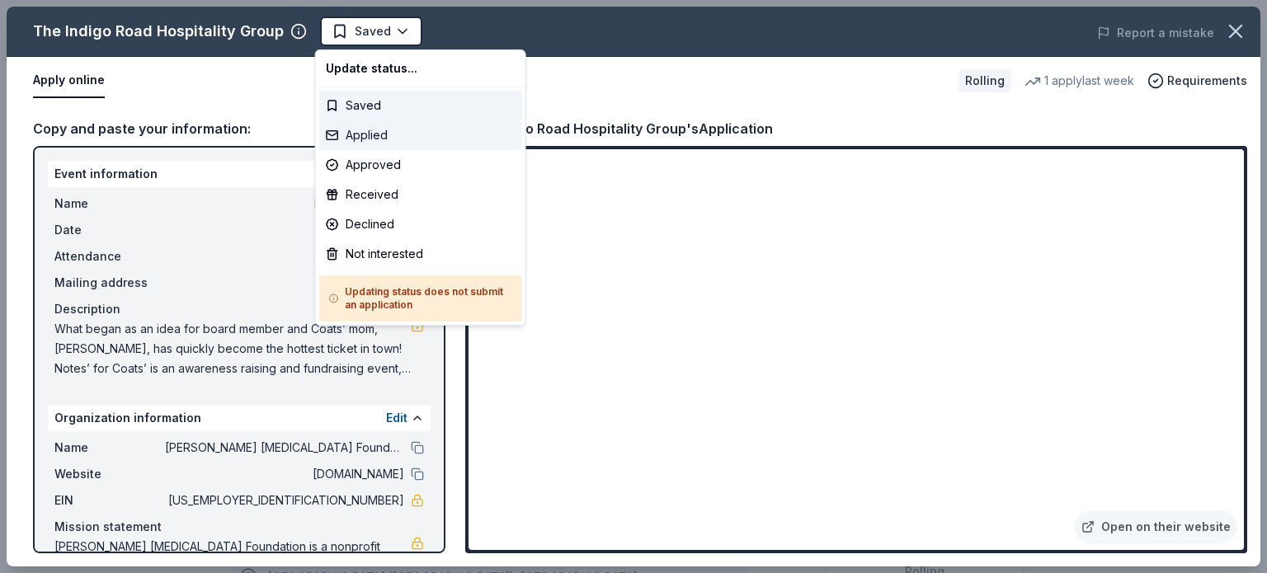
click at [365, 148] on div "Applied" at bounding box center [420, 135] width 203 height 30
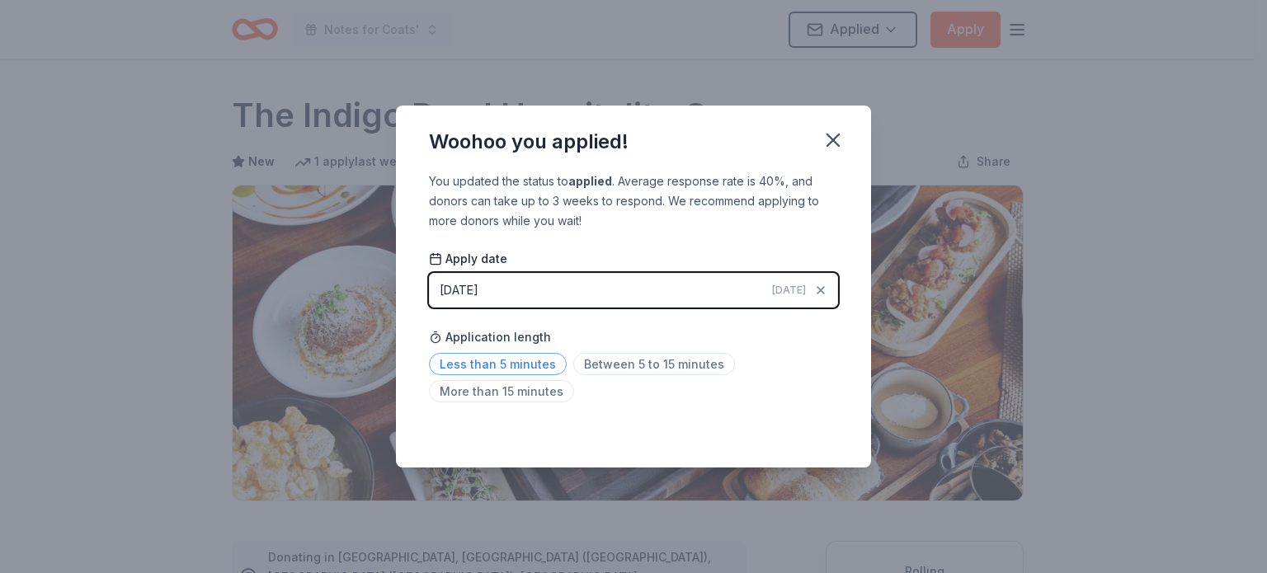
click at [506, 362] on span "Less than 5 minutes" at bounding box center [498, 364] width 138 height 22
click at [837, 134] on icon "button" at bounding box center [833, 140] width 23 height 23
